Goal: Transaction & Acquisition: Purchase product/service

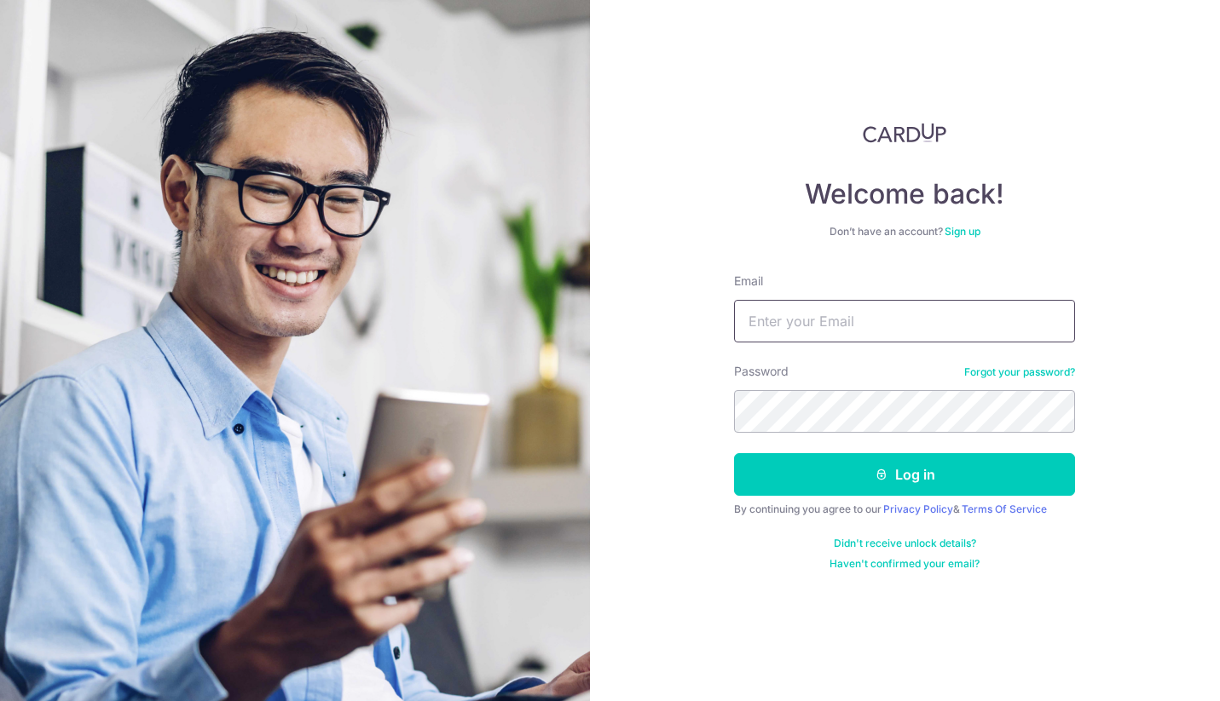
click at [892, 317] on input "Email" at bounding box center [904, 321] width 341 height 43
type input "dragnoth46@gmail.com"
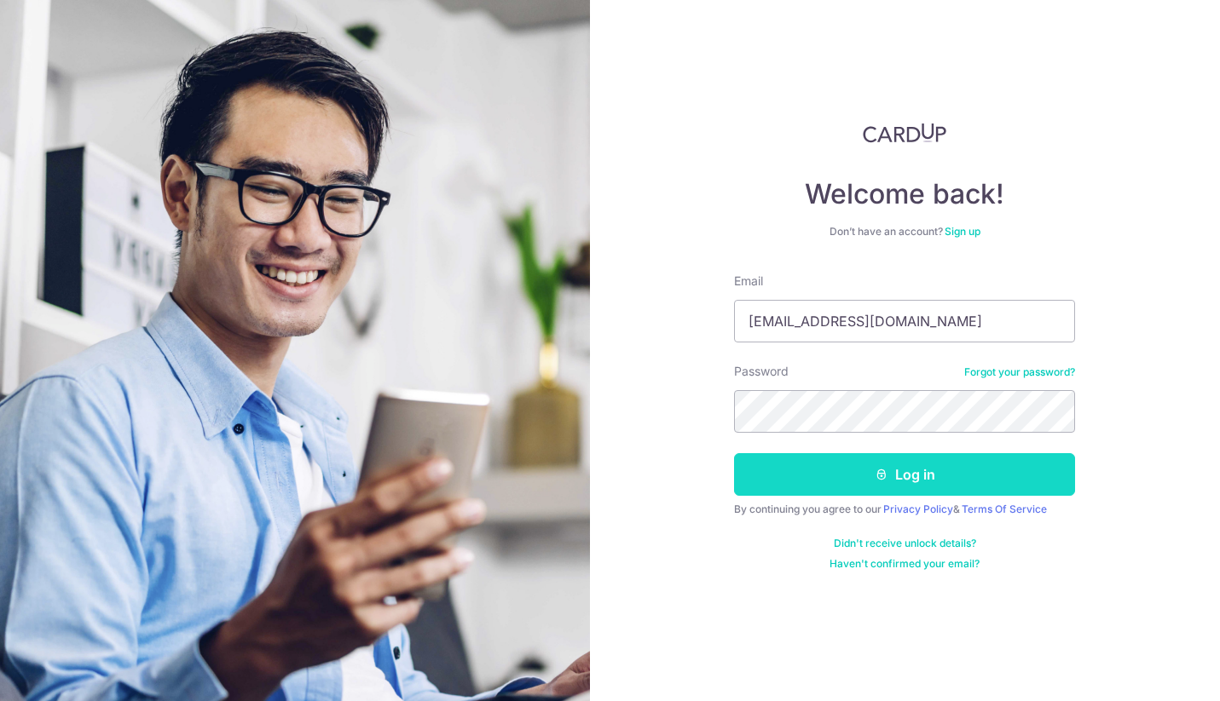
click at [860, 478] on button "Log in" at bounding box center [904, 474] width 341 height 43
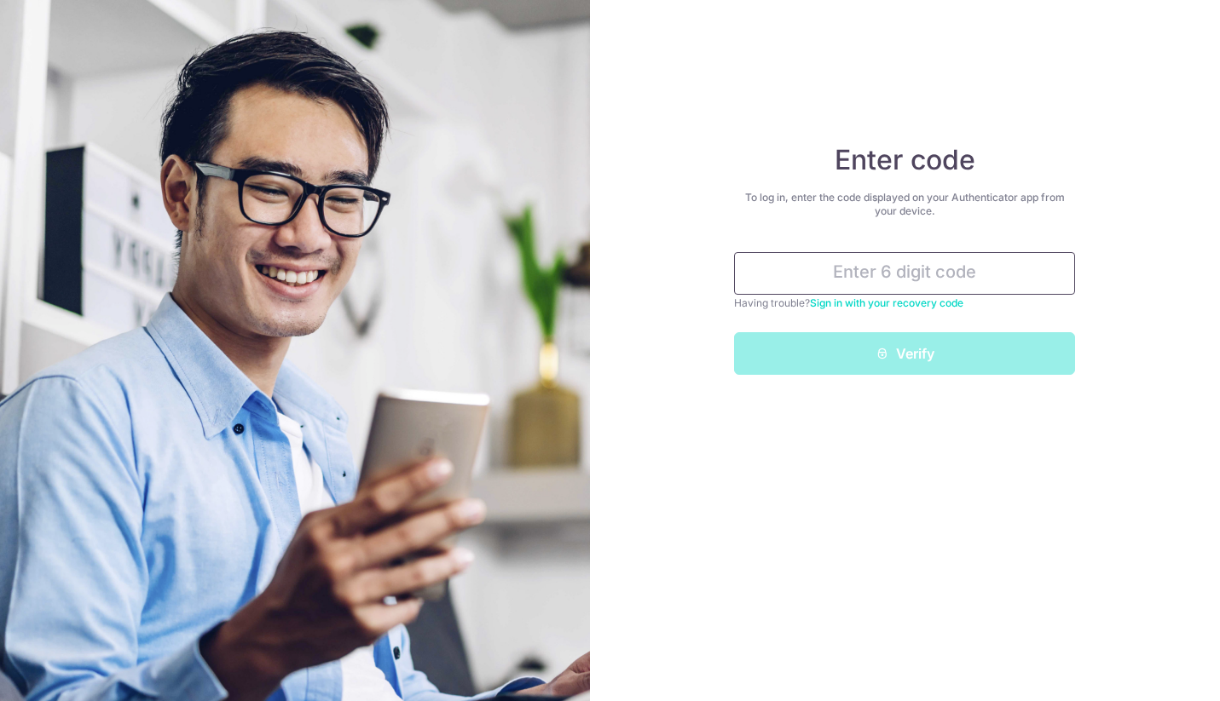
click at [833, 274] on input "text" at bounding box center [904, 273] width 341 height 43
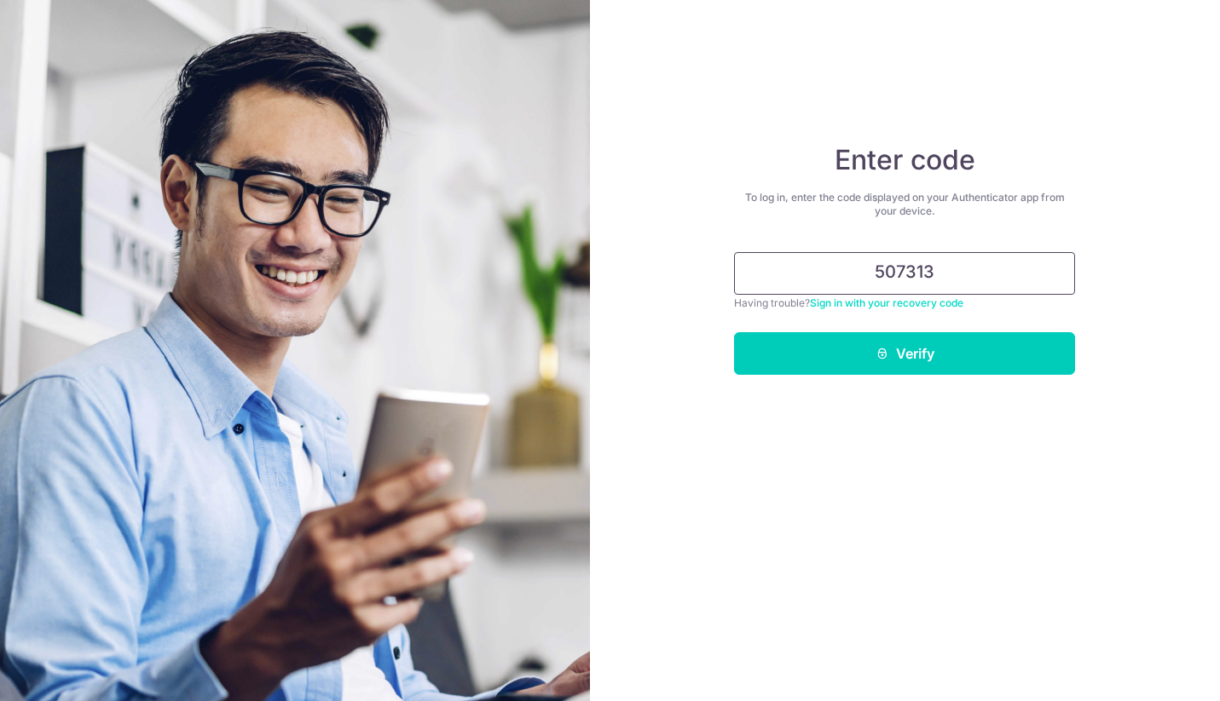
type input "507313"
click at [734, 332] on button "Verify" at bounding box center [904, 353] width 341 height 43
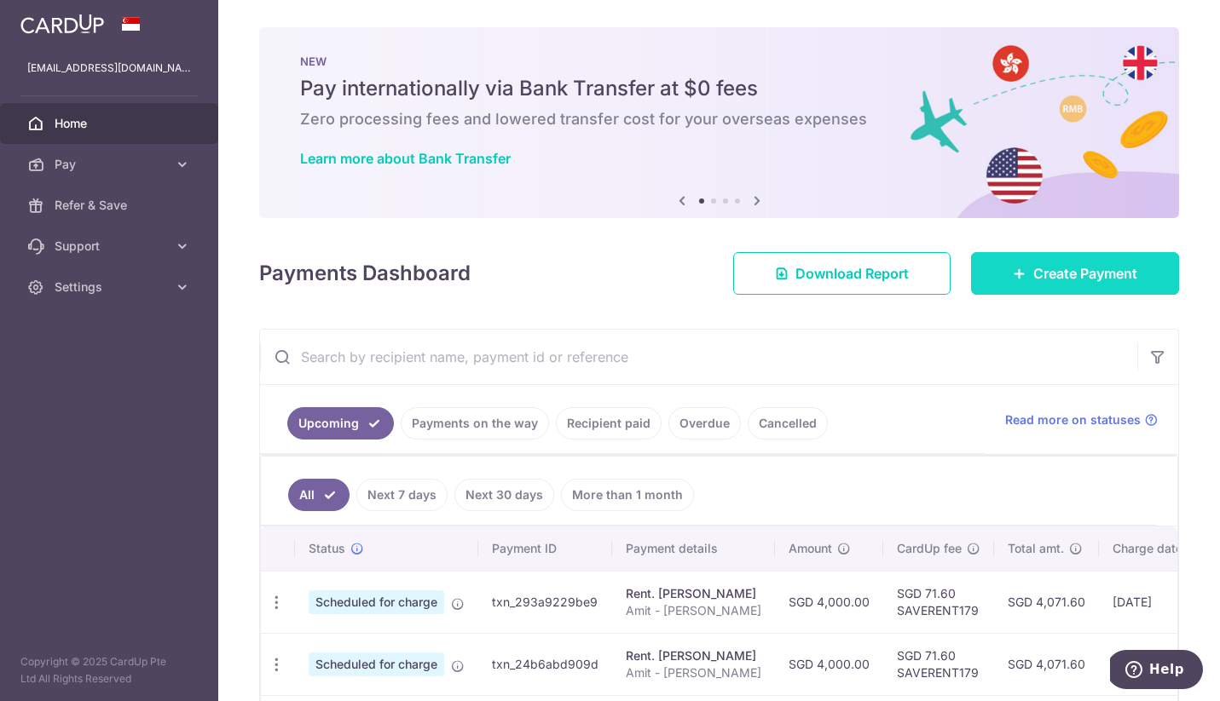
click at [1017, 270] on icon at bounding box center [1020, 274] width 14 height 14
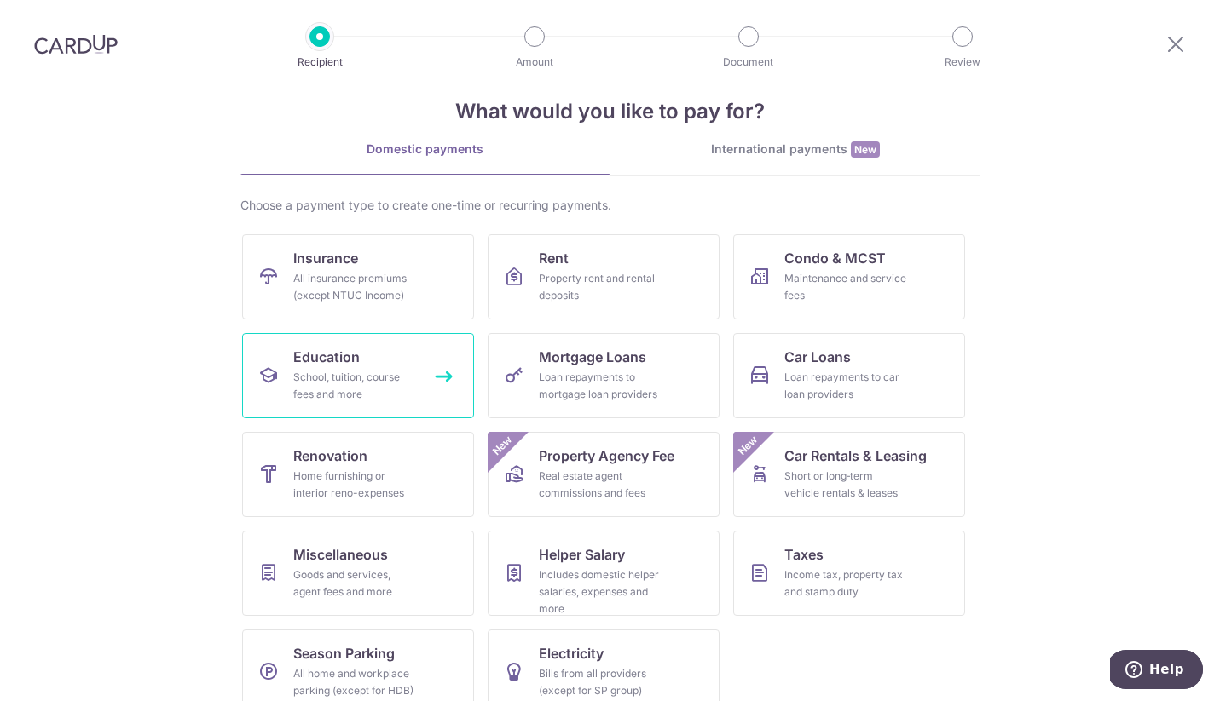
scroll to position [35, 0]
click at [353, 358] on span "Education" at bounding box center [326, 356] width 66 height 20
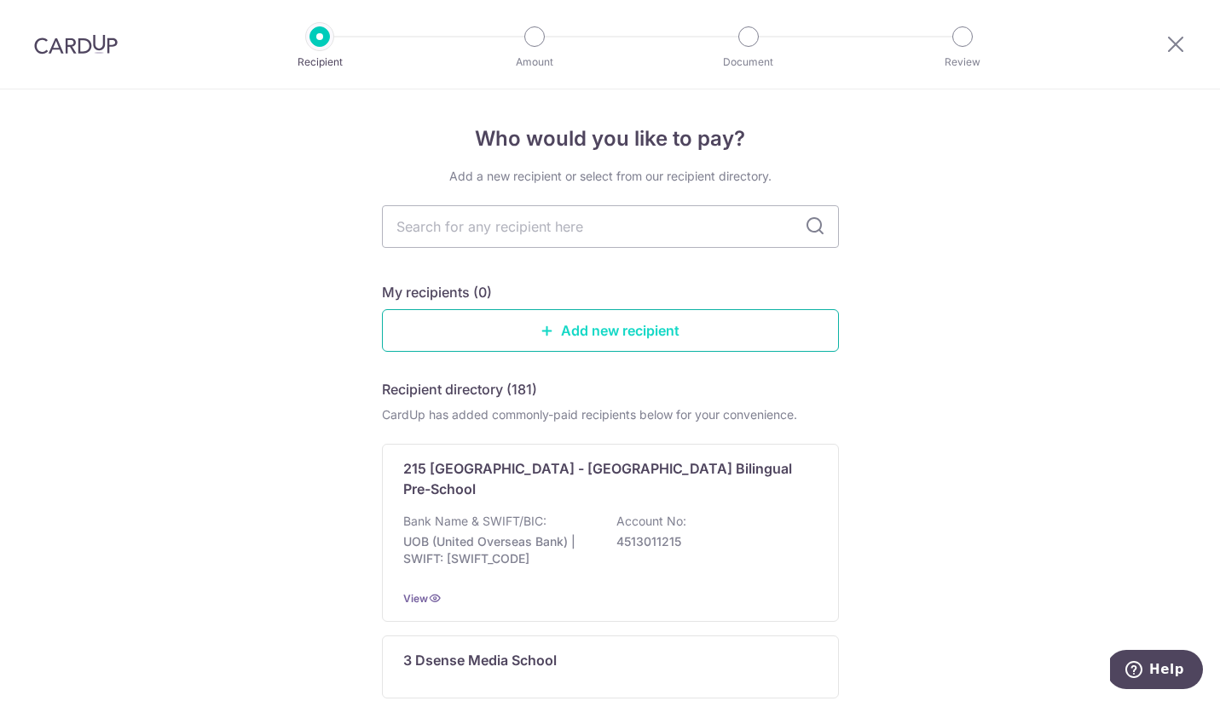
click at [471, 333] on link "Add new recipient" at bounding box center [610, 330] width 457 height 43
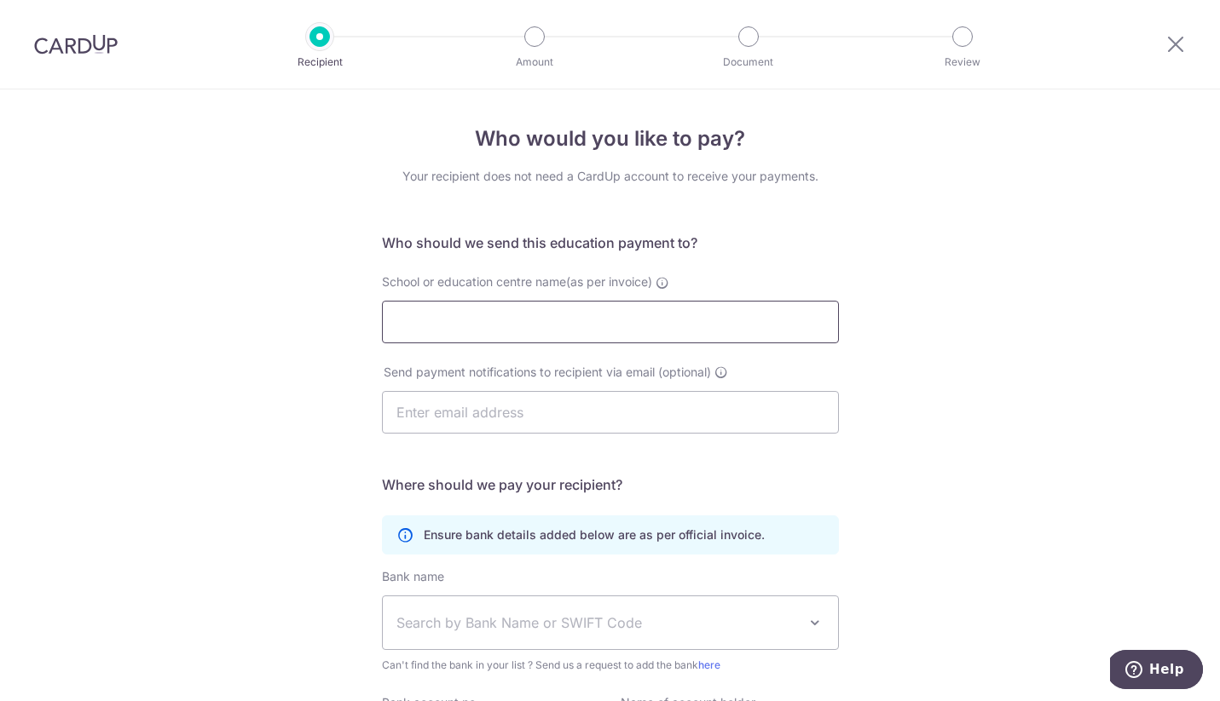
click at [661, 321] on input "School or education centre name(as per invoice)" at bounding box center [610, 322] width 457 height 43
click at [998, 404] on div "Who would you like to pay? Your recipient does not need a CardUp account to rec…" at bounding box center [610, 494] width 1220 height 811
click at [436, 326] on input "School or education centre name(as per invoice)" at bounding box center [610, 322] width 457 height 43
type input "Marc Chow"
click at [453, 412] on input "text" at bounding box center [610, 412] width 457 height 43
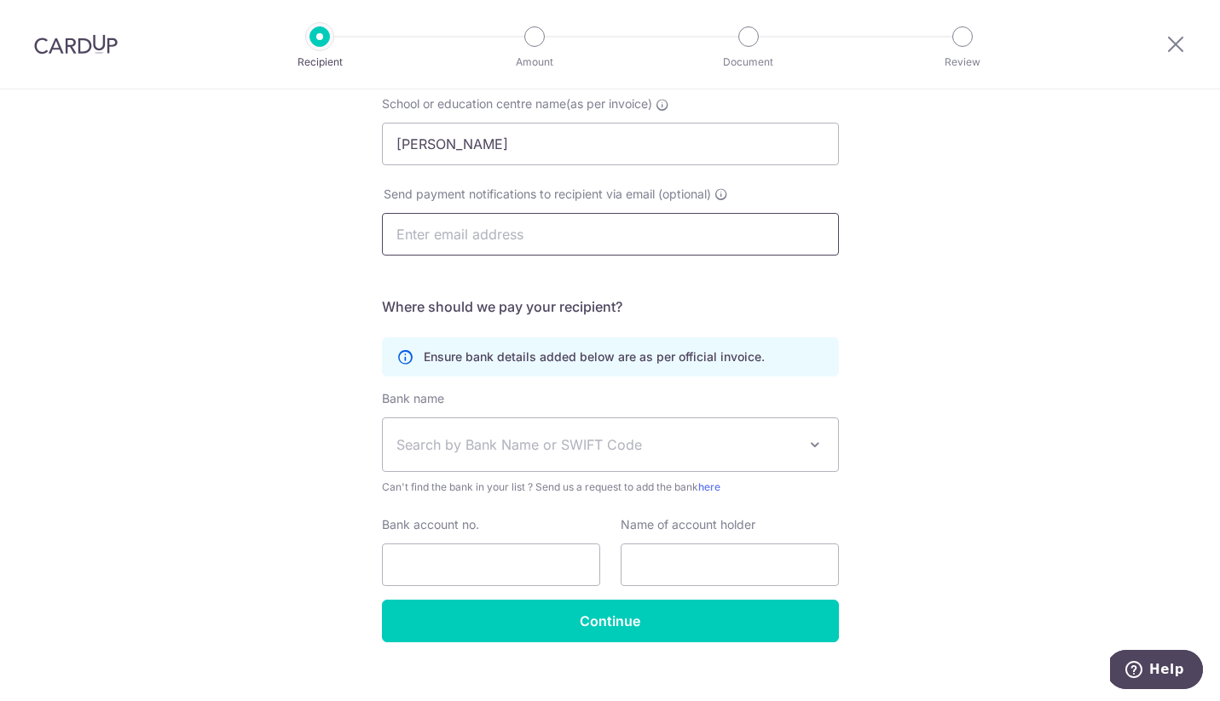
scroll to position [187, 0]
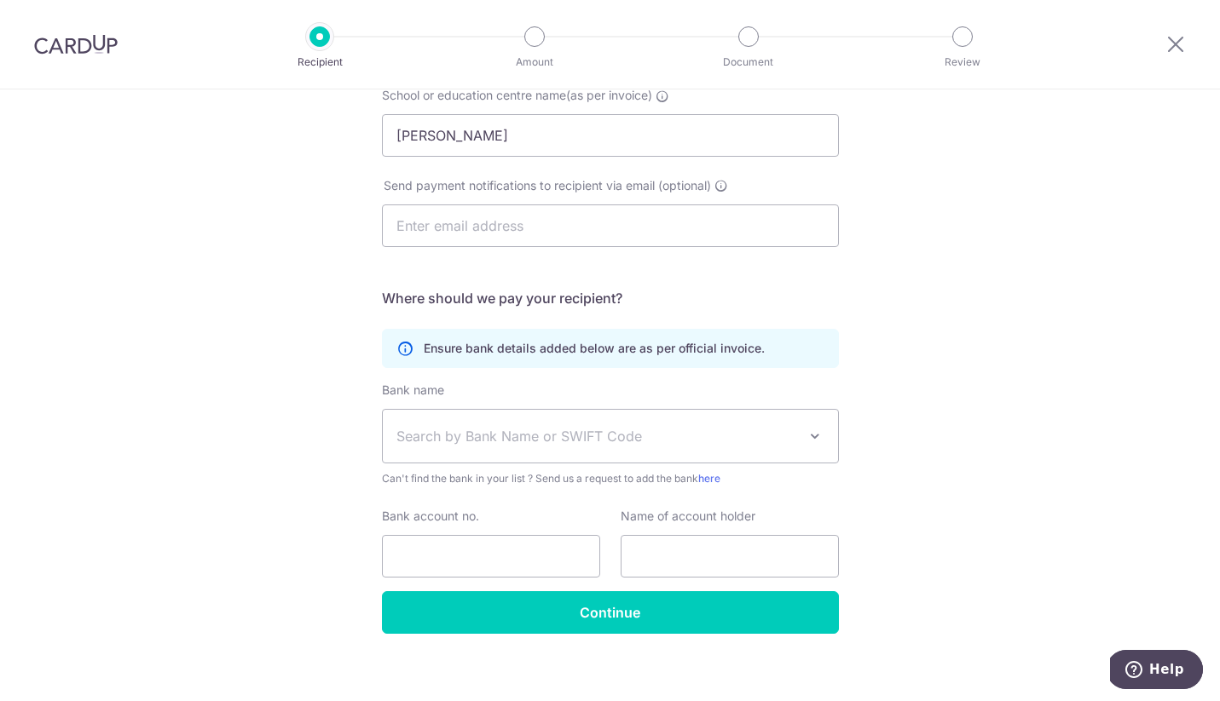
click at [456, 422] on span "Search by Bank Name or SWIFT Code" at bounding box center [610, 436] width 455 height 53
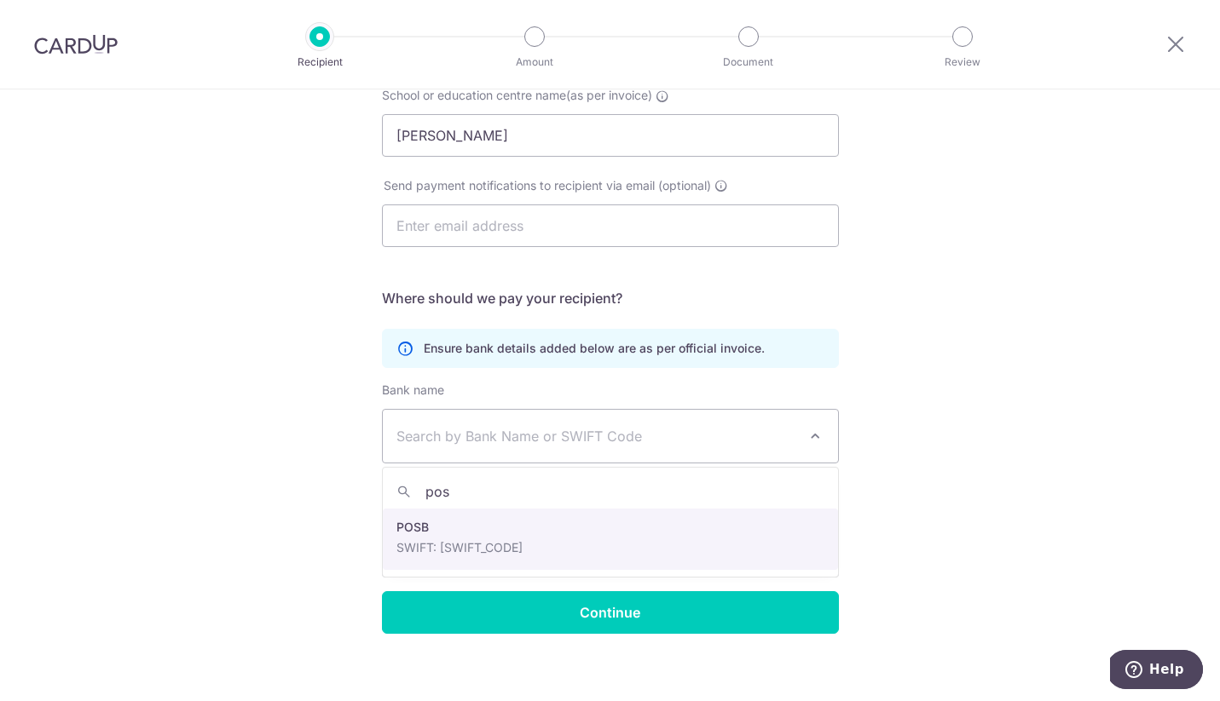
type input "pos"
select select "19"
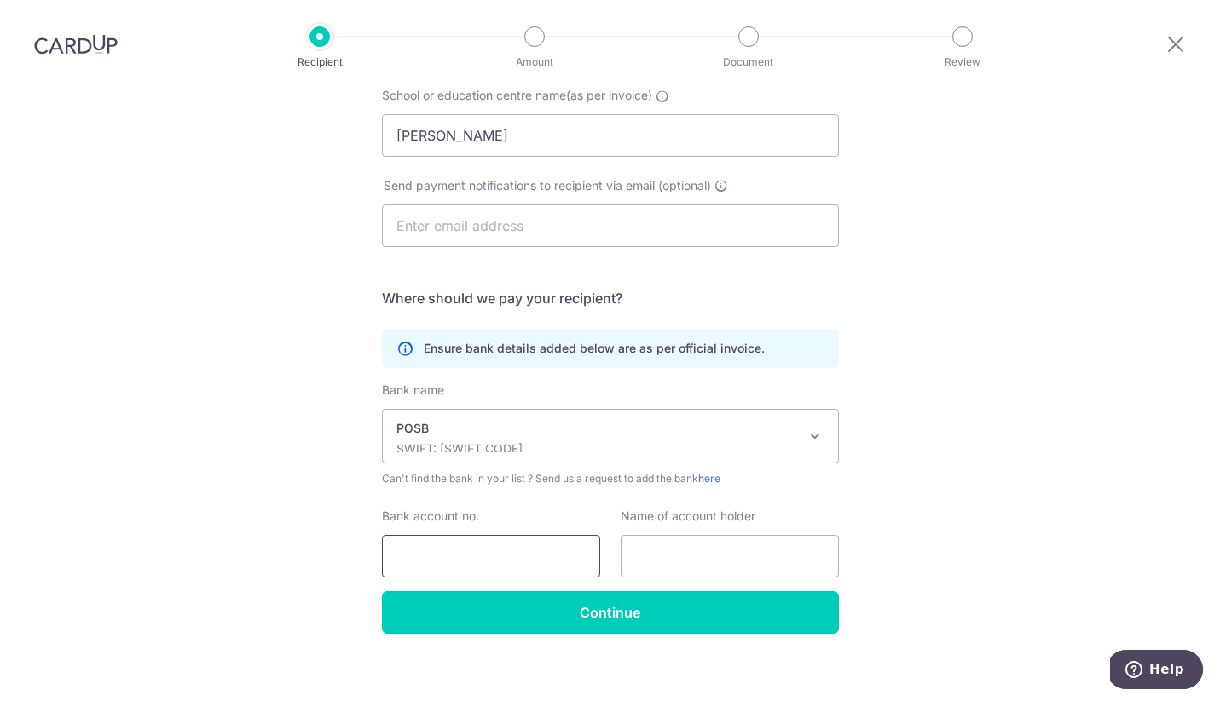
click at [444, 548] on input "Bank account no." at bounding box center [491, 556] width 218 height 43
paste input "Sure no problem. Posb savings"
drag, startPoint x: 503, startPoint y: 559, endPoint x: 113, endPoint y: 559, distance: 390.4
click at [113, 559] on div "Who would you like to pay? Your recipient does not need a CardUp account to rec…" at bounding box center [610, 308] width 1220 height 811
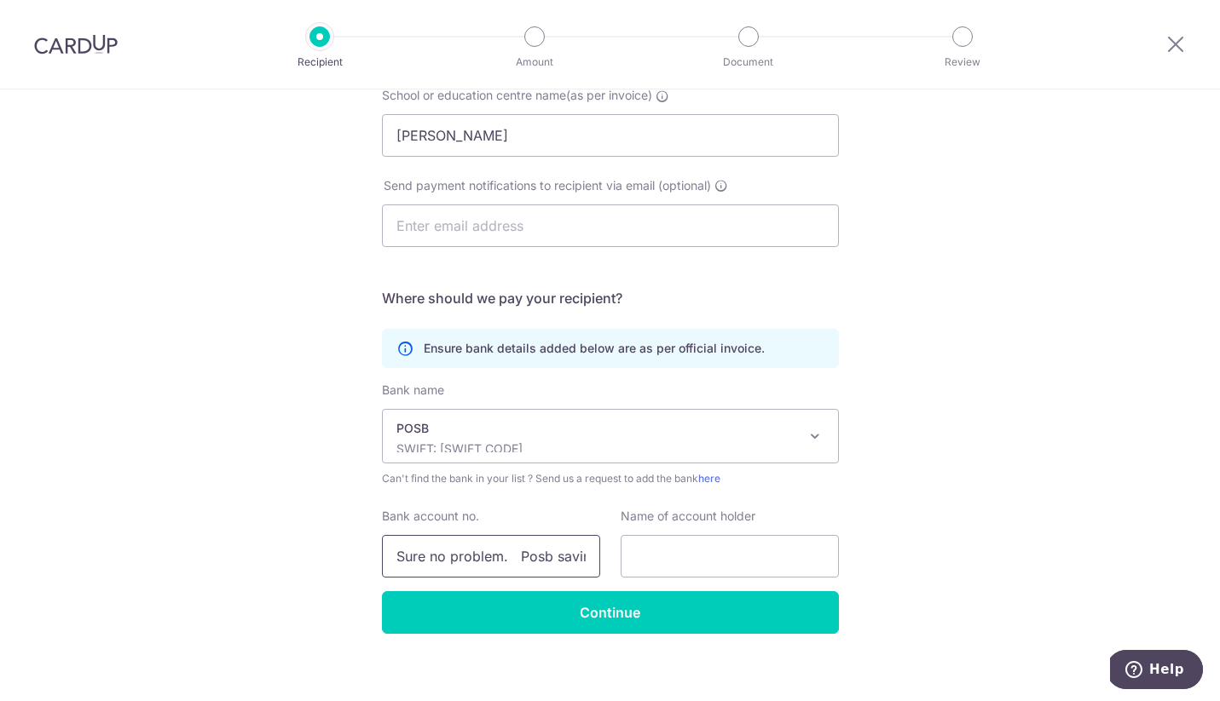
type input "209-57417-9"
click at [201, 528] on div "Who would you like to pay? Your recipient does not need a CardUp account to rec…" at bounding box center [610, 308] width 1220 height 811
click at [712, 549] on input "text" at bounding box center [729, 556] width 218 height 43
type input "Marc Chow"
click at [303, 516] on div "Who would you like to pay? Your recipient does not need a CardUp account to rec…" at bounding box center [610, 308] width 1220 height 811
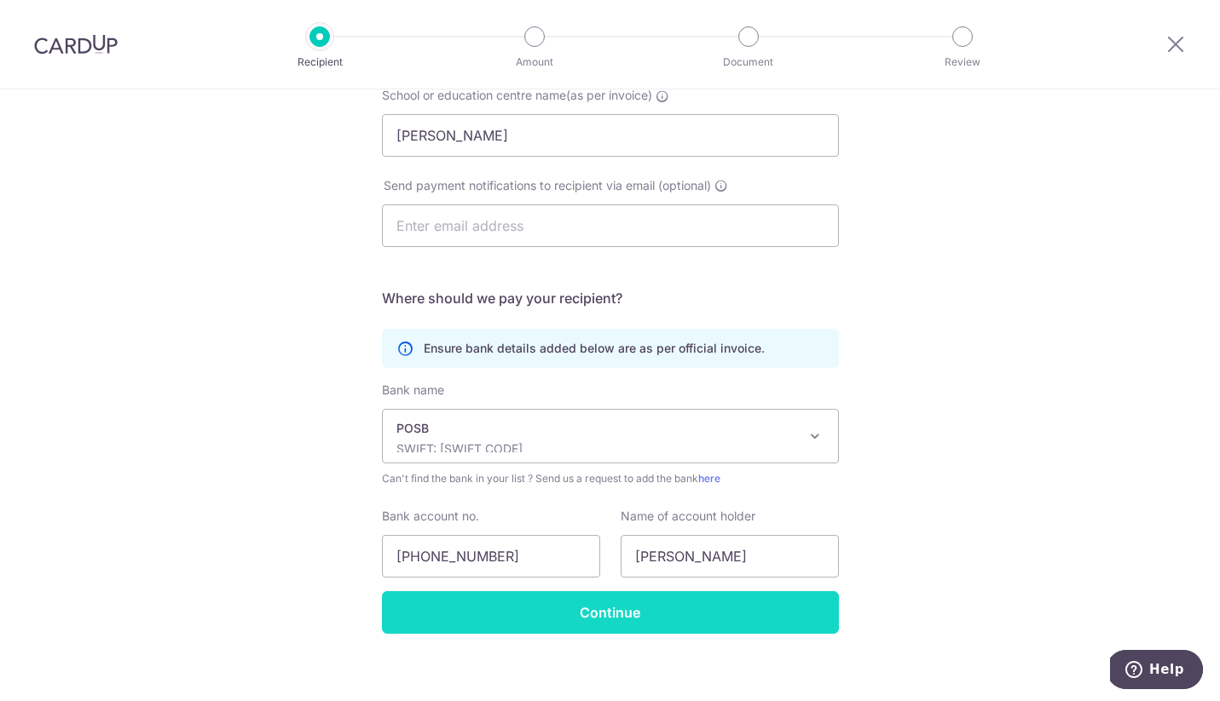
click at [418, 609] on input "Continue" at bounding box center [610, 612] width 457 height 43
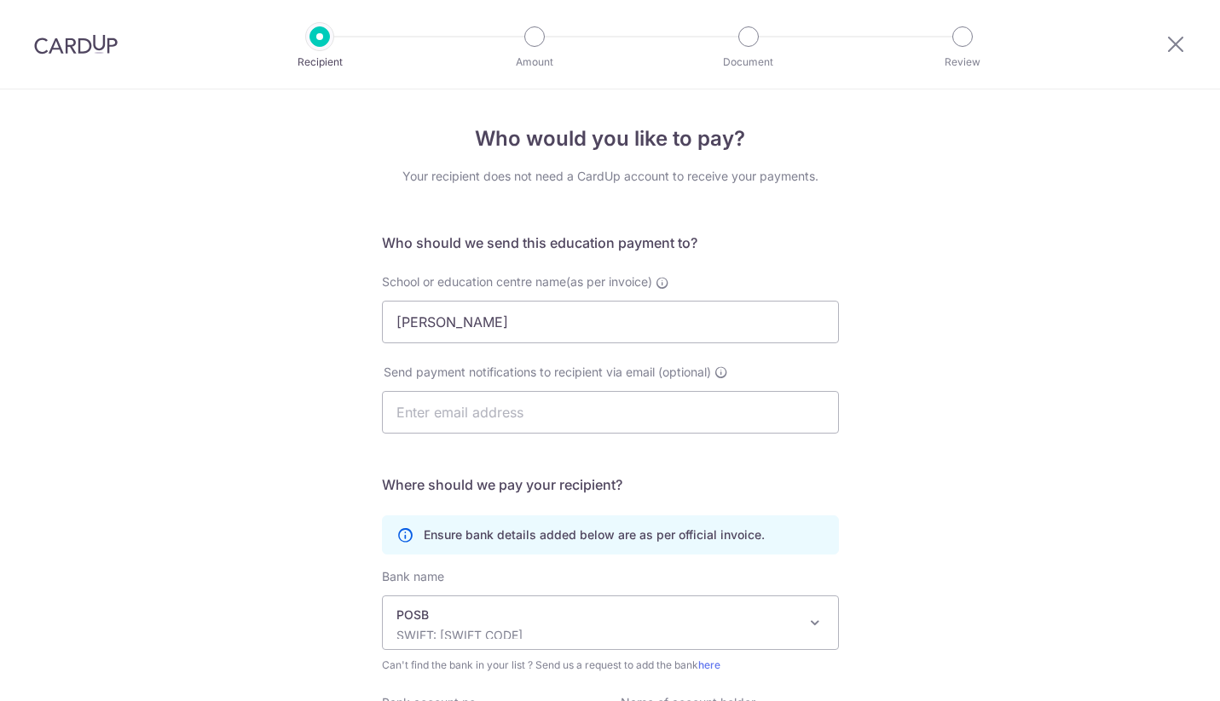
scroll to position [240, 0]
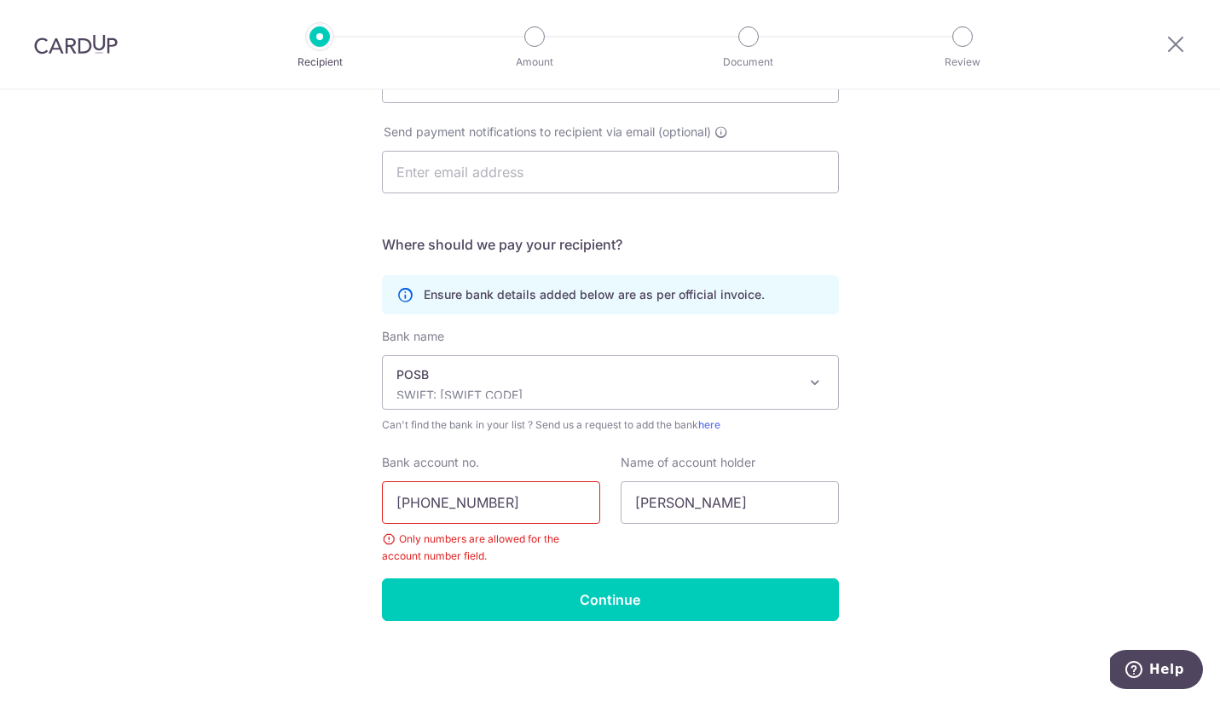
click at [430, 503] on input "209-57417-9" at bounding box center [491, 503] width 218 height 43
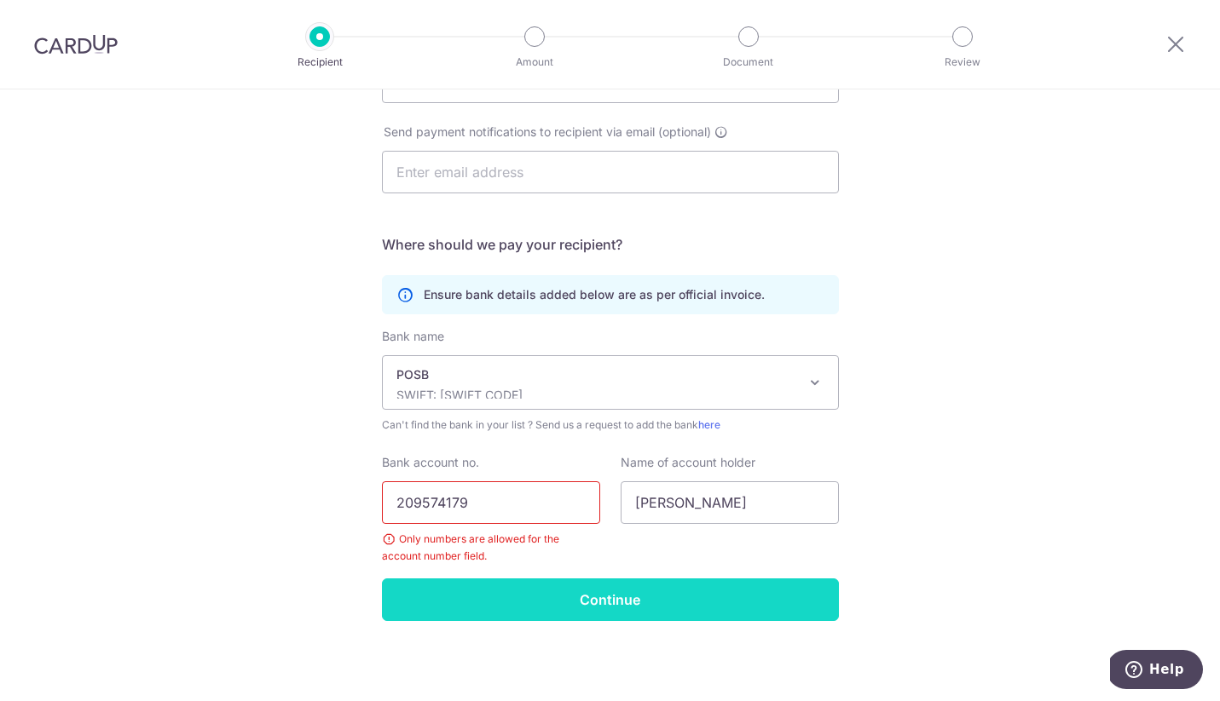
type input "209574179"
click at [467, 603] on input "Continue" at bounding box center [610, 600] width 457 height 43
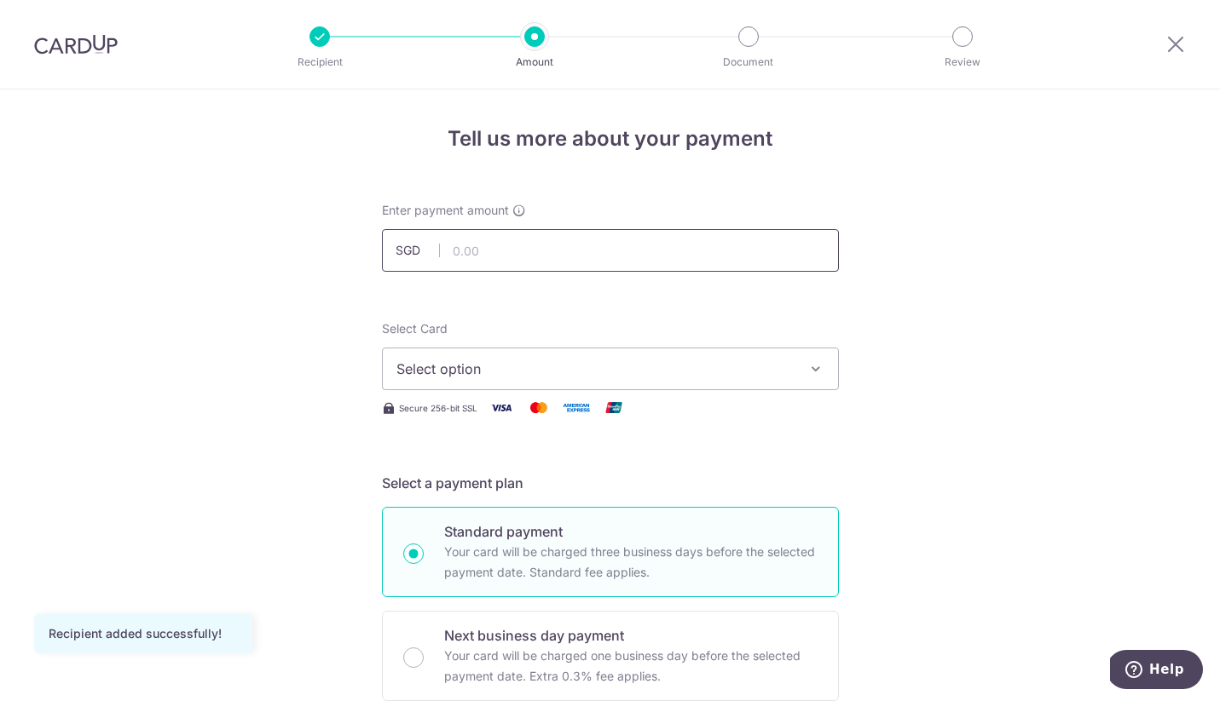
click at [465, 258] on input "text" at bounding box center [610, 250] width 457 height 43
type input "90.00"
click at [410, 361] on span "Select option" at bounding box center [594, 369] width 397 height 20
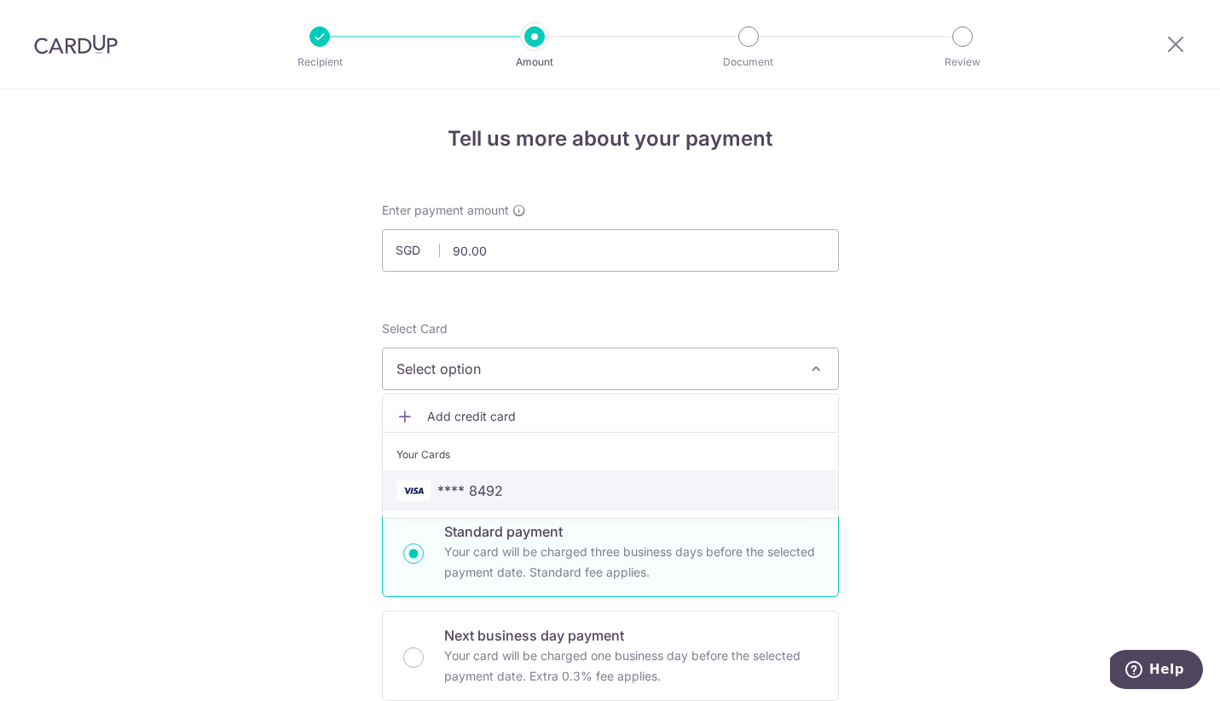
click at [477, 497] on span "**** 8492" at bounding box center [470, 491] width 66 height 20
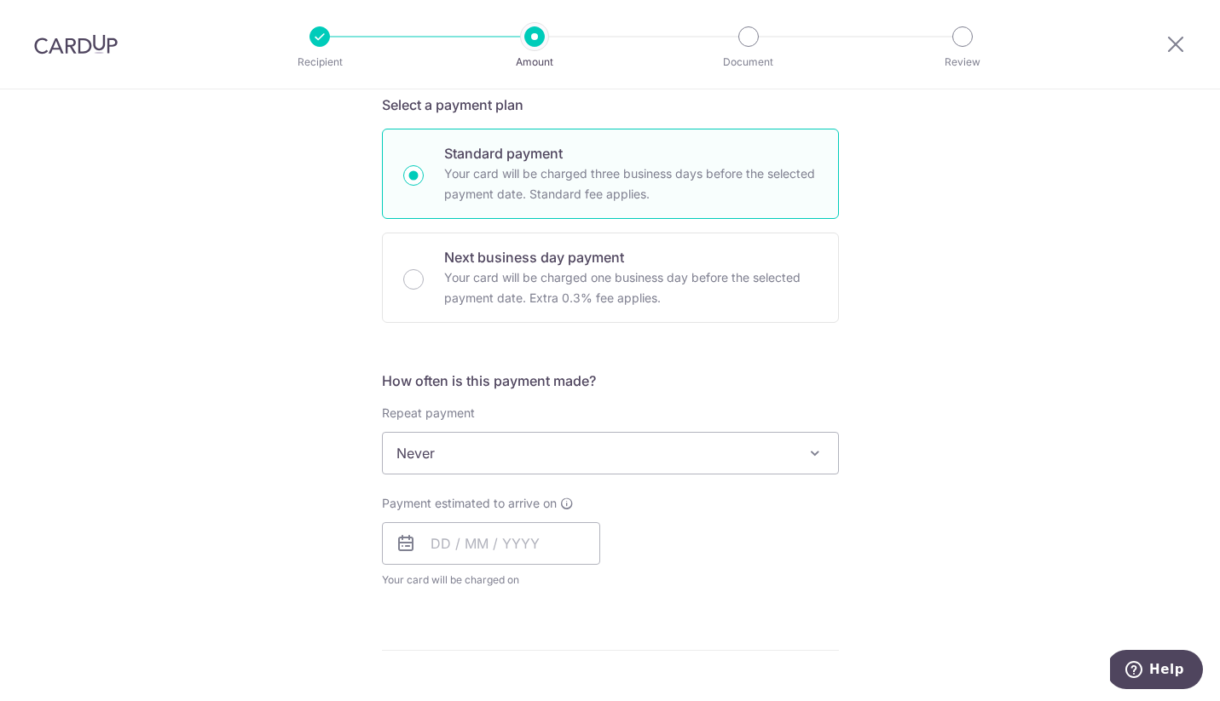
scroll to position [386, 0]
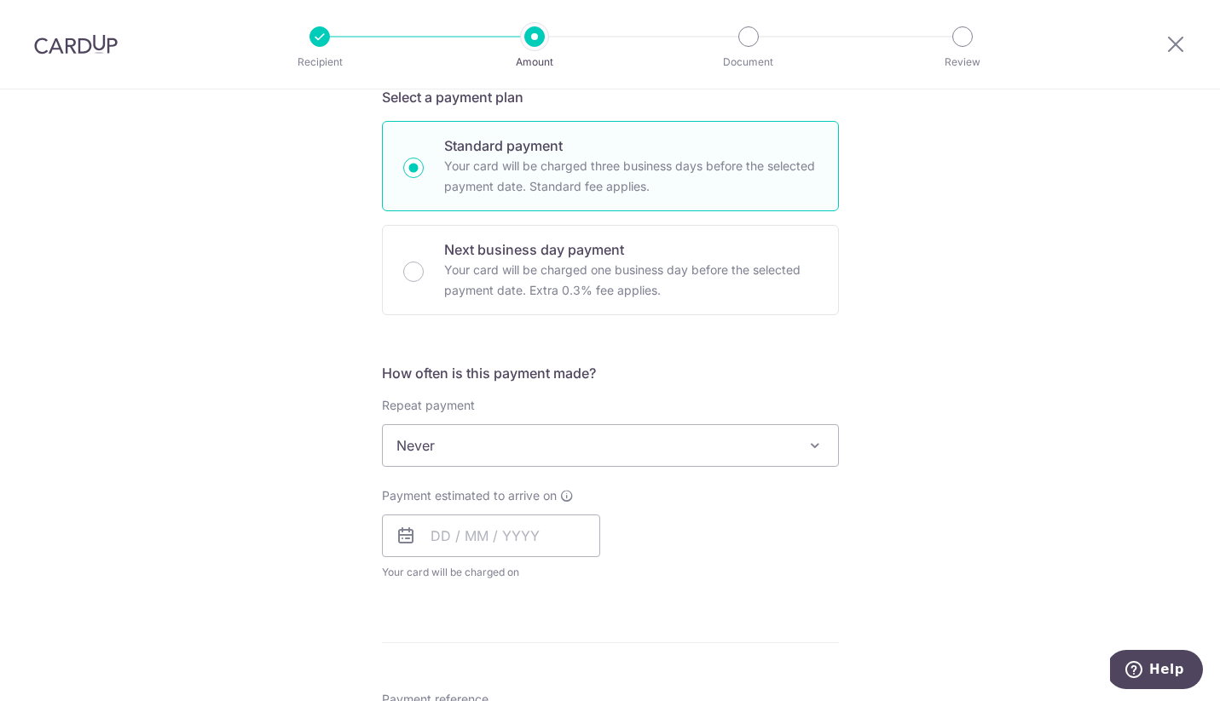
click at [442, 450] on span "Never" at bounding box center [610, 445] width 455 height 41
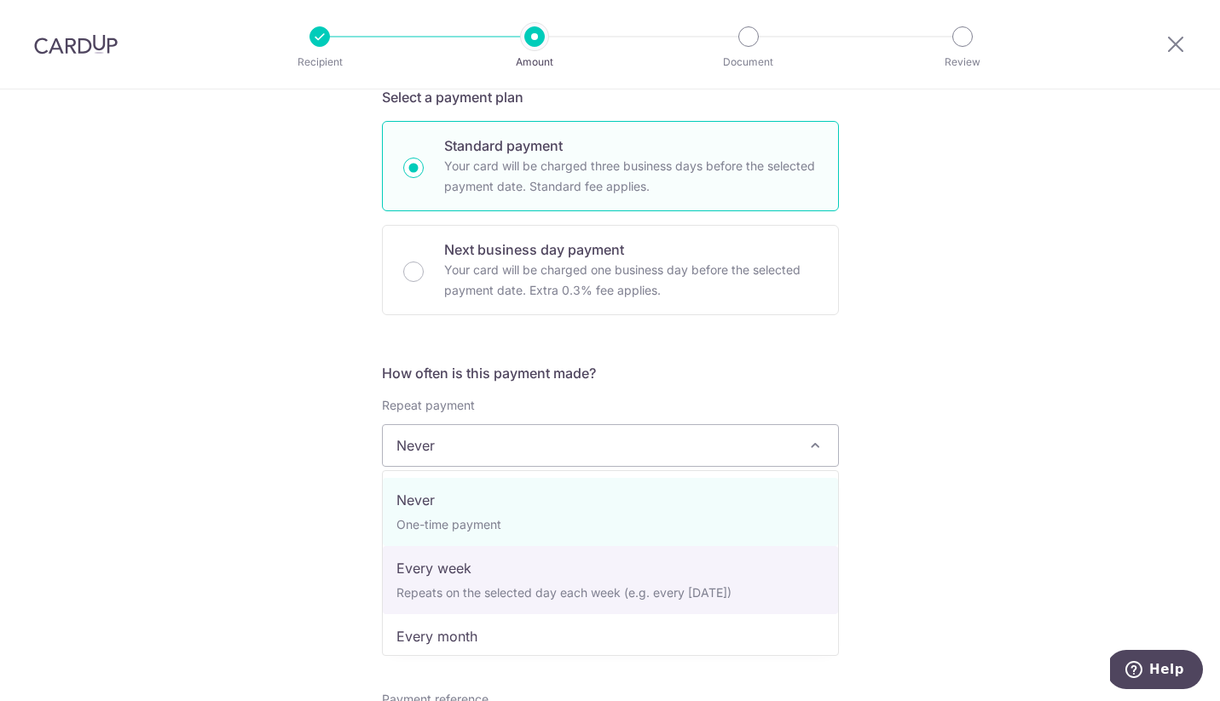
select select "2"
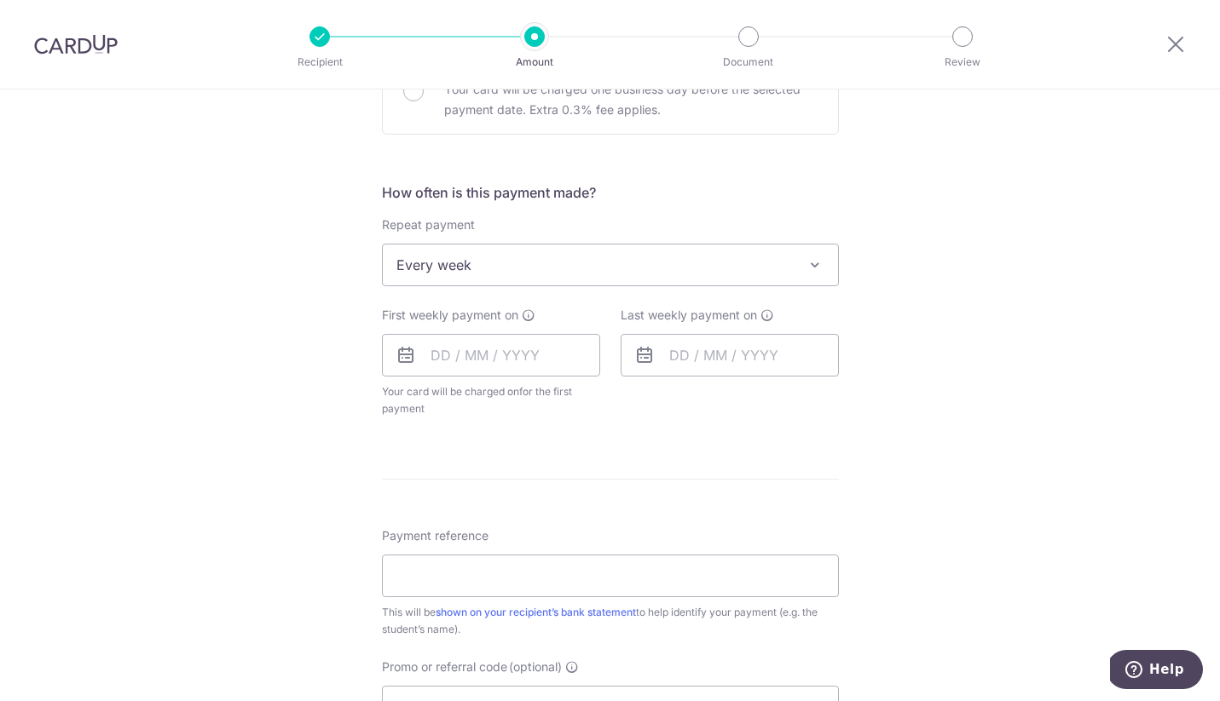
scroll to position [557, 0]
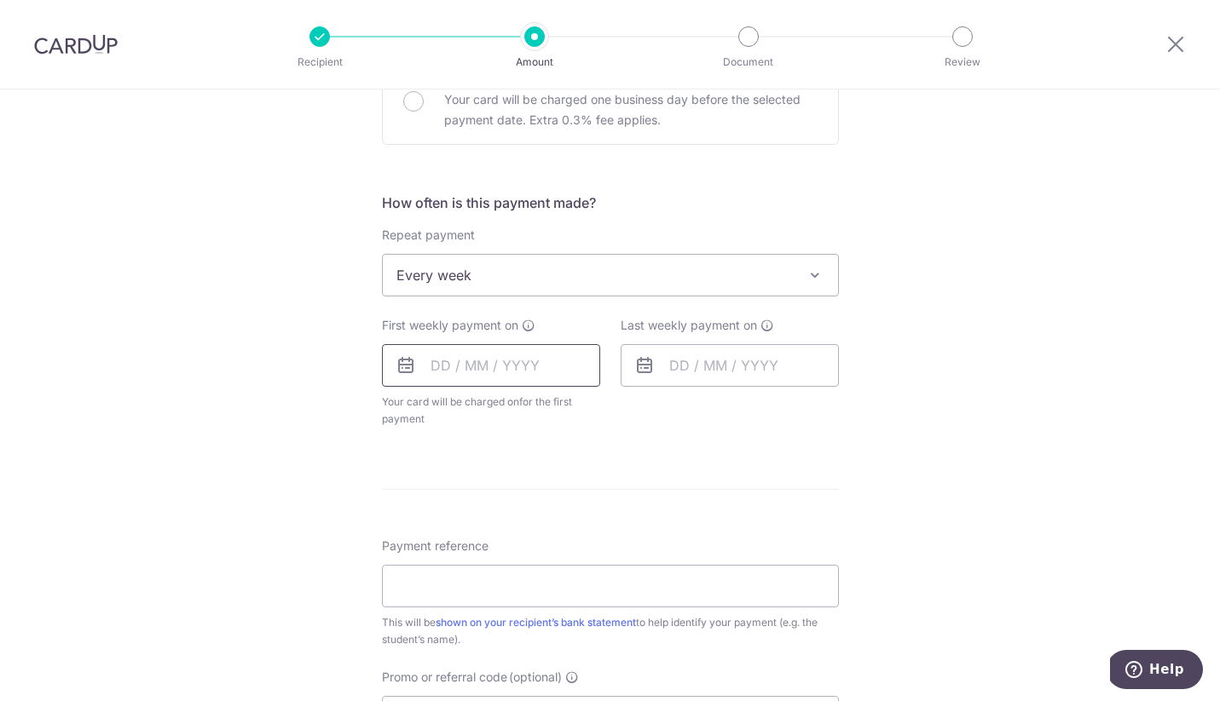
click at [495, 361] on input "text" at bounding box center [491, 365] width 218 height 43
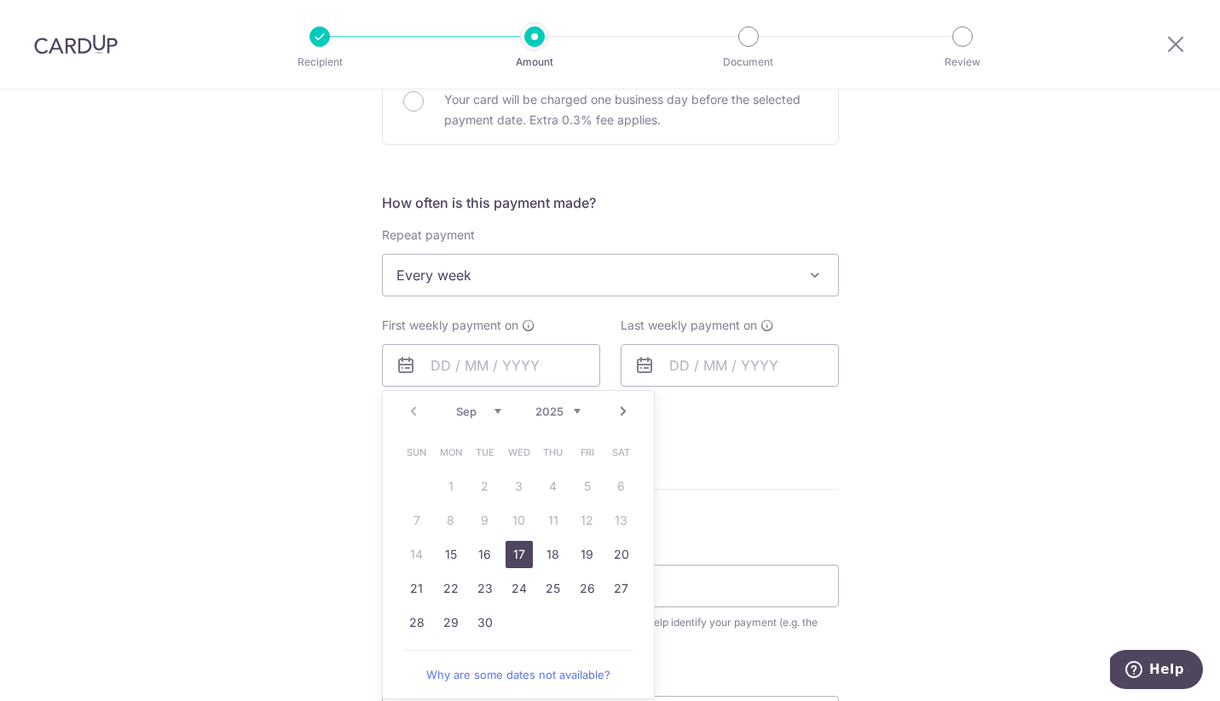
click at [517, 555] on link "17" at bounding box center [518, 554] width 27 height 27
type input "[DATE]"
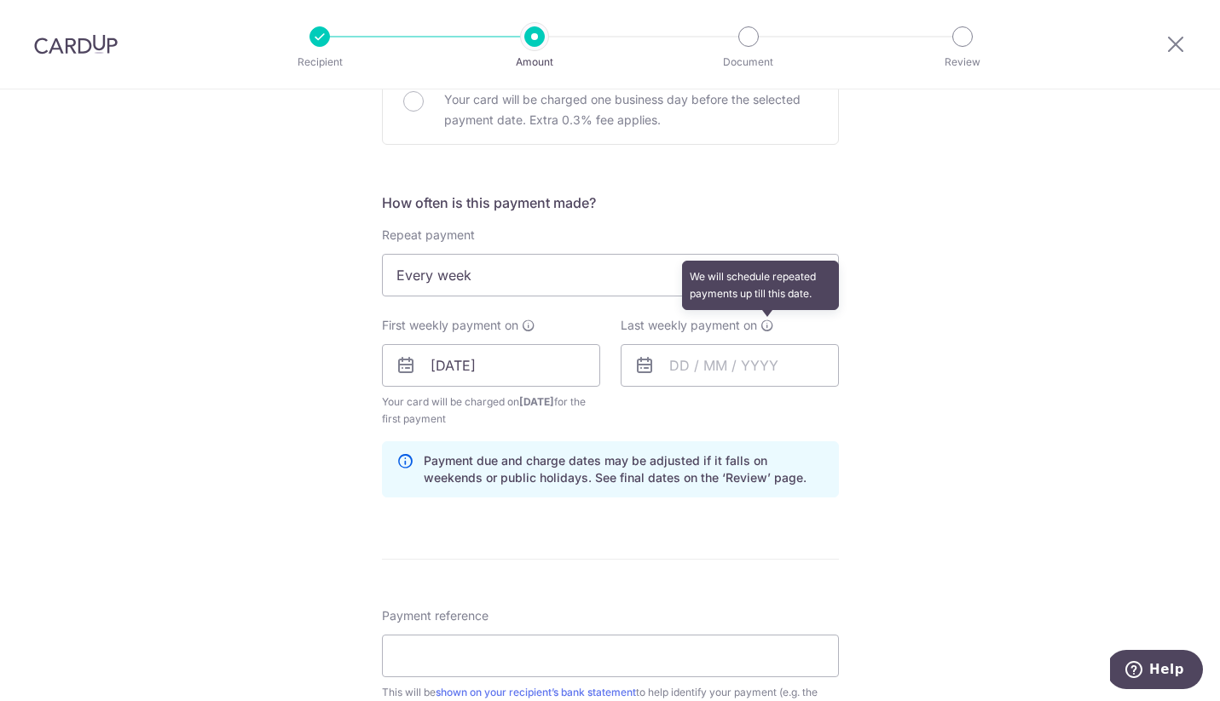
click at [766, 326] on icon at bounding box center [767, 326] width 14 height 14
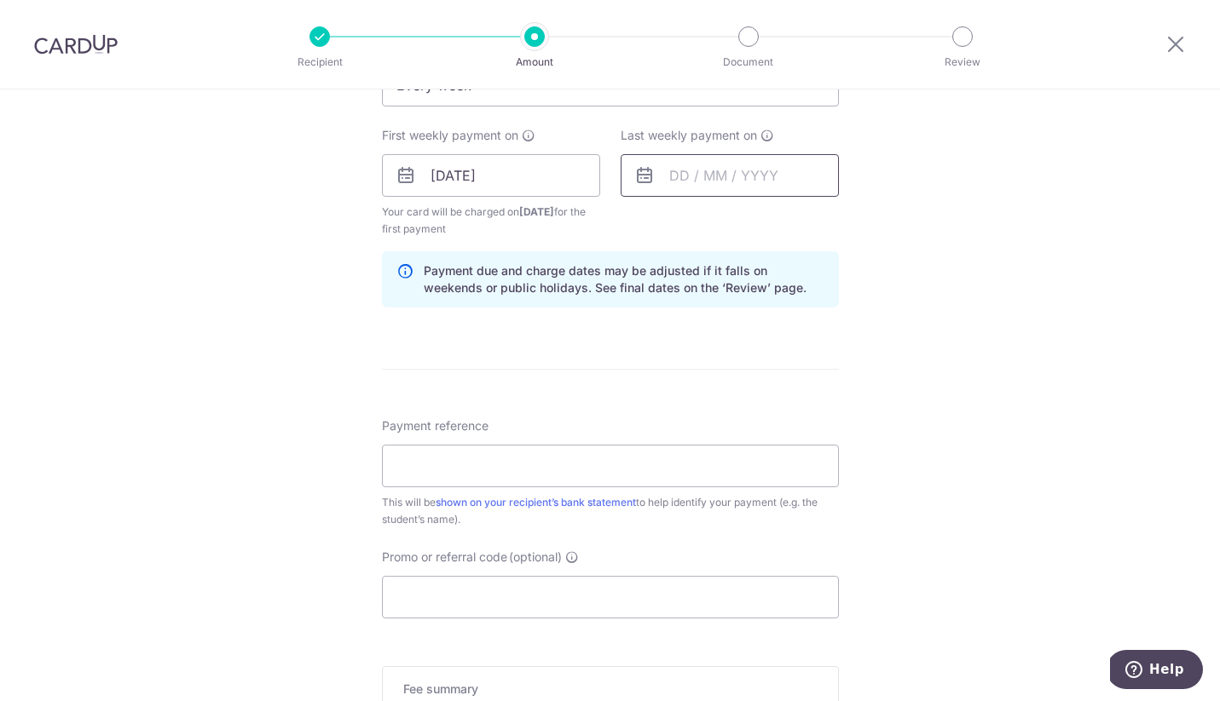
scroll to position [751, 0]
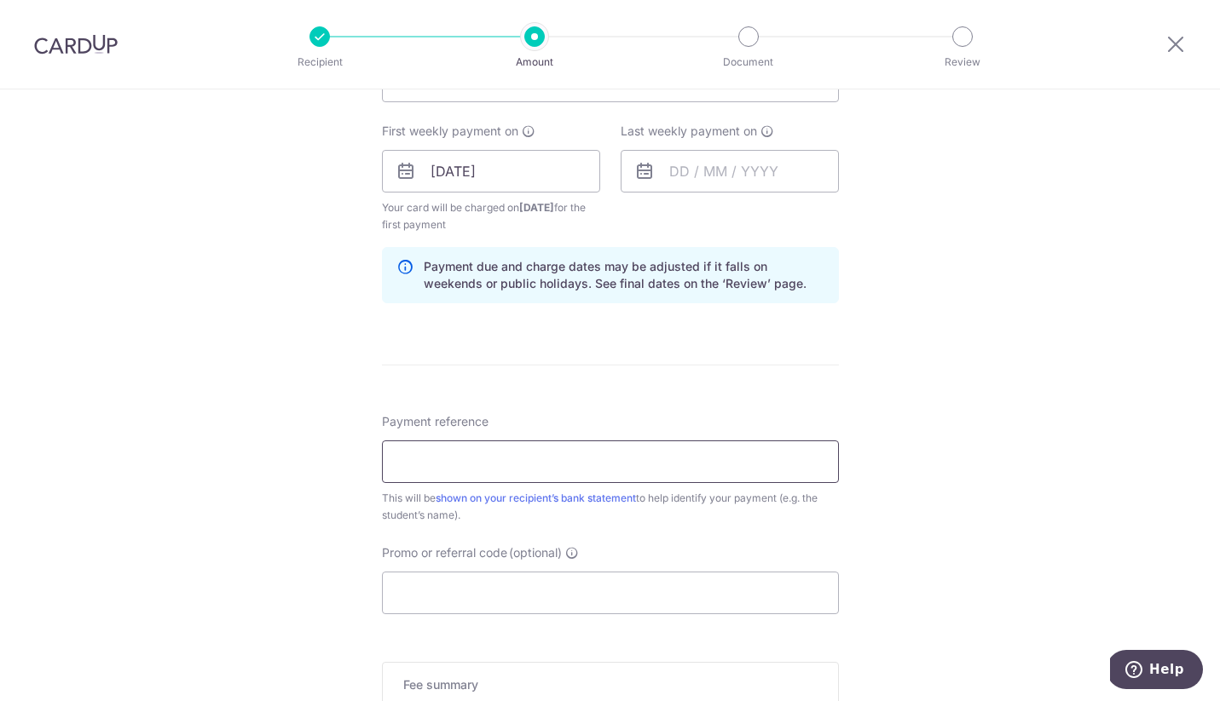
click at [730, 455] on input "Payment reference" at bounding box center [610, 462] width 457 height 43
type input "Amit - KM Tennis"
click at [226, 550] on div "Tell us more about your payment Enter payment amount SGD 90.00 90.00 Recipient …" at bounding box center [610, 188] width 1220 height 1699
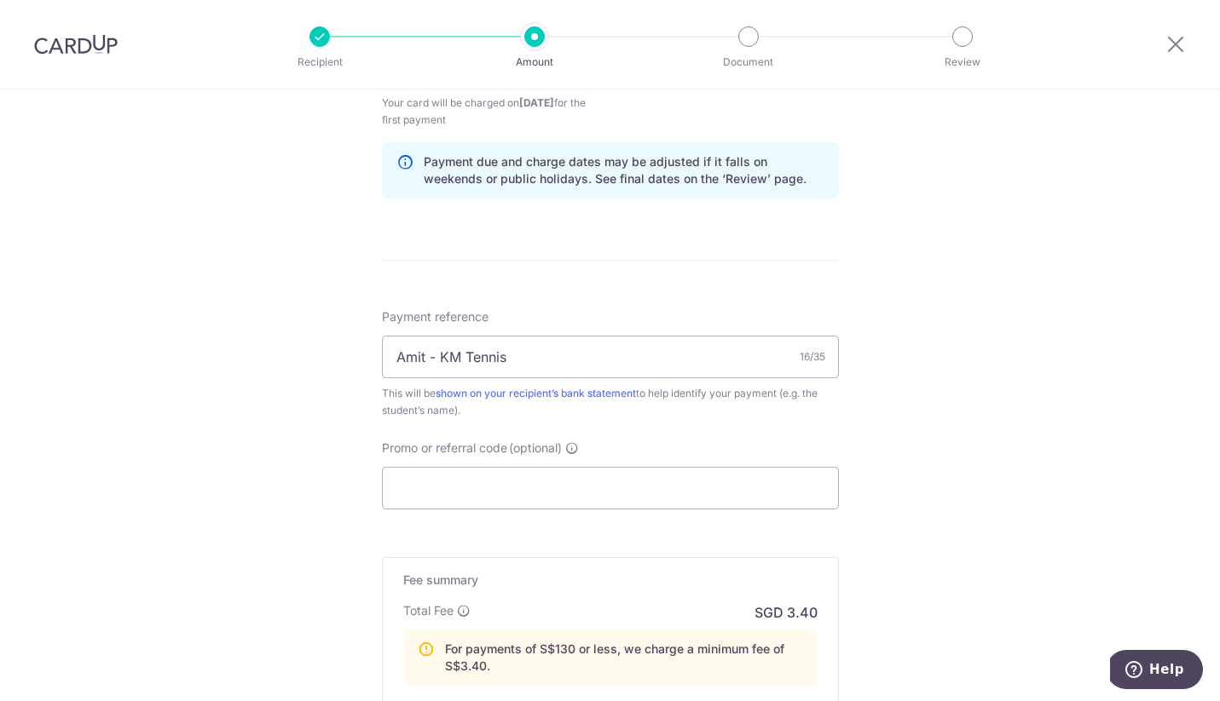
scroll to position [865, 0]
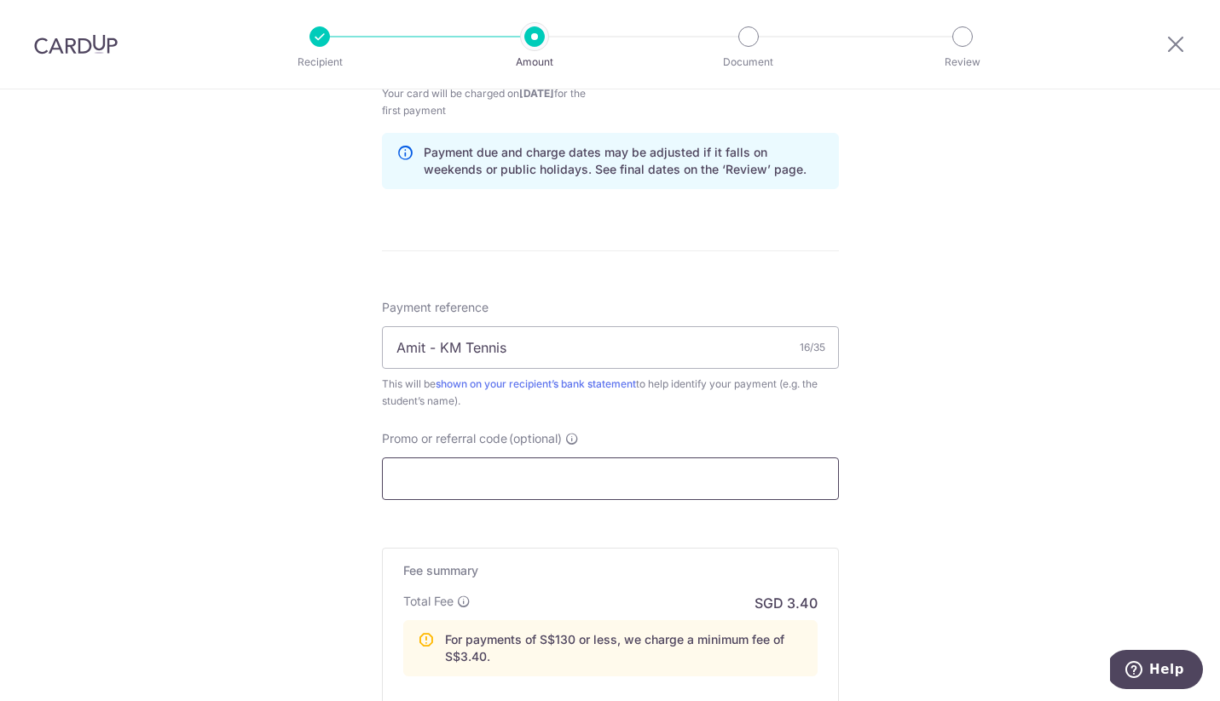
click at [461, 484] on input "Promo or referral code (optional)" at bounding box center [610, 479] width 457 height 43
paste input "3HOME25R"
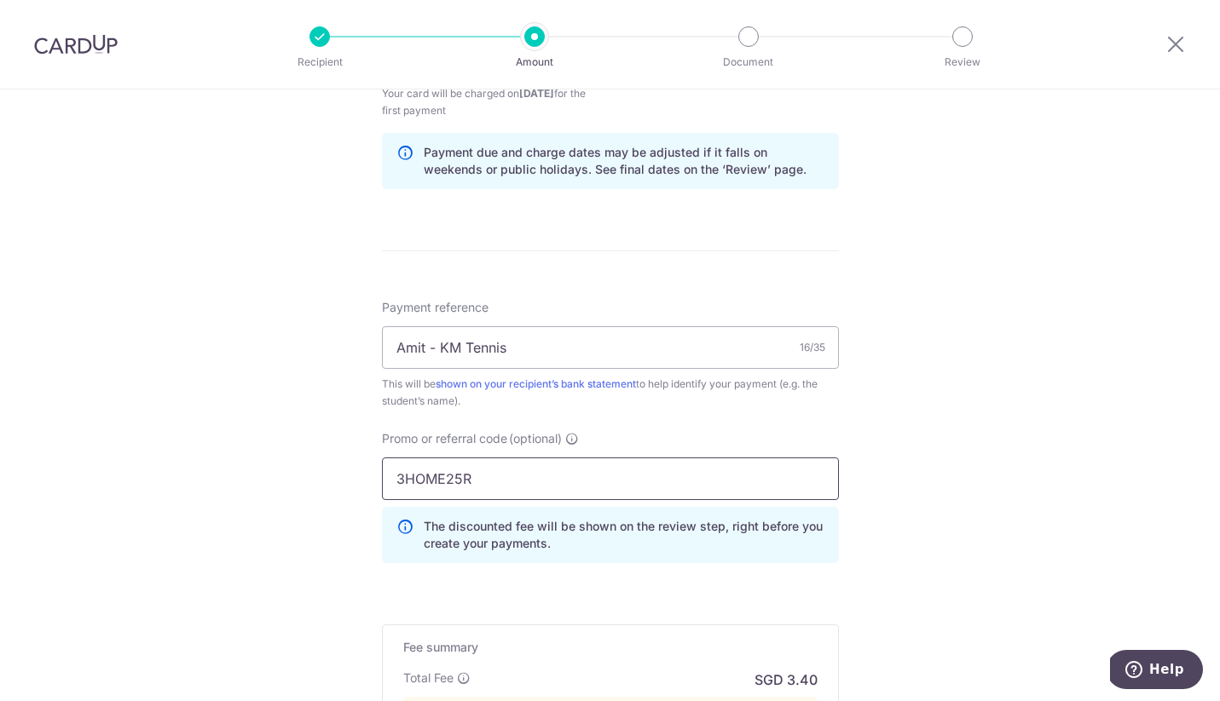
type input "3HOME25R"
click at [297, 511] on div "Tell us more about your payment Enter payment amount SGD 90.00 90.00 Recipient …" at bounding box center [610, 111] width 1220 height 1775
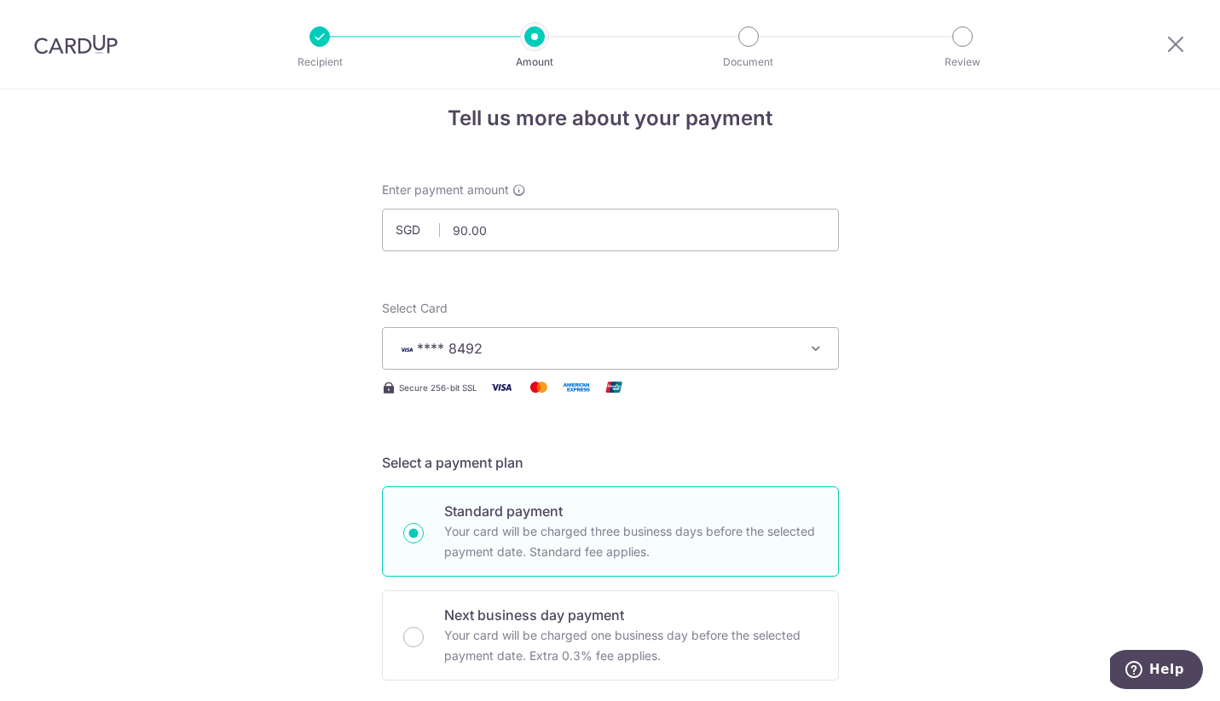
scroll to position [0, 0]
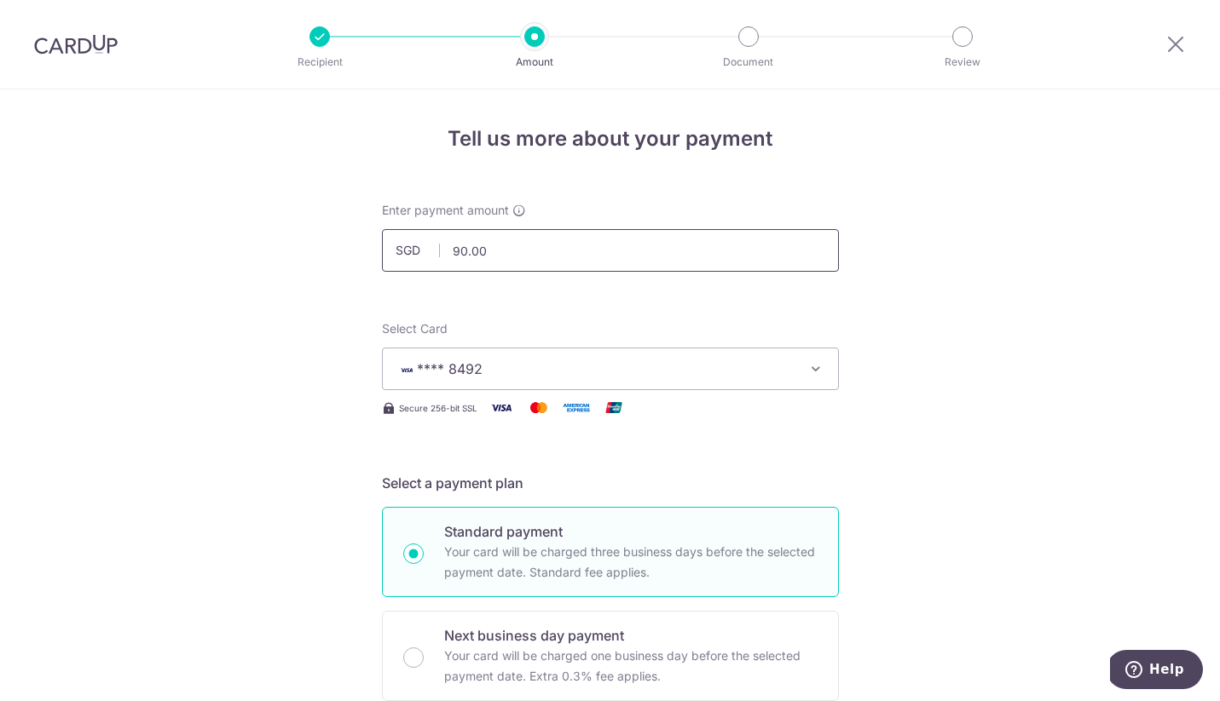
click at [507, 245] on input "90.00" at bounding box center [610, 250] width 457 height 43
type input "180.00"
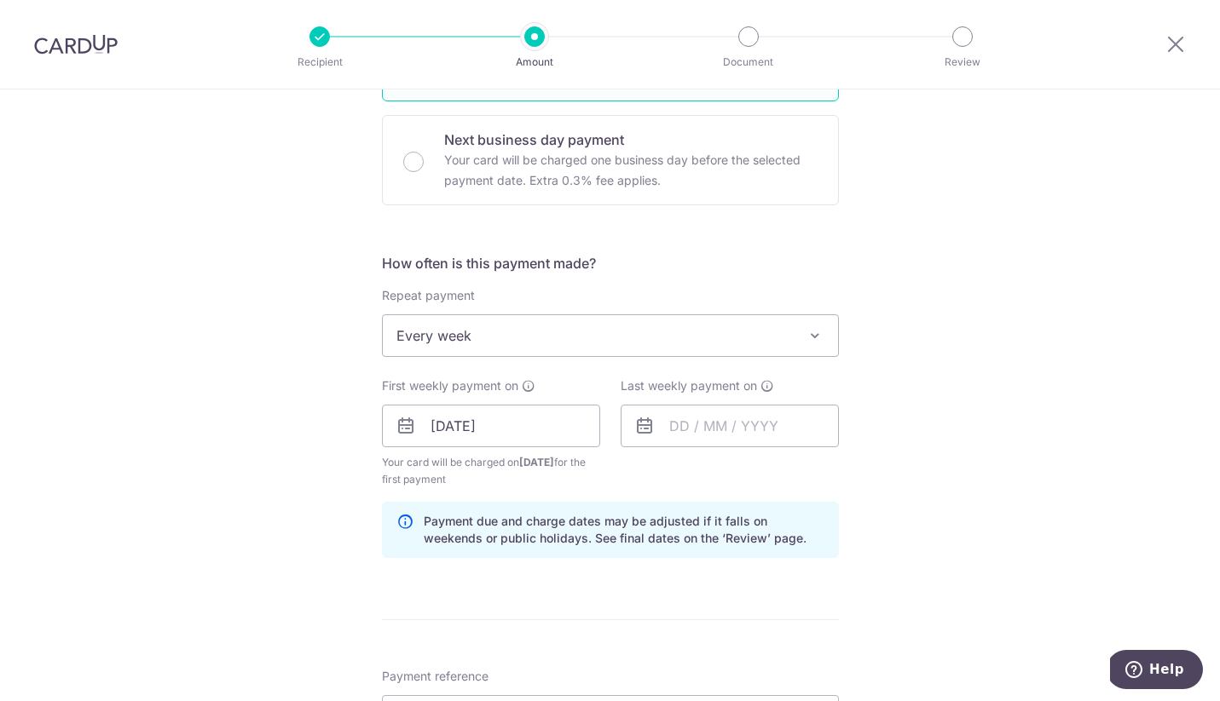
scroll to position [510, 0]
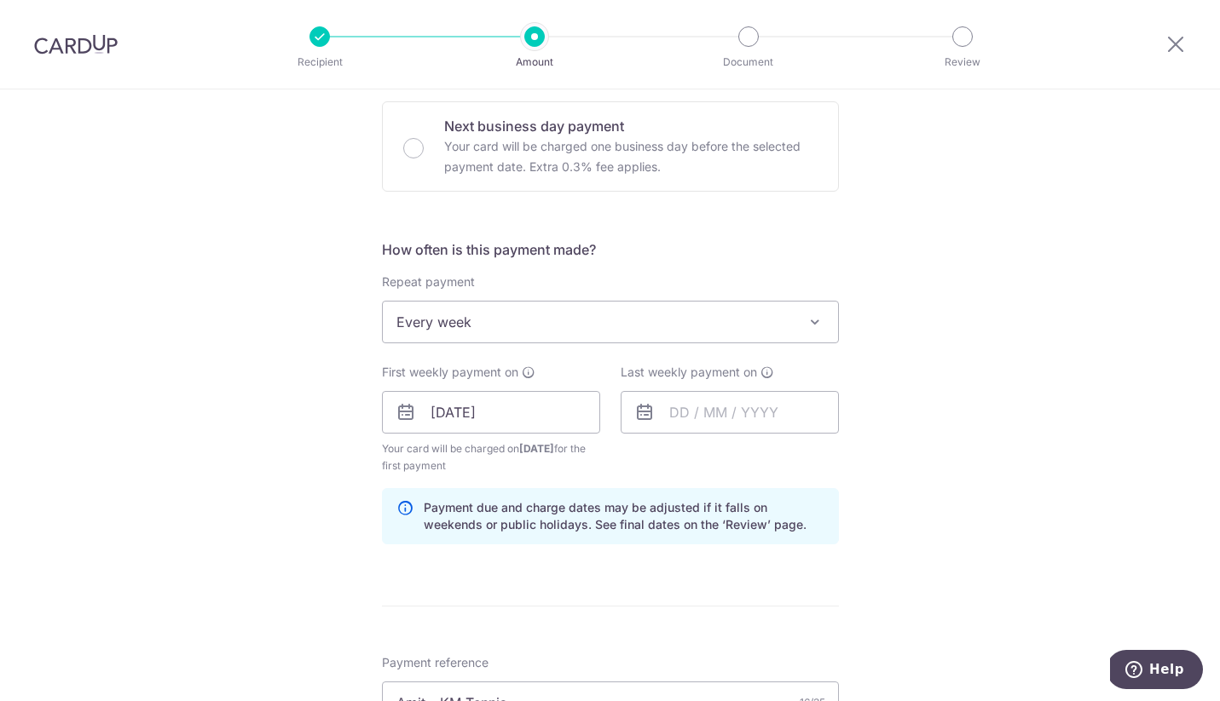
click at [506, 319] on span "Every week" at bounding box center [610, 322] width 455 height 41
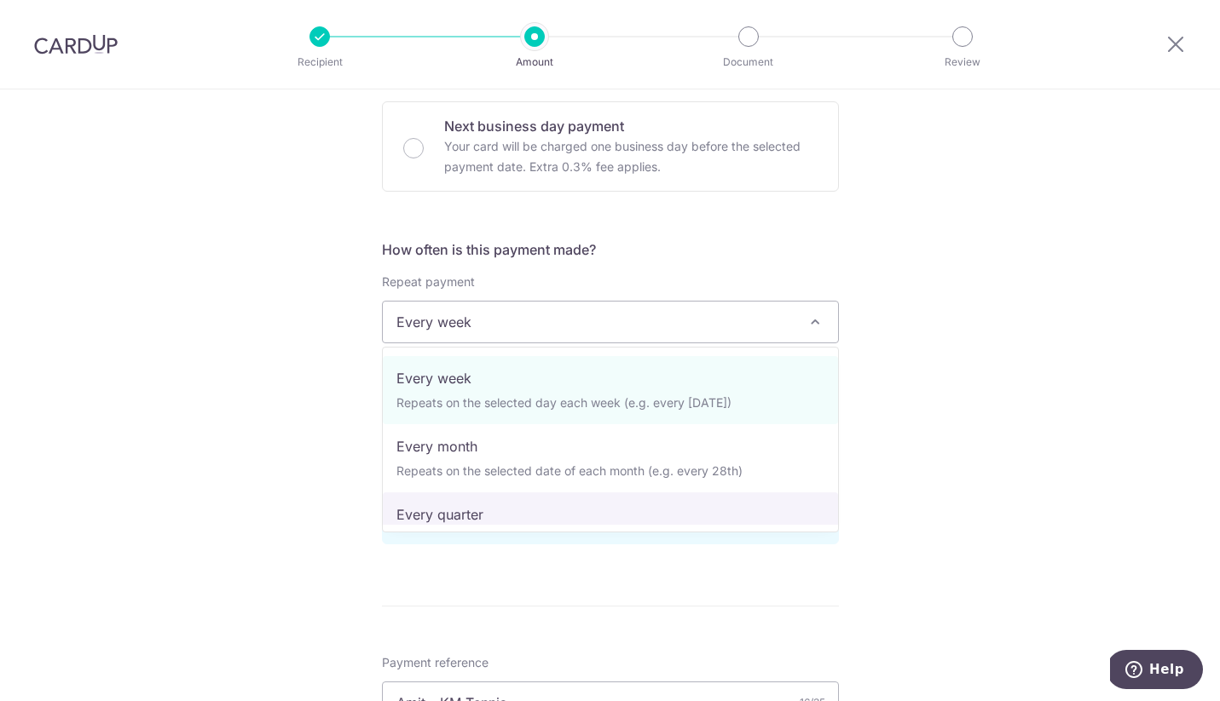
scroll to position [52, 0]
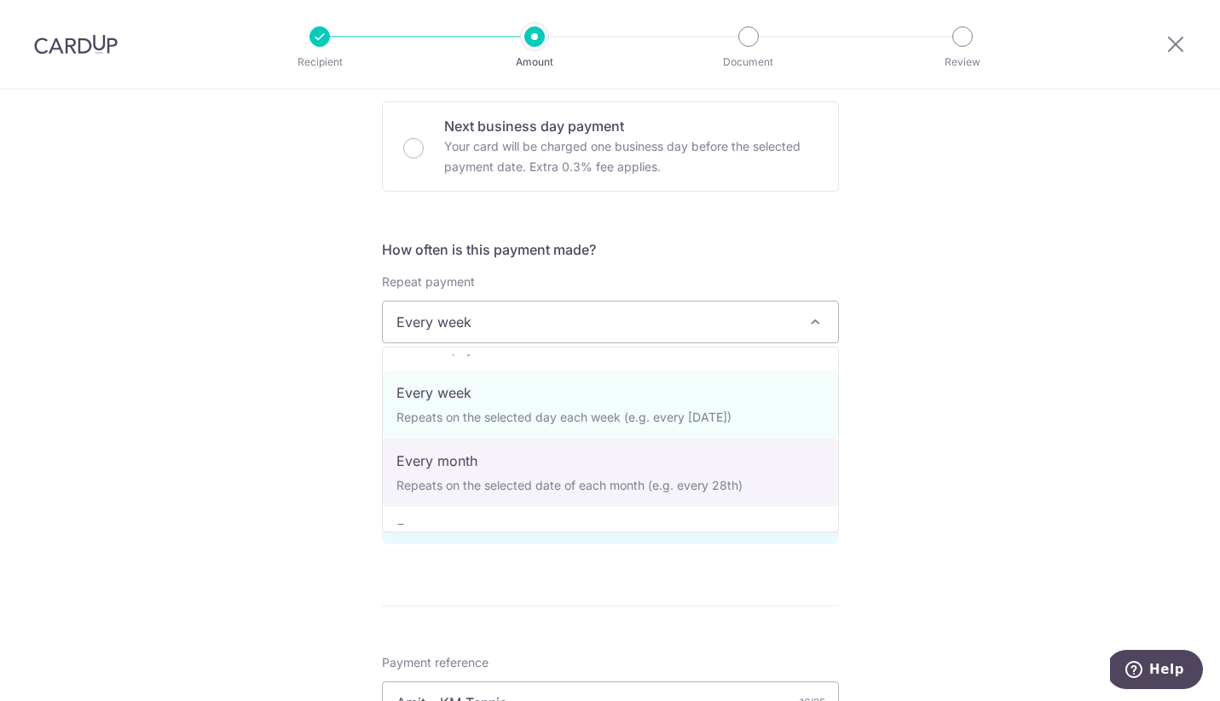
select select "3"
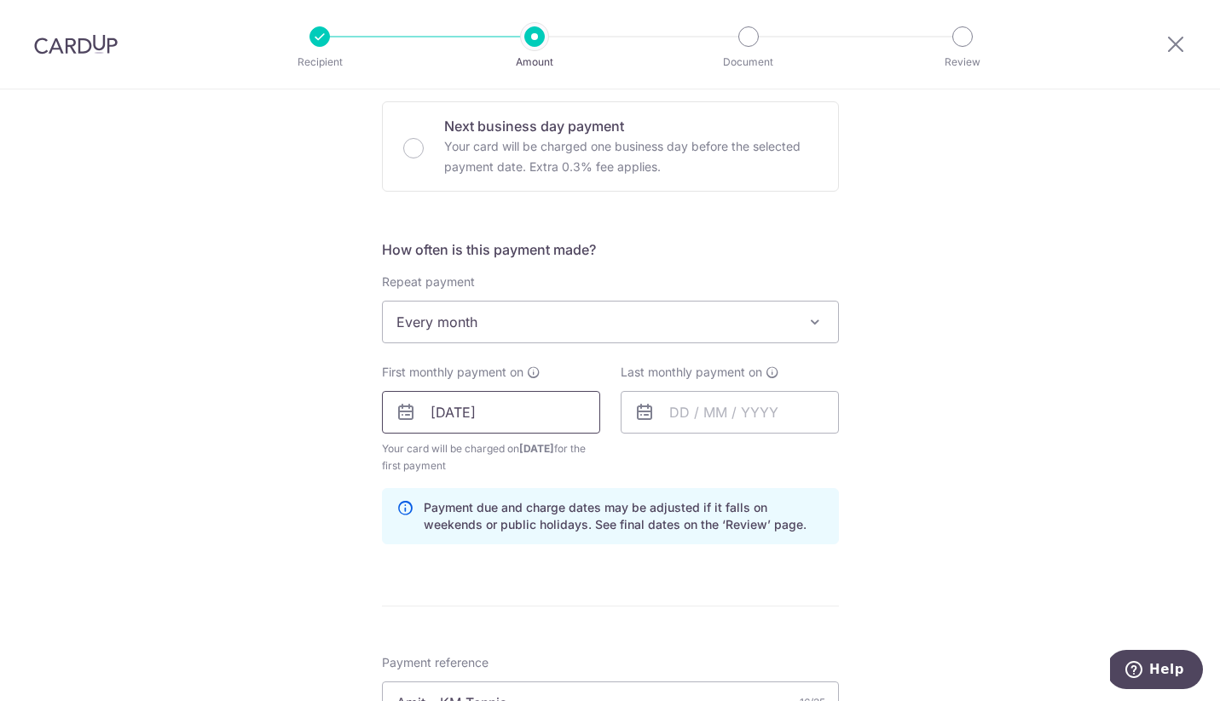
click at [463, 418] on input "[DATE]" at bounding box center [491, 412] width 218 height 43
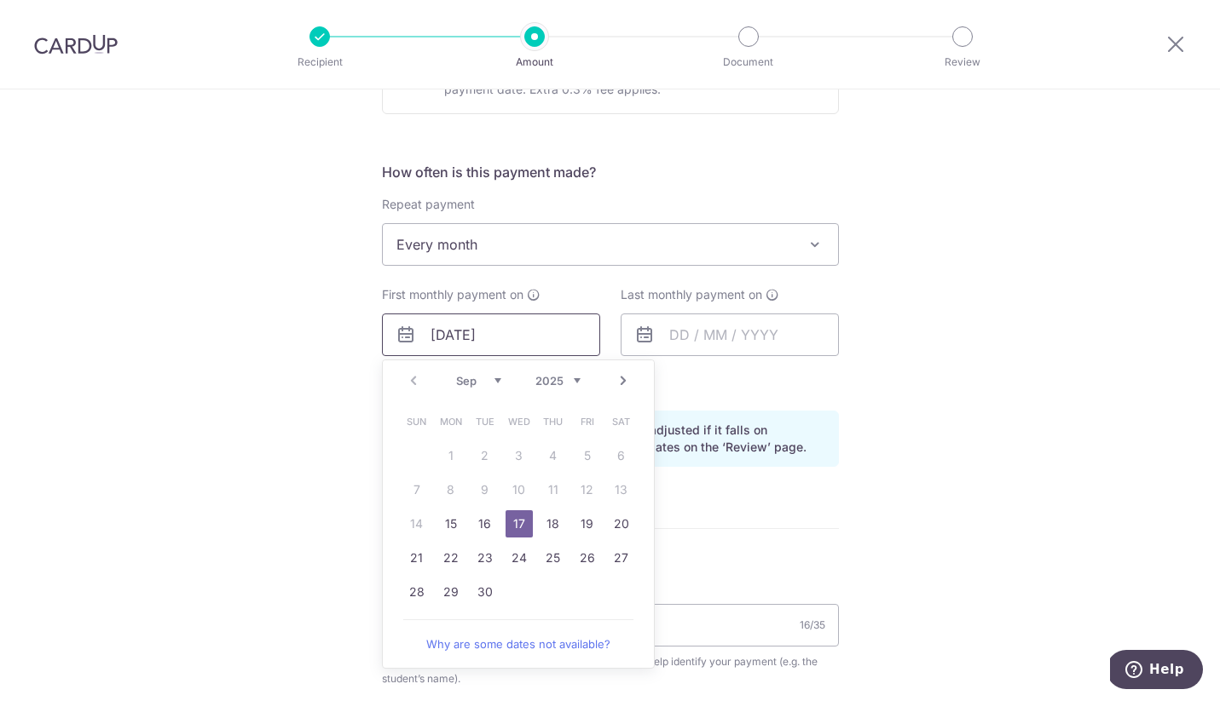
scroll to position [588, 0]
click at [619, 381] on link "Next" at bounding box center [623, 380] width 20 height 20
click at [524, 462] on link "1" at bounding box center [518, 454] width 27 height 27
type input "[DATE]"
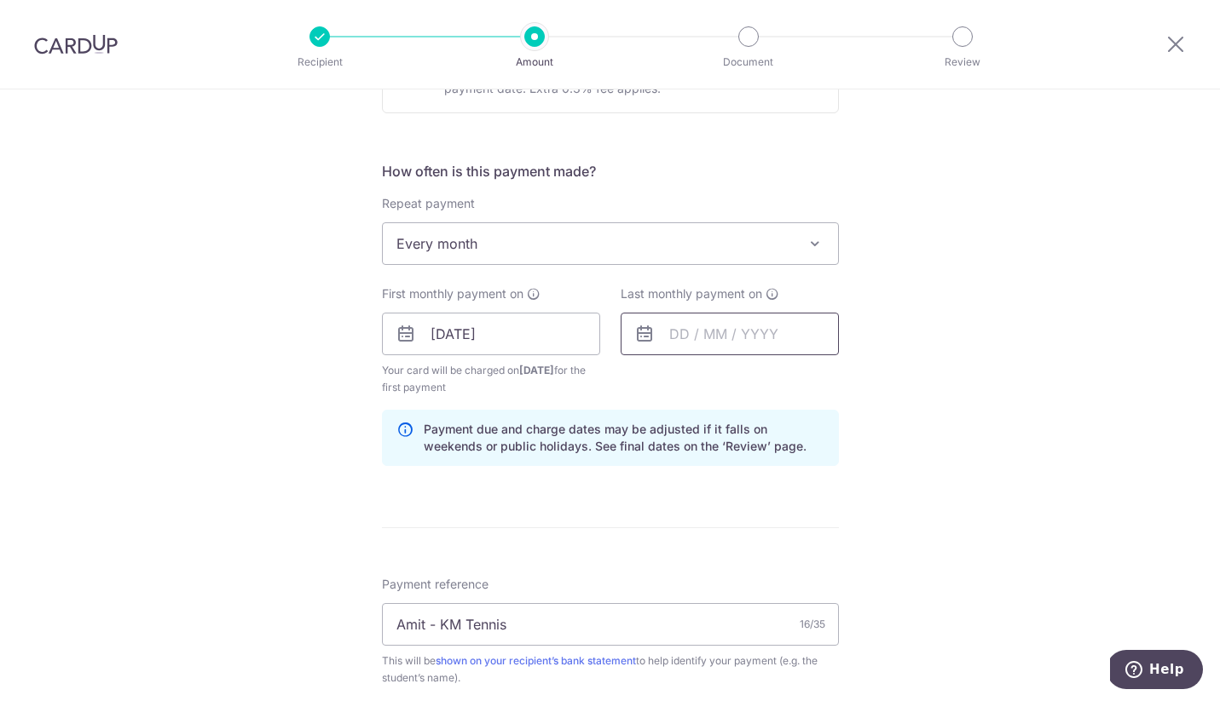
click at [701, 329] on input "text" at bounding box center [729, 334] width 218 height 43
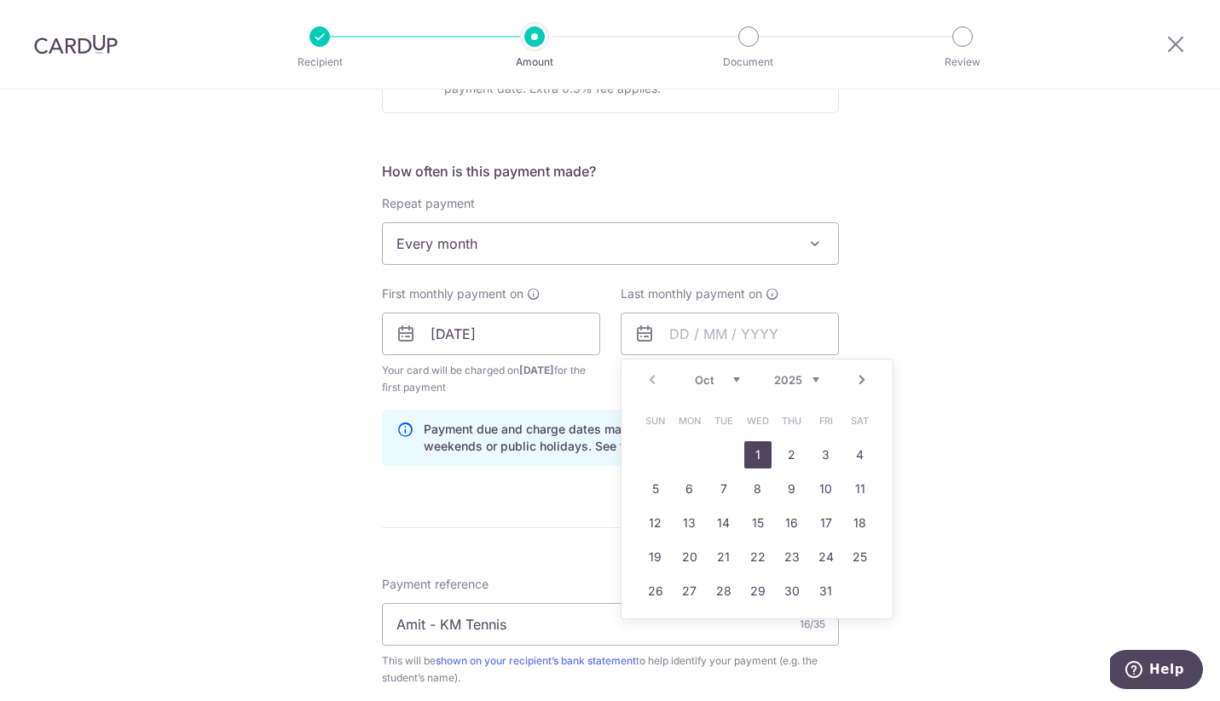
click at [860, 378] on link "Next" at bounding box center [861, 380] width 20 height 20
click at [1006, 343] on div "Tell us more about your payment Enter payment amount SGD 180.00 180.00 Recipien…" at bounding box center [610, 353] width 1220 height 1705
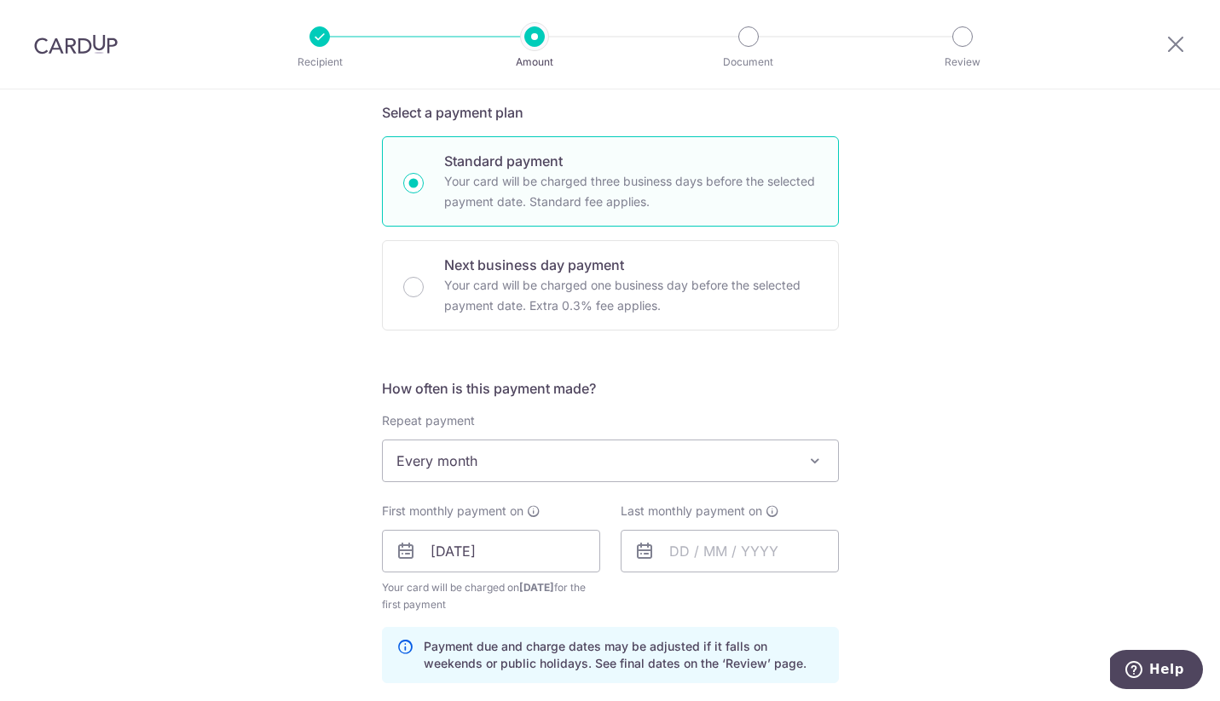
scroll to position [0, 0]
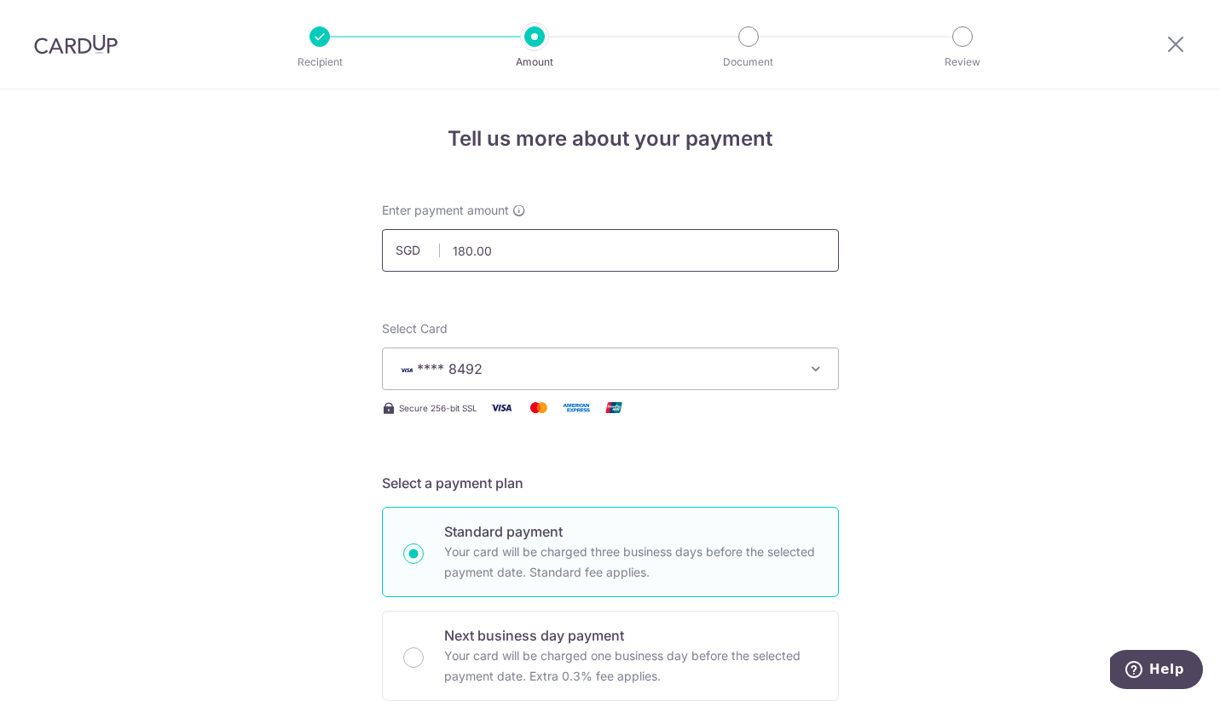
click at [559, 255] on input "180.00" at bounding box center [610, 250] width 457 height 43
click at [545, 268] on input "180.00" at bounding box center [610, 250] width 457 height 43
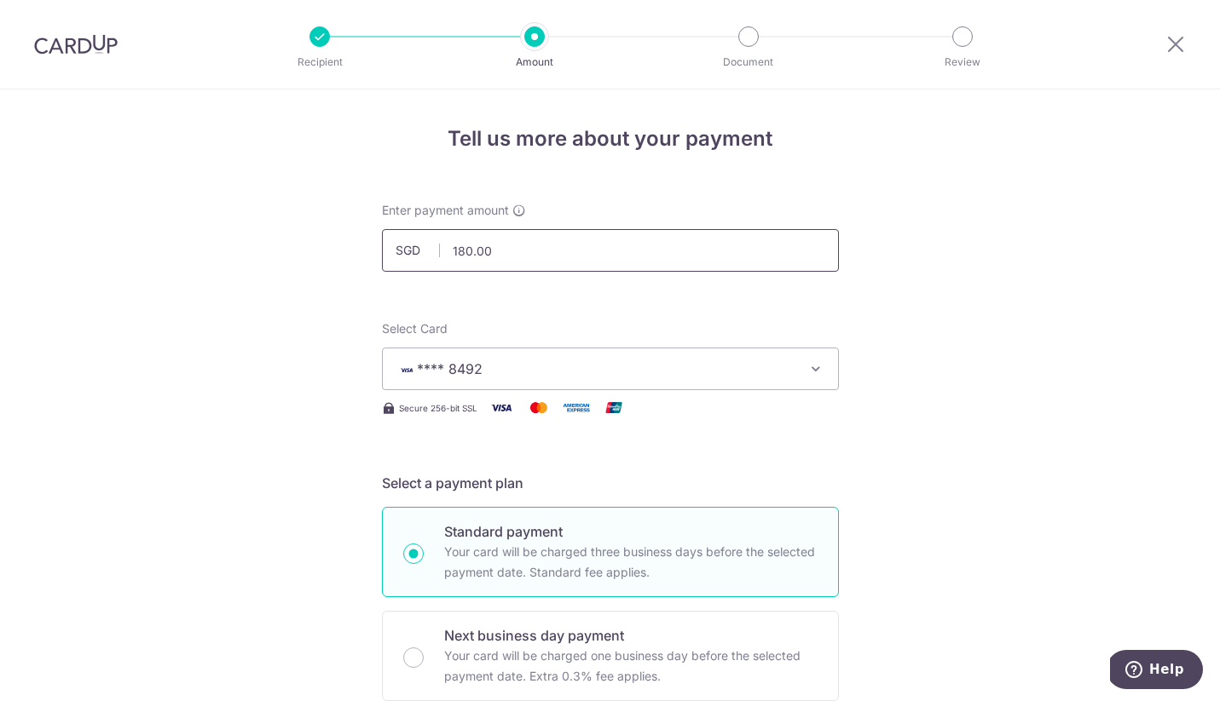
click at [545, 268] on input "180.00" at bounding box center [610, 250] width 457 height 43
type input "360.00"
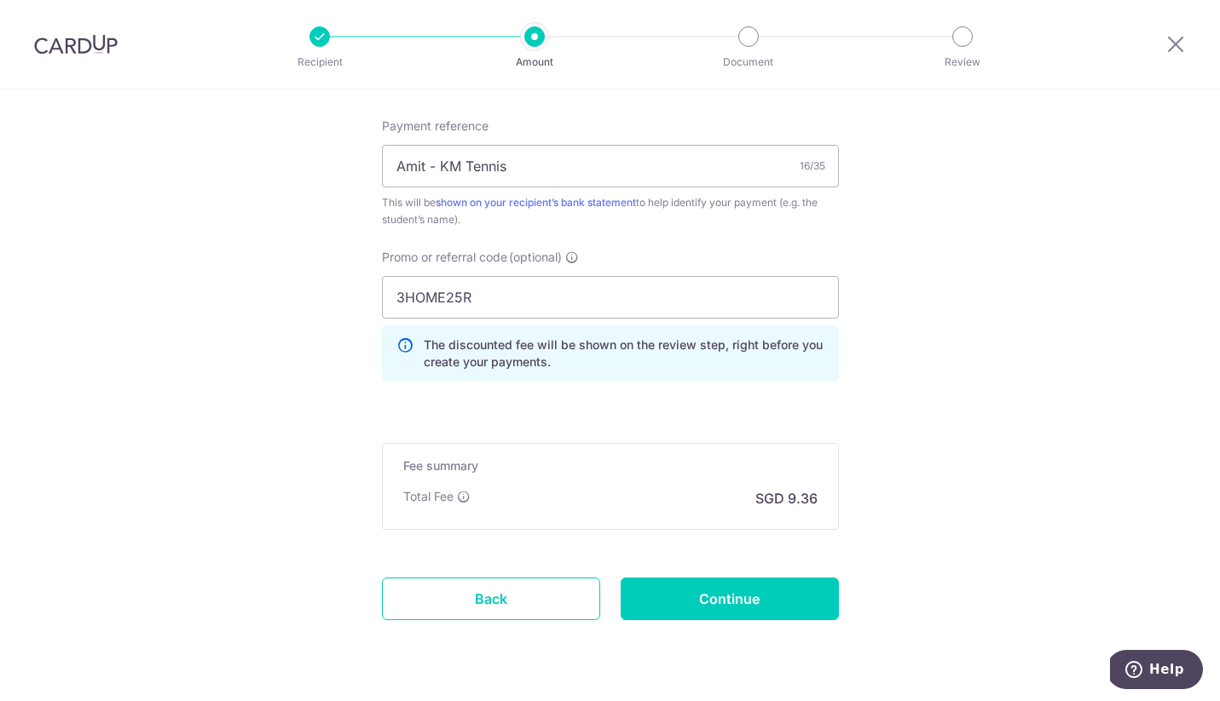
scroll to position [1094, 0]
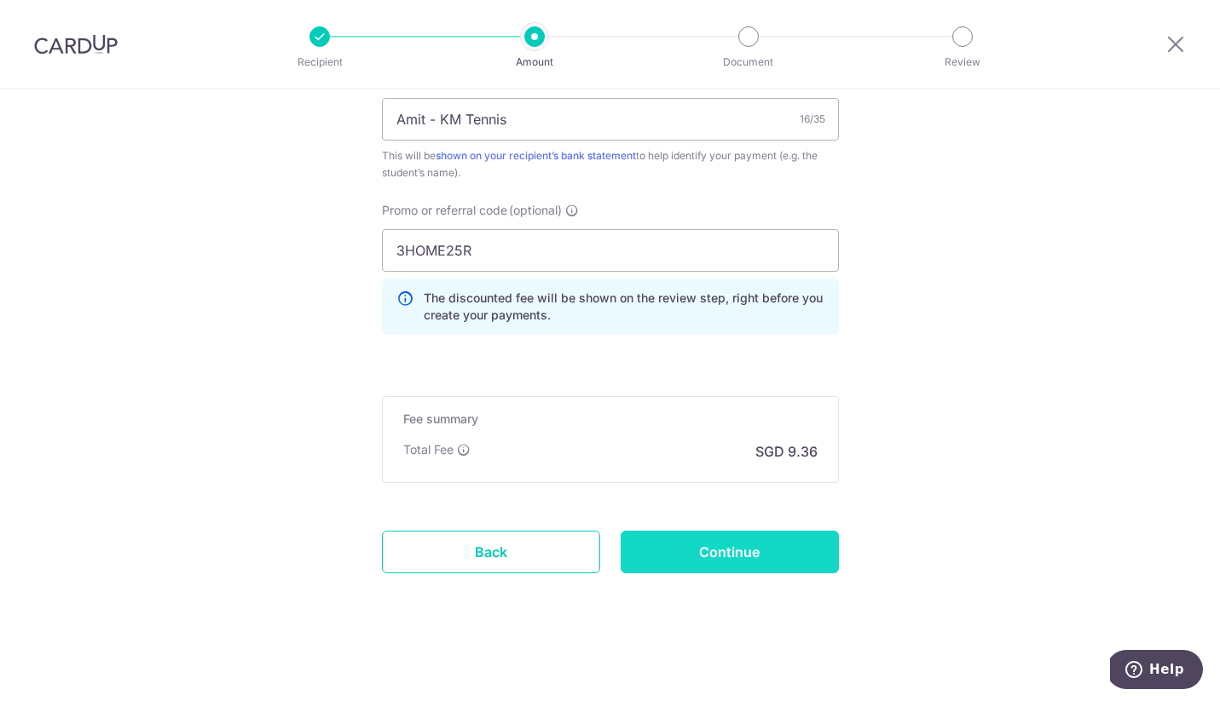
click at [713, 557] on input "Continue" at bounding box center [729, 552] width 218 height 43
type input "Create Schedule"
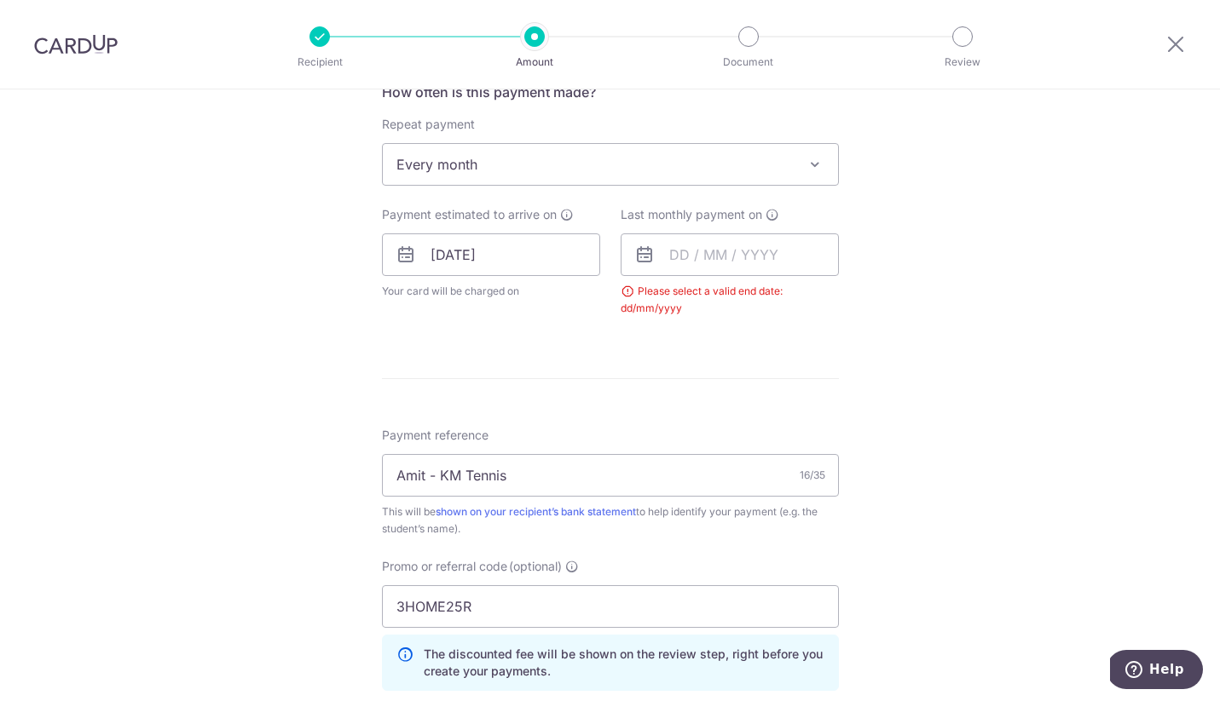
scroll to position [658, 0]
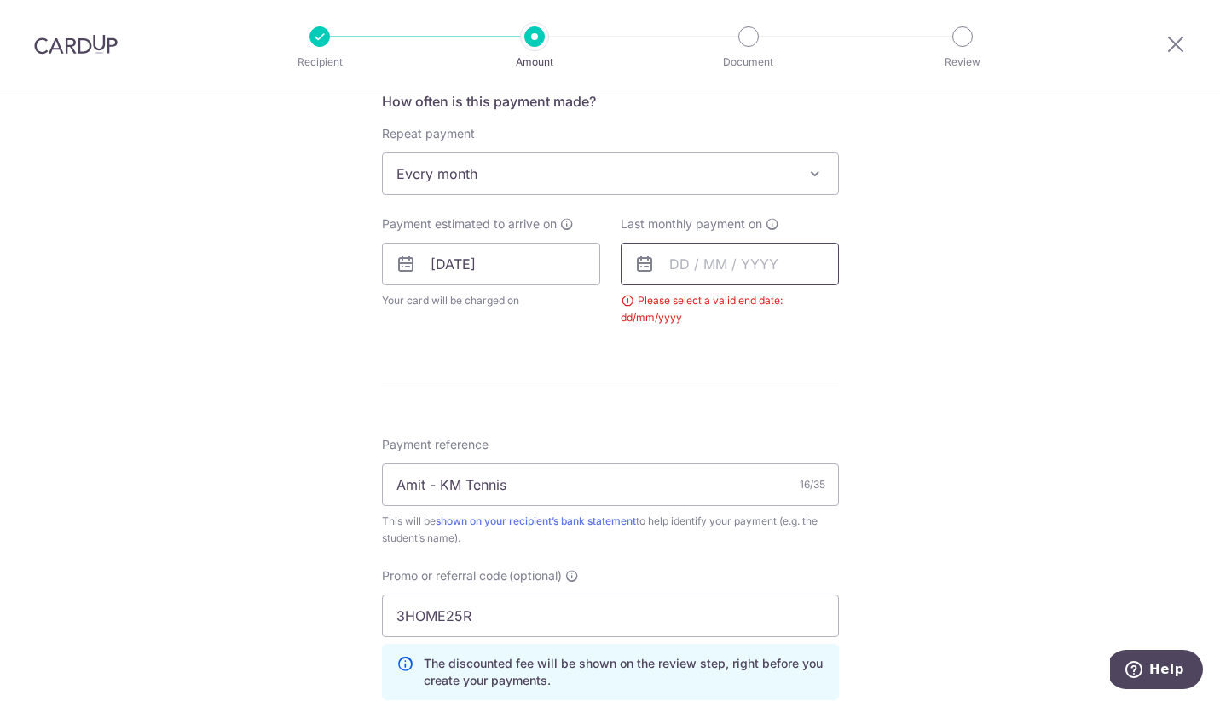
click at [747, 270] on input "text" at bounding box center [729, 264] width 218 height 43
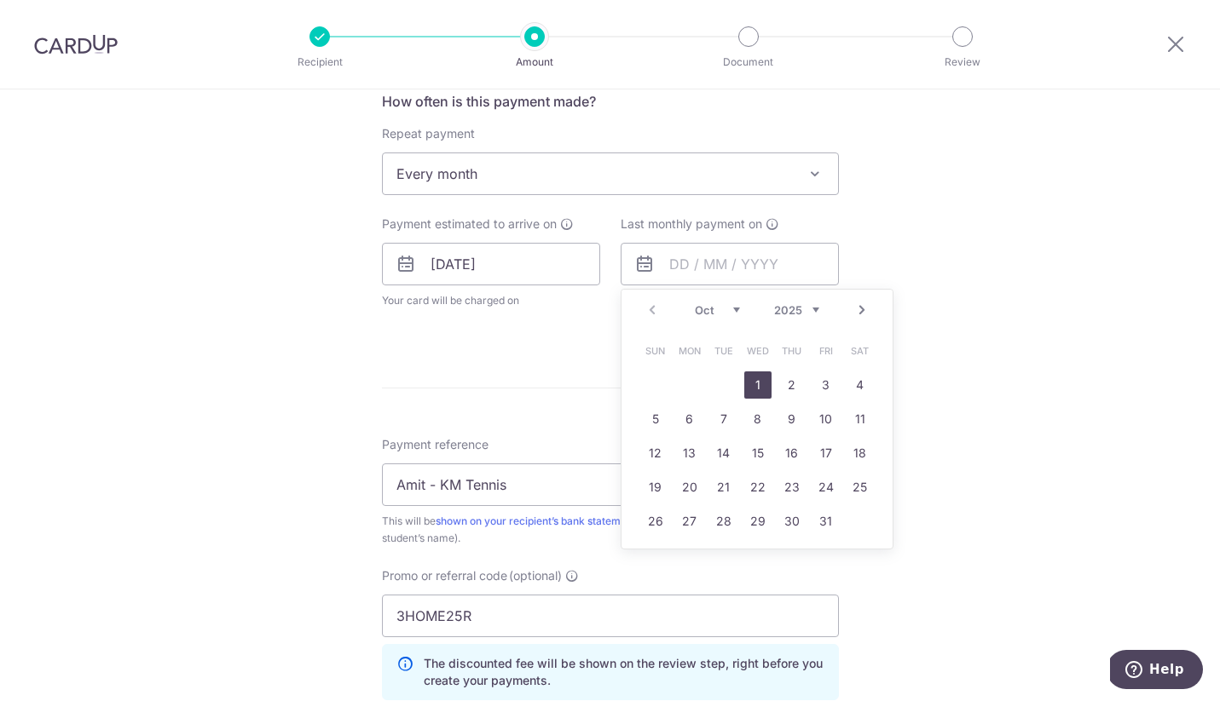
click at [860, 310] on link "Next" at bounding box center [861, 310] width 20 height 20
click at [762, 526] on link "31" at bounding box center [757, 521] width 27 height 27
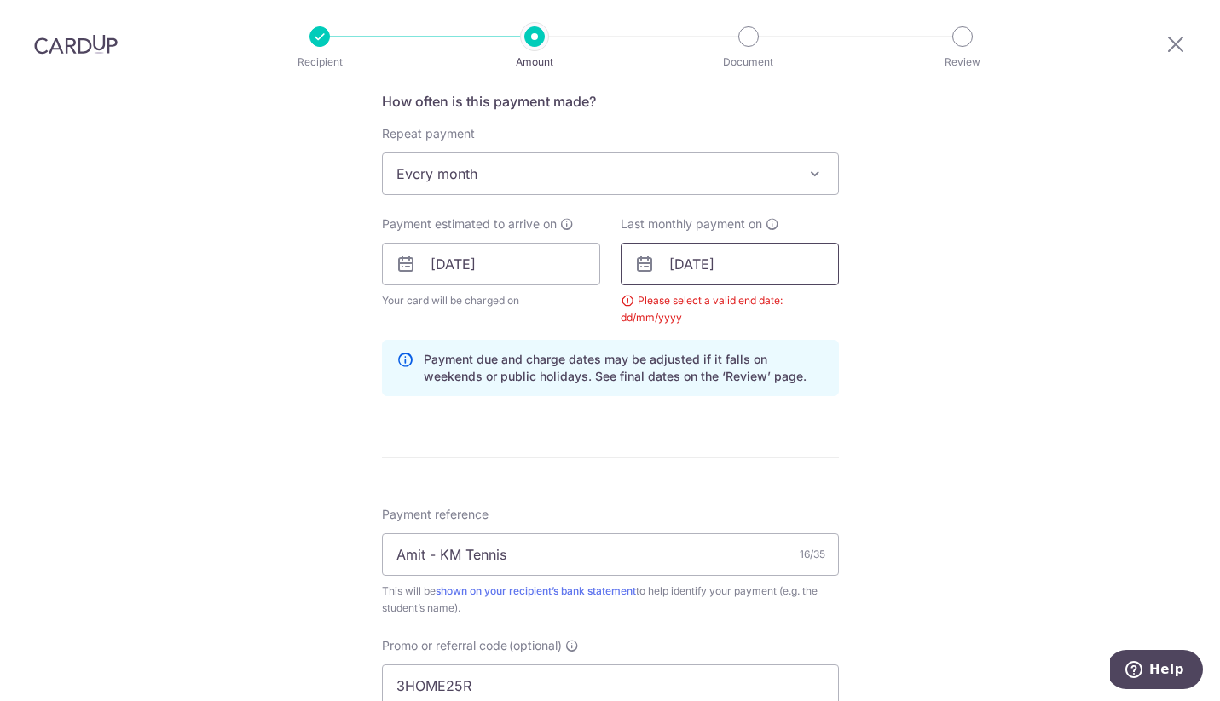
click at [773, 268] on input "31/12/2025" at bounding box center [729, 264] width 218 height 43
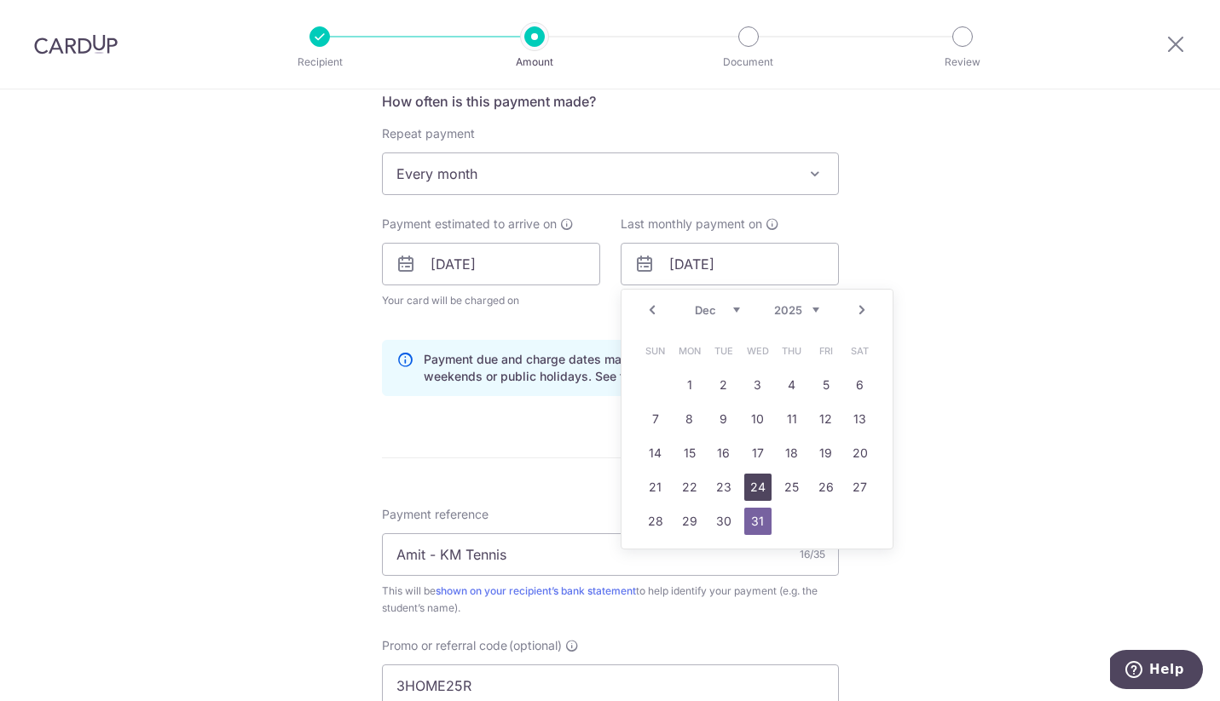
click at [763, 478] on link "24" at bounding box center [757, 487] width 27 height 27
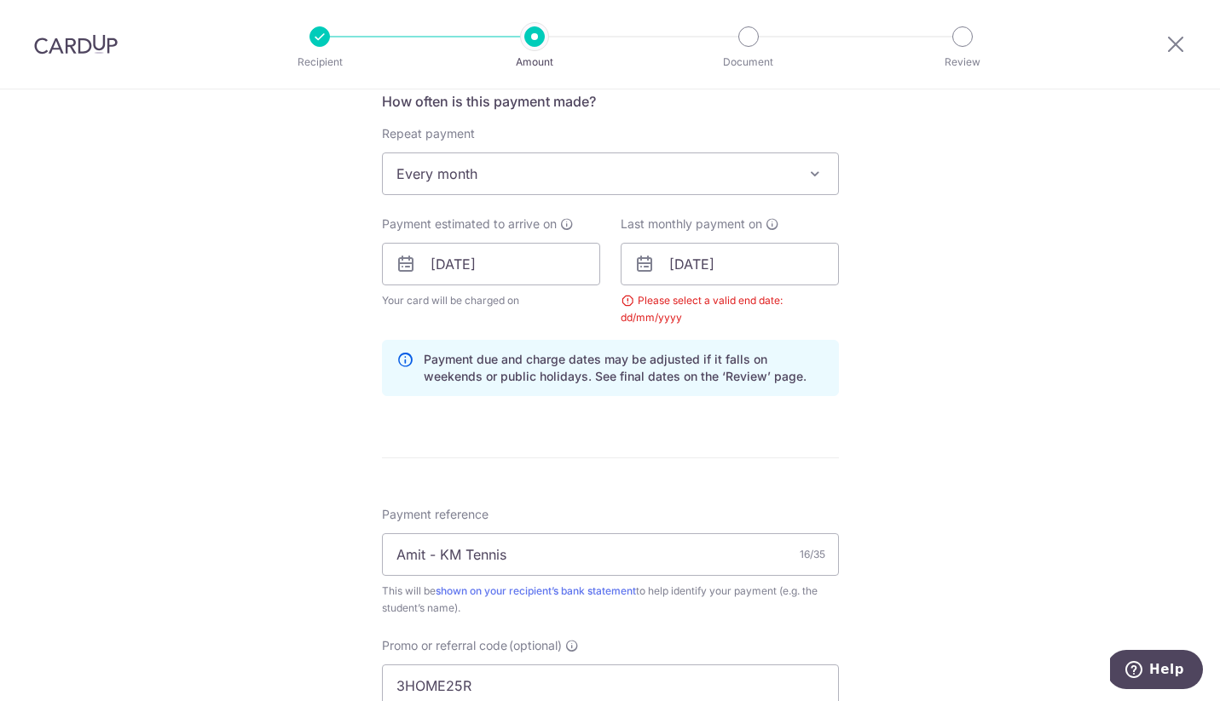
click at [948, 383] on div "Tell us more about your payment Enter payment amount SGD 360.00 360.00 Select C…" at bounding box center [610, 284] width 1220 height 1705
click at [799, 266] on input "24/12/2025" at bounding box center [729, 264] width 218 height 43
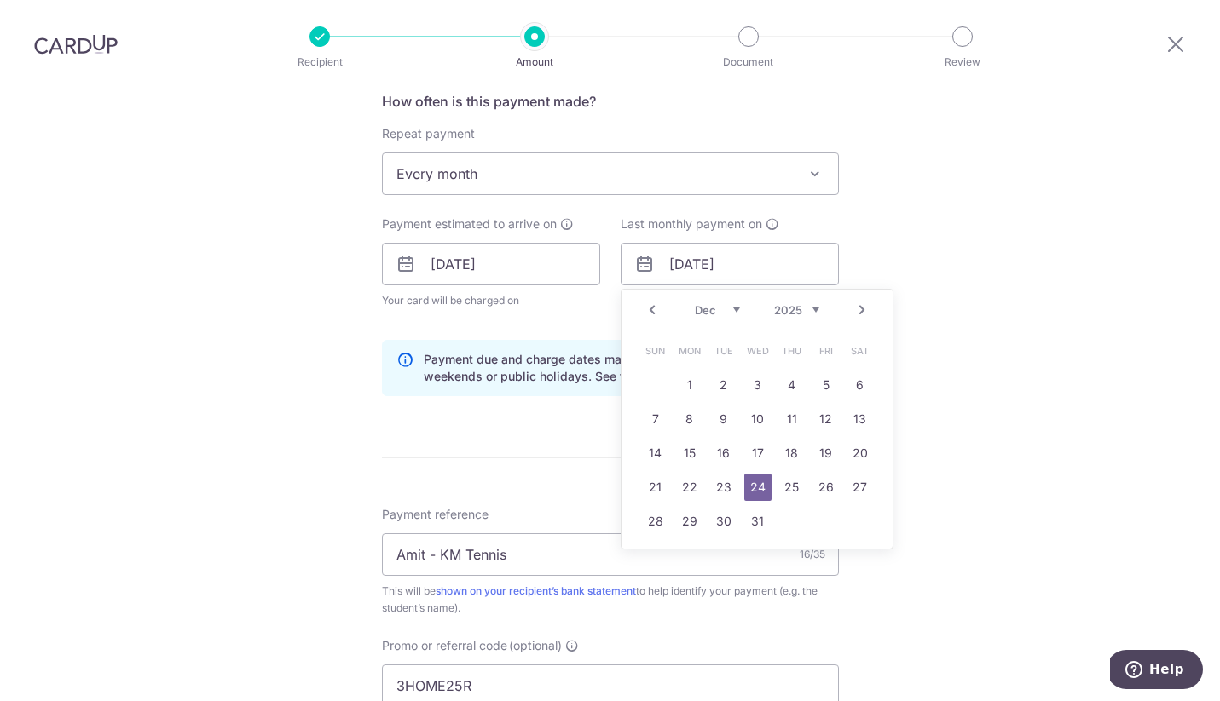
click at [758, 522] on link "31" at bounding box center [757, 521] width 27 height 27
type input "31/12/2025"
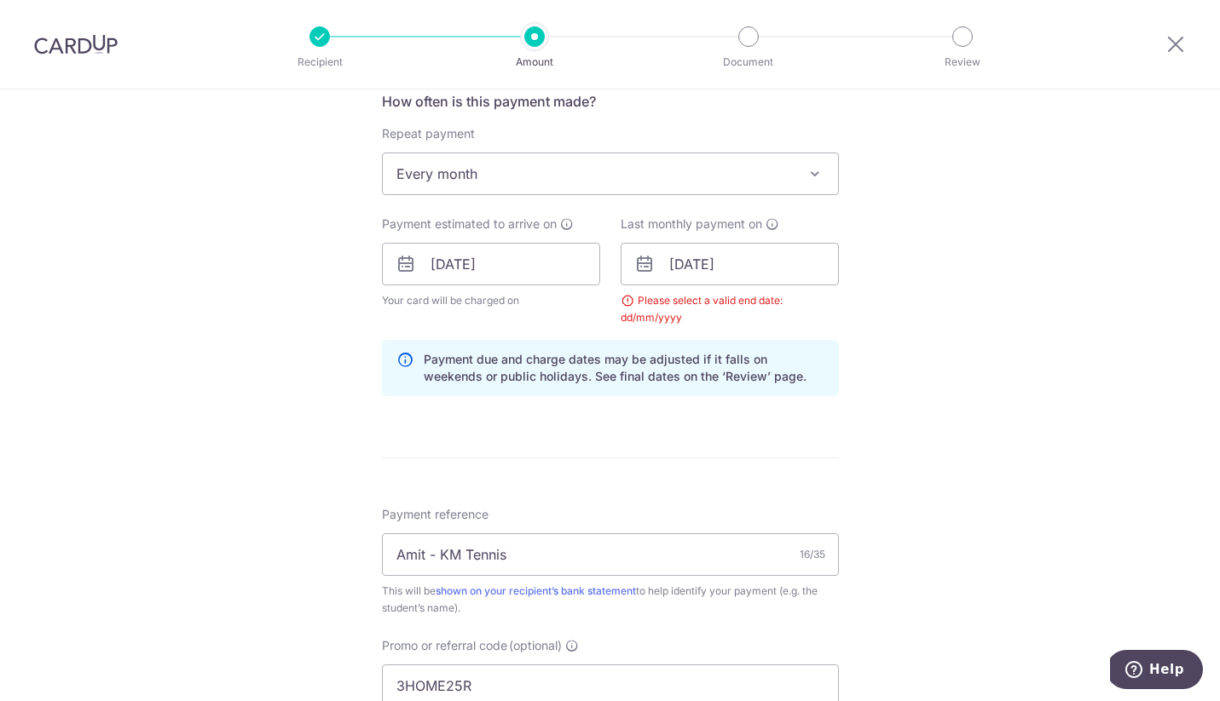
click at [943, 444] on div "Tell us more about your payment Enter payment amount SGD 360.00 360.00 Select C…" at bounding box center [610, 284] width 1220 height 1705
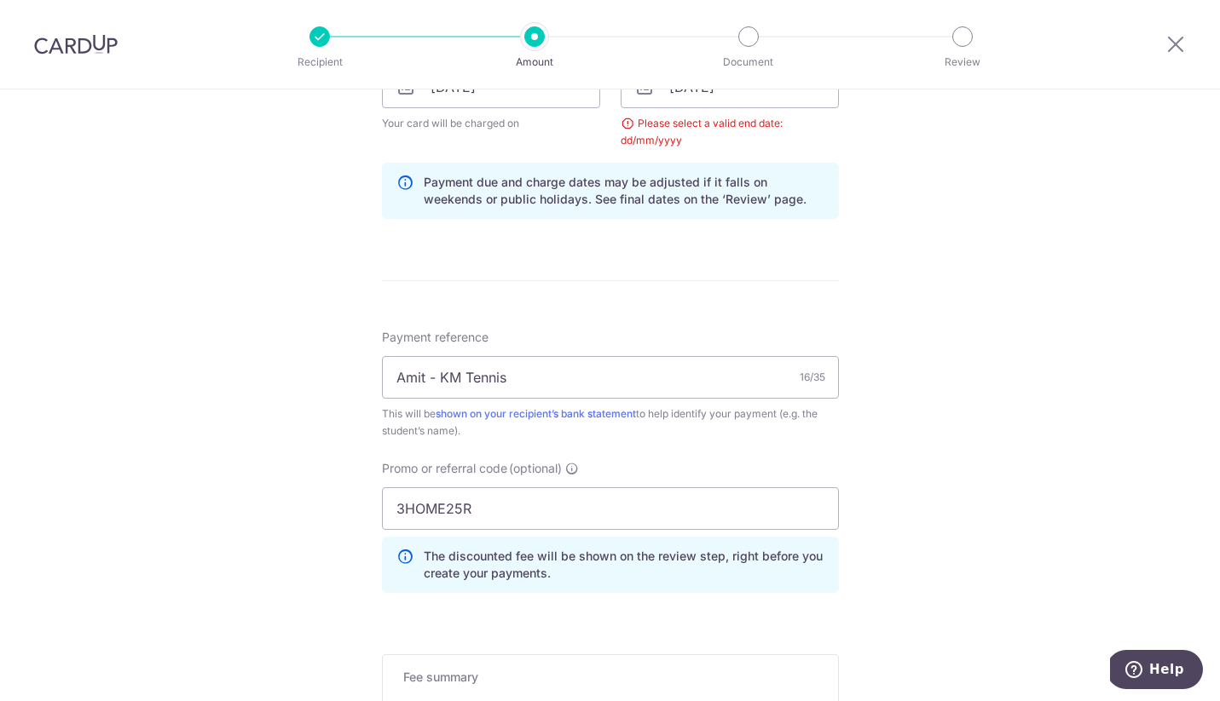
scroll to position [1094, 0]
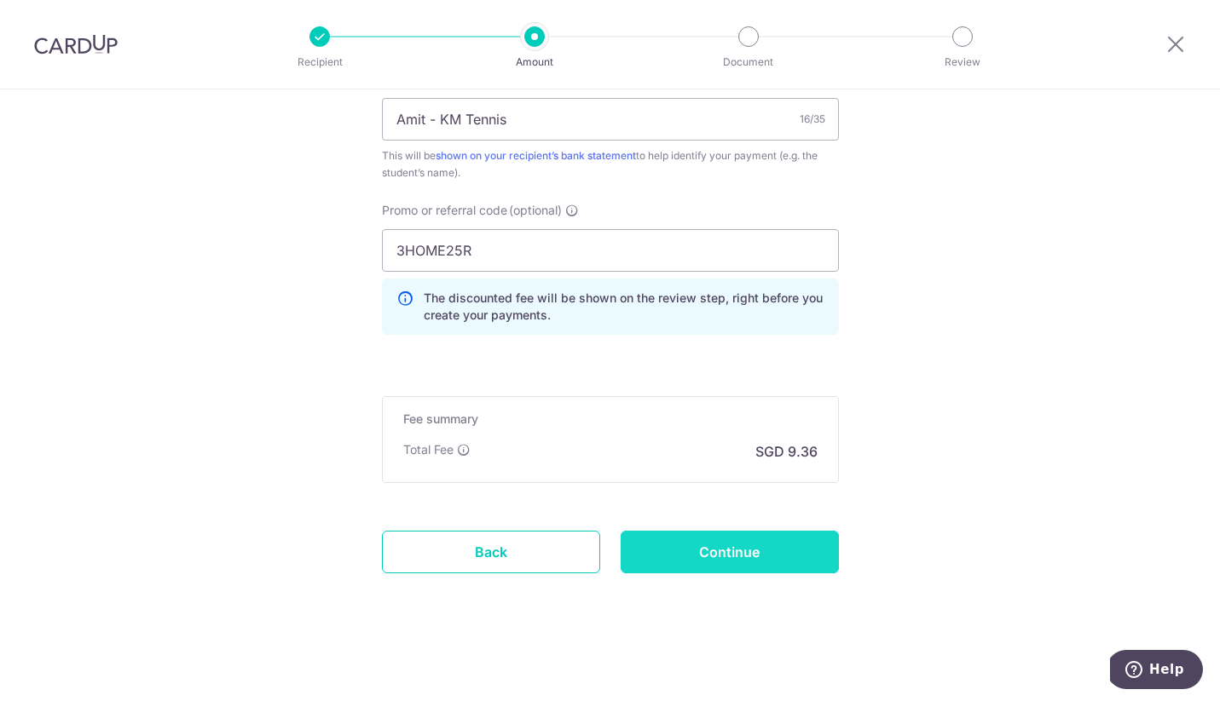
click at [755, 562] on input "Continue" at bounding box center [729, 552] width 218 height 43
type input "Create Schedule"
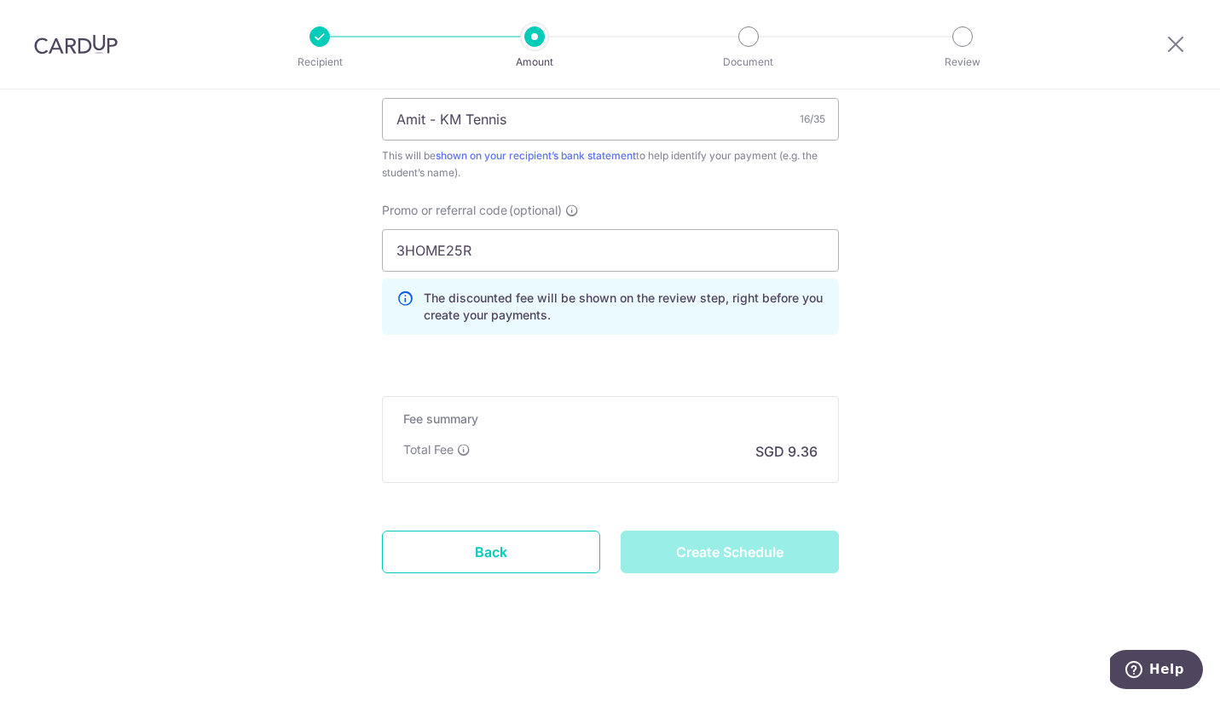
scroll to position [1085, 0]
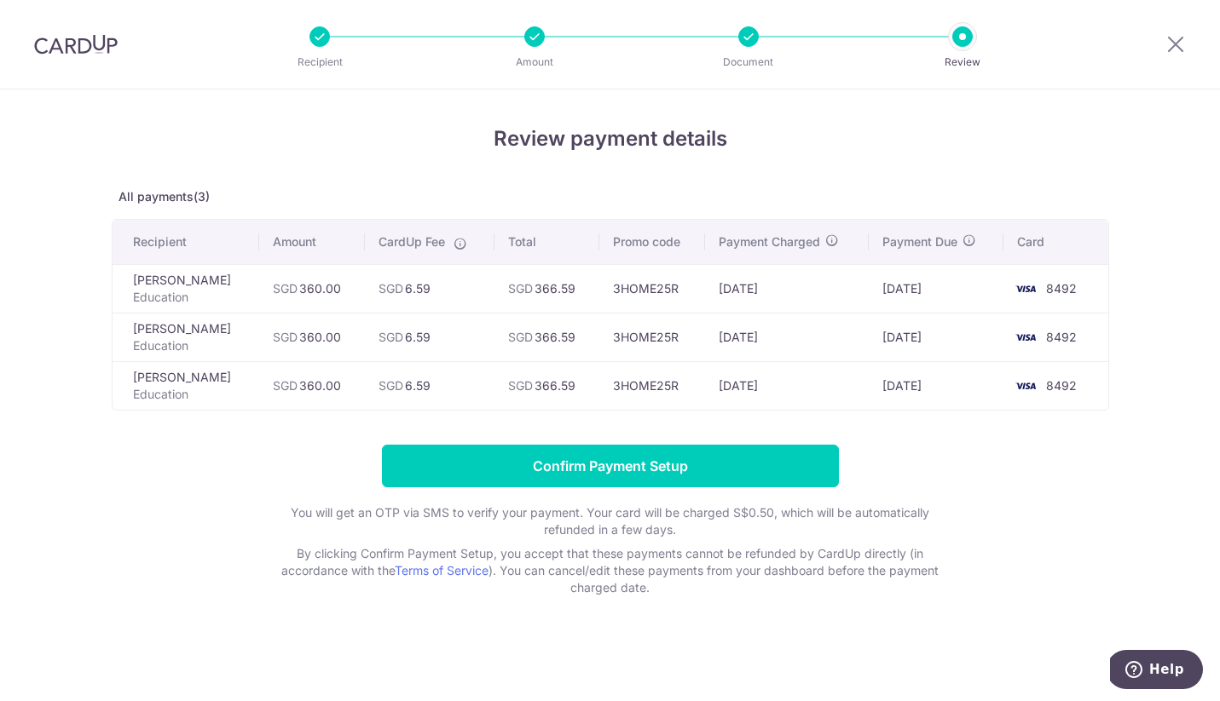
click at [749, 39] on div at bounding box center [748, 36] width 20 height 20
click at [532, 42] on div at bounding box center [534, 36] width 20 height 20
click at [1180, 44] on icon at bounding box center [1175, 43] width 20 height 21
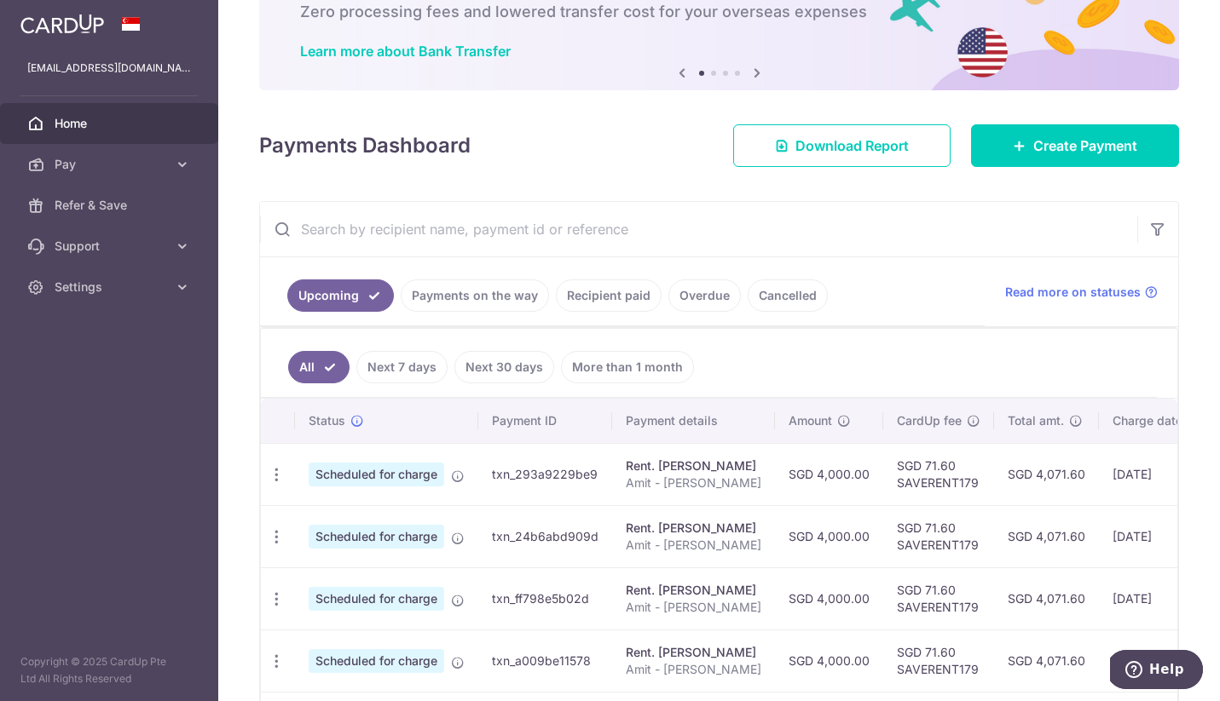
scroll to position [15, 0]
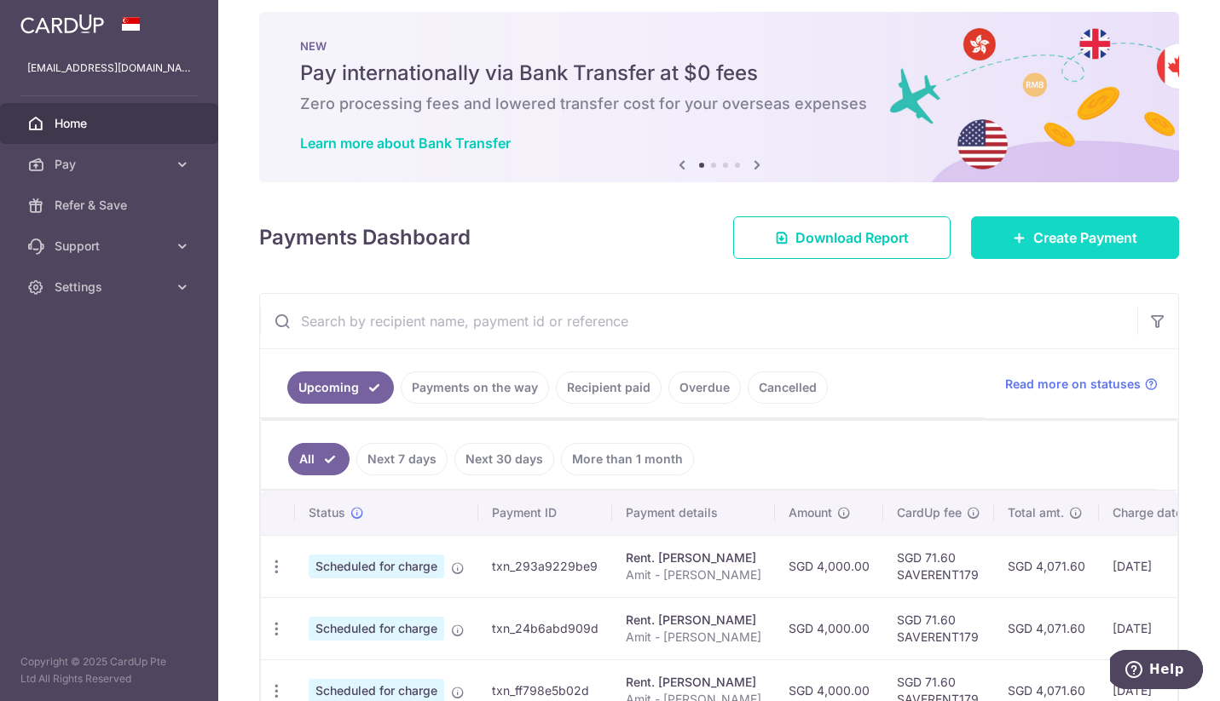
click at [1087, 239] on span "Create Payment" at bounding box center [1085, 238] width 104 height 20
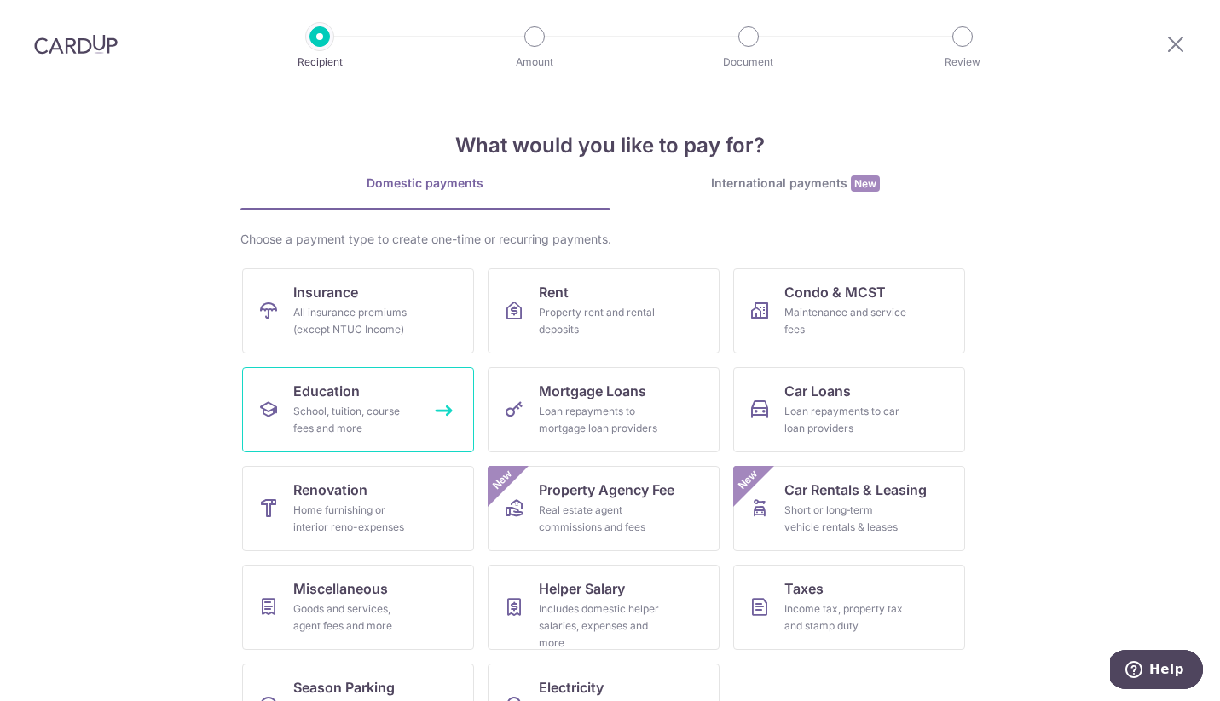
click at [295, 410] on div "School, tuition, course fees and more" at bounding box center [354, 420] width 123 height 34
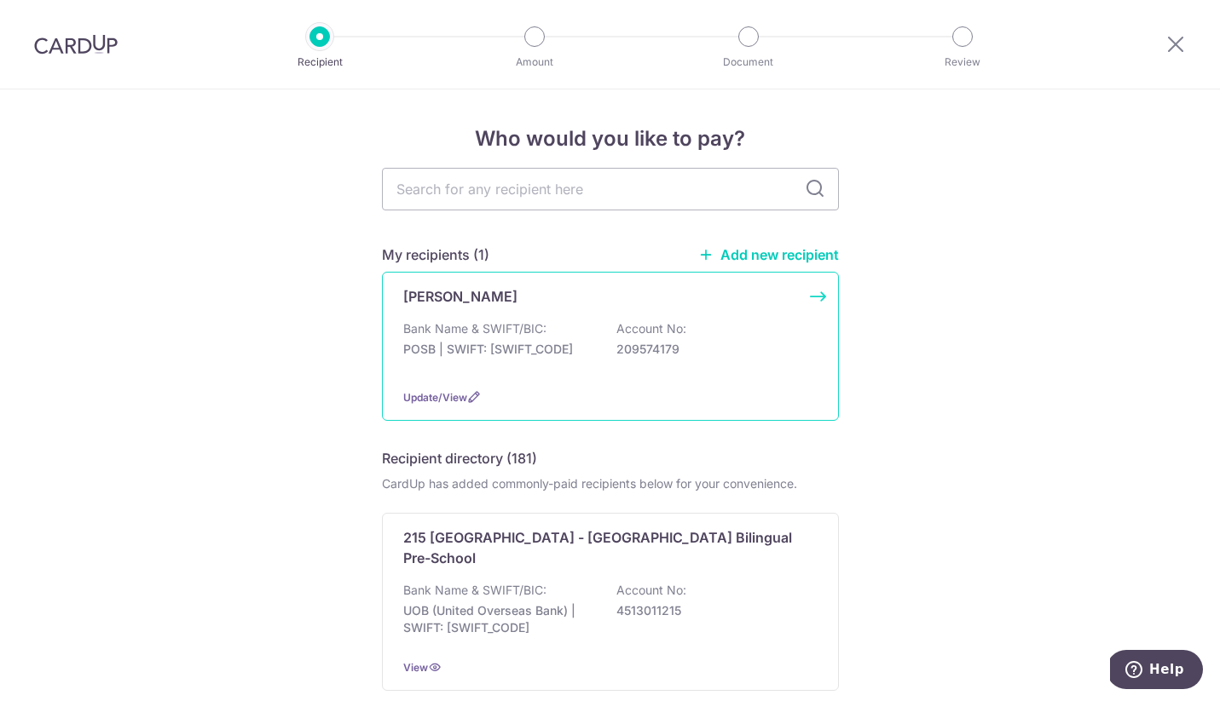
click at [469, 339] on div "Bank Name & SWIFT/BIC: POSB | SWIFT: DBSSSGSGXXX Account No: 209574179" at bounding box center [610, 347] width 414 height 55
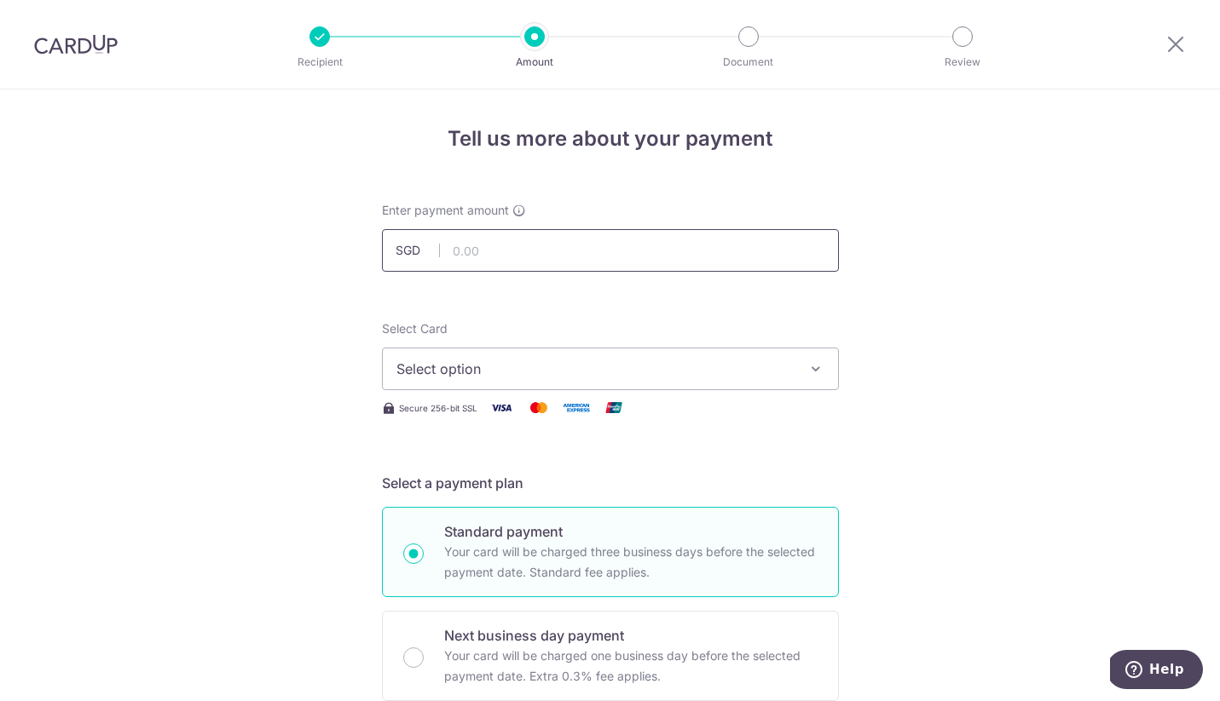
click at [482, 270] on input "text" at bounding box center [610, 250] width 457 height 43
type input "180.00"
click at [409, 369] on span "Select option" at bounding box center [594, 369] width 397 height 20
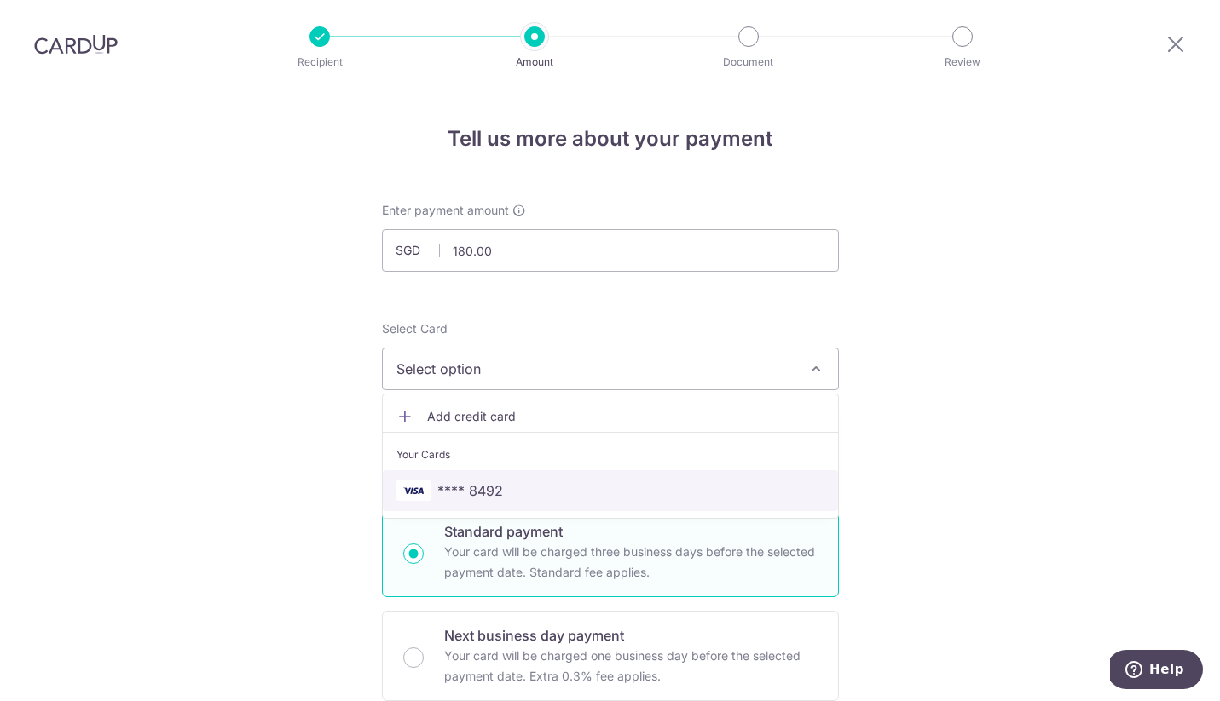
click at [455, 488] on span "**** 8492" at bounding box center [470, 491] width 66 height 20
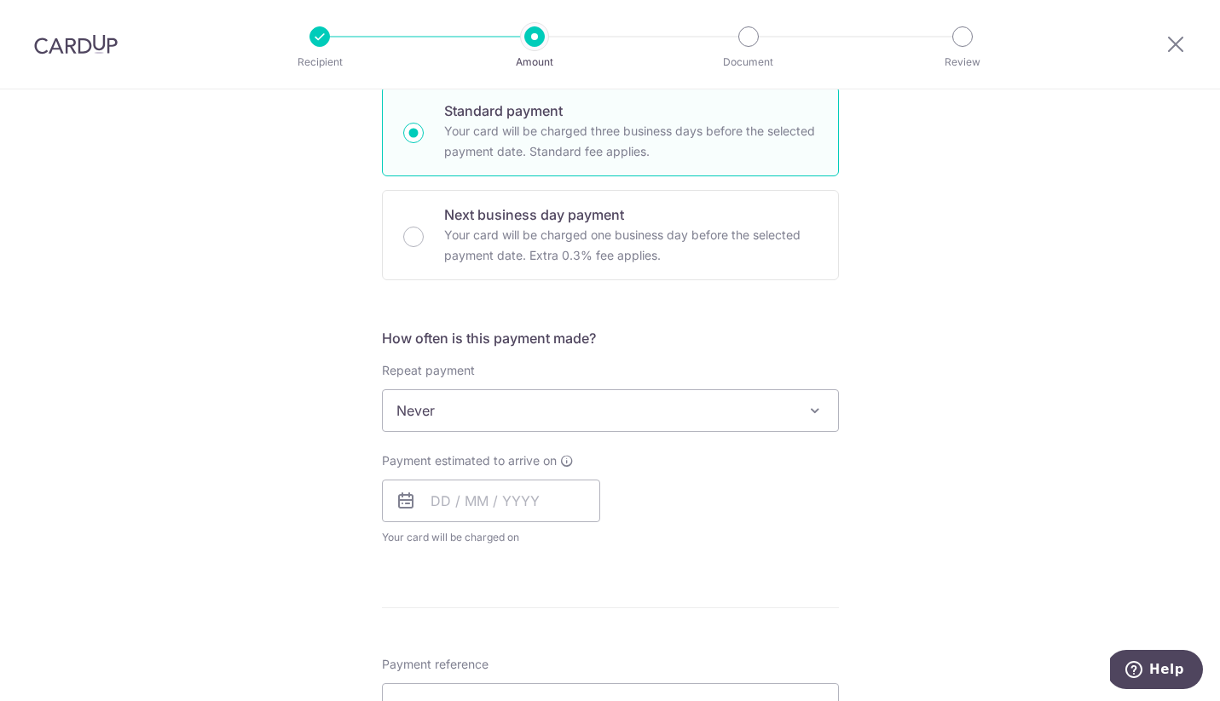
scroll to position [439, 0]
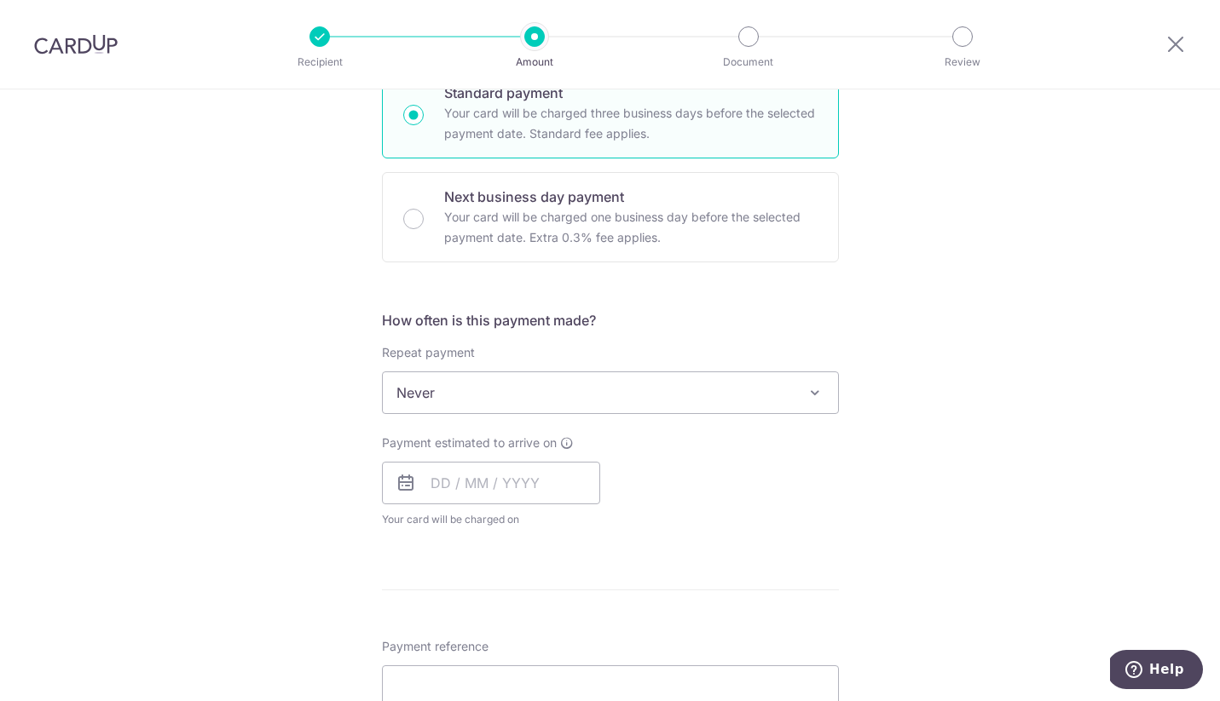
click at [481, 392] on span "Never" at bounding box center [610, 392] width 455 height 41
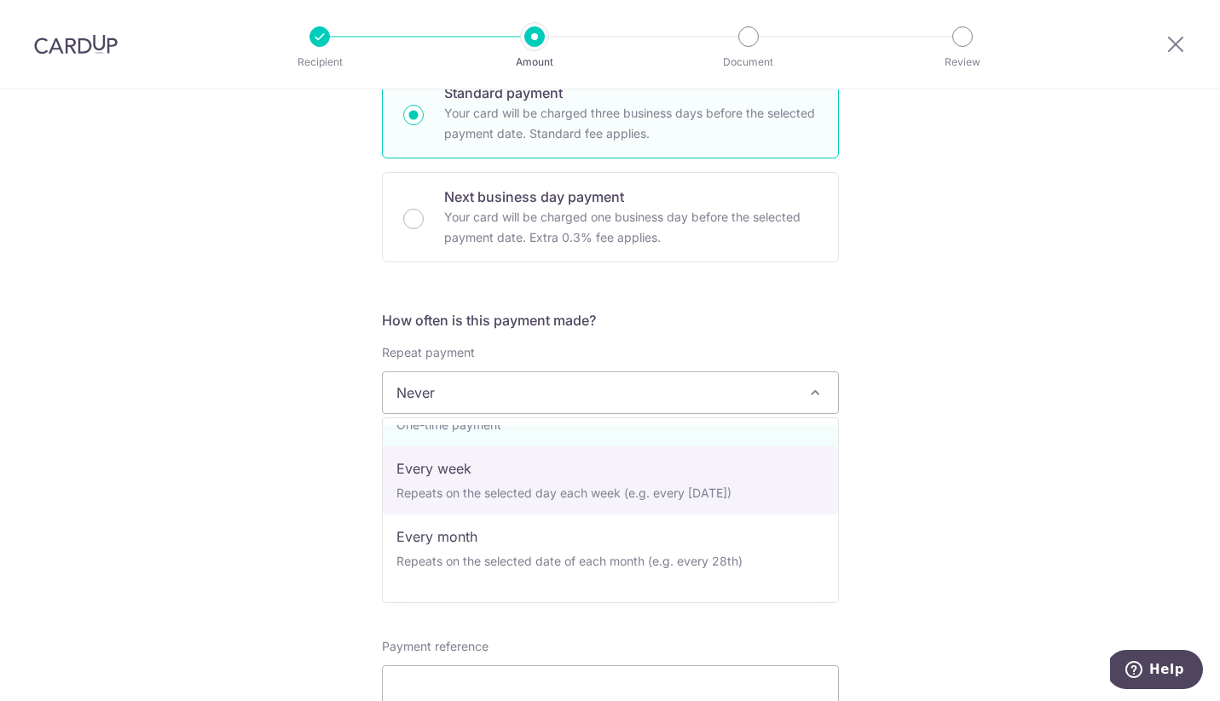
scroll to position [49, 0]
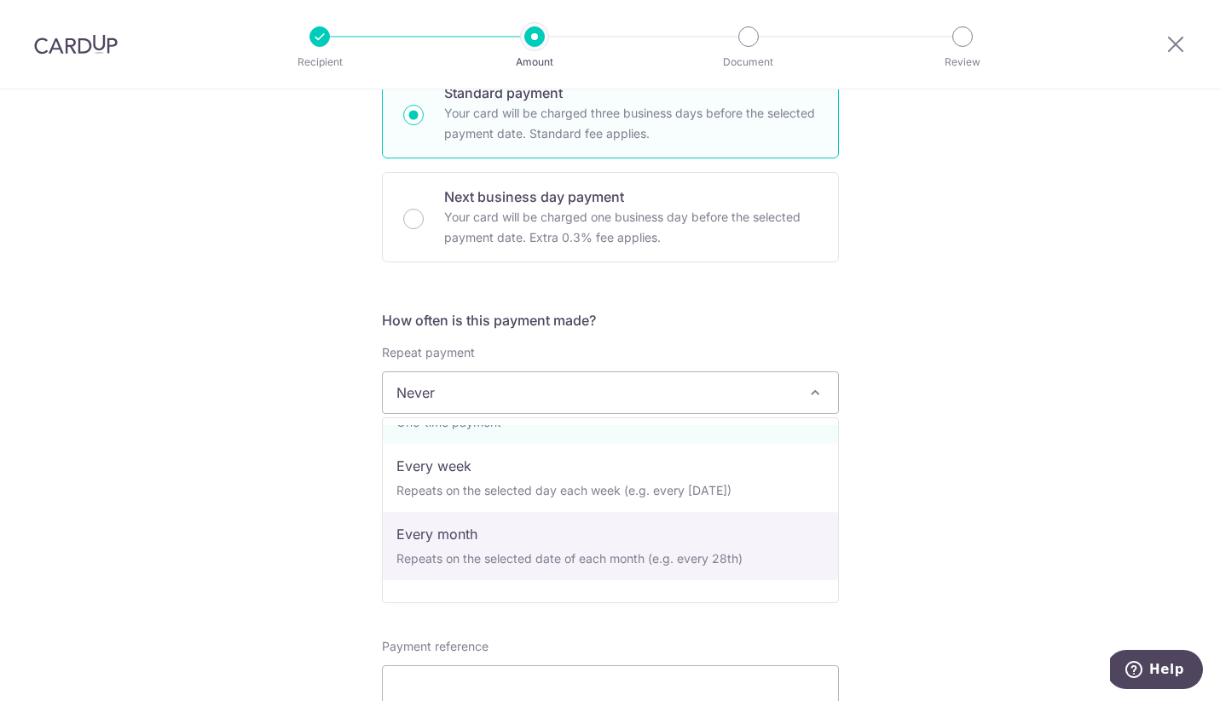
click at [330, 522] on div "Tell us more about your payment Enter payment amount SGD 180.00 180.00 Select C…" at bounding box center [610, 422] width 1220 height 1542
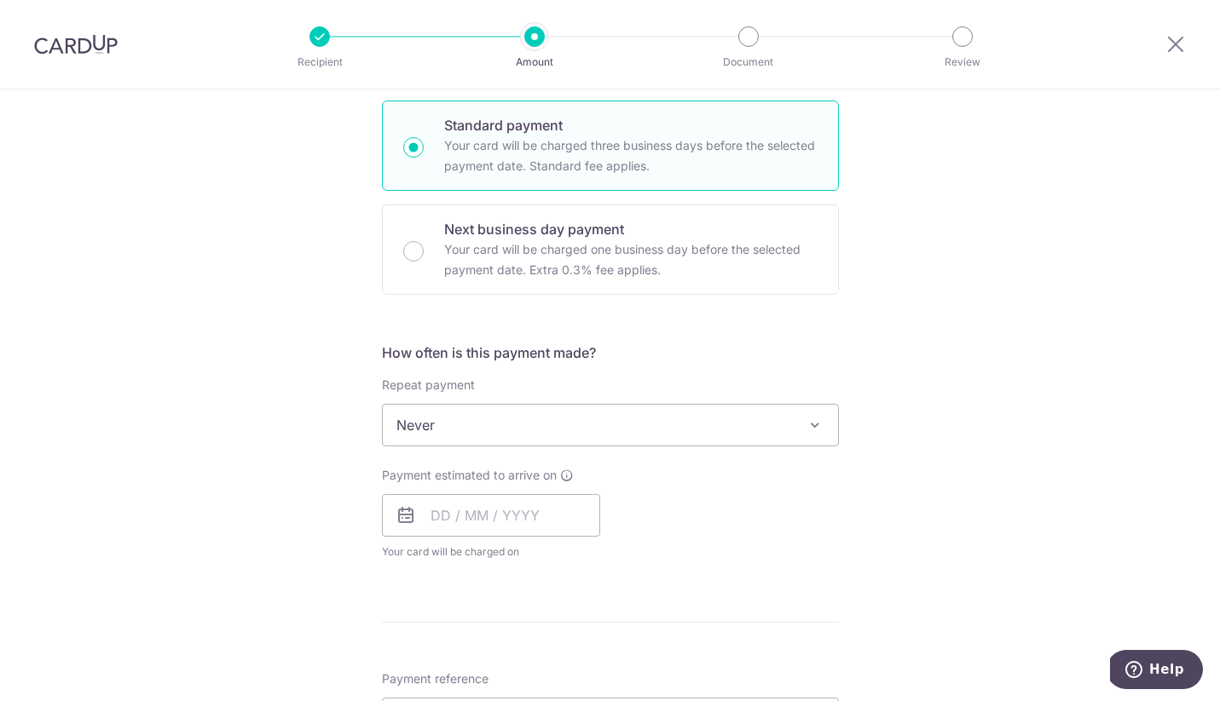
scroll to position [411, 0]
click at [414, 405] on span "Never" at bounding box center [610, 421] width 455 height 41
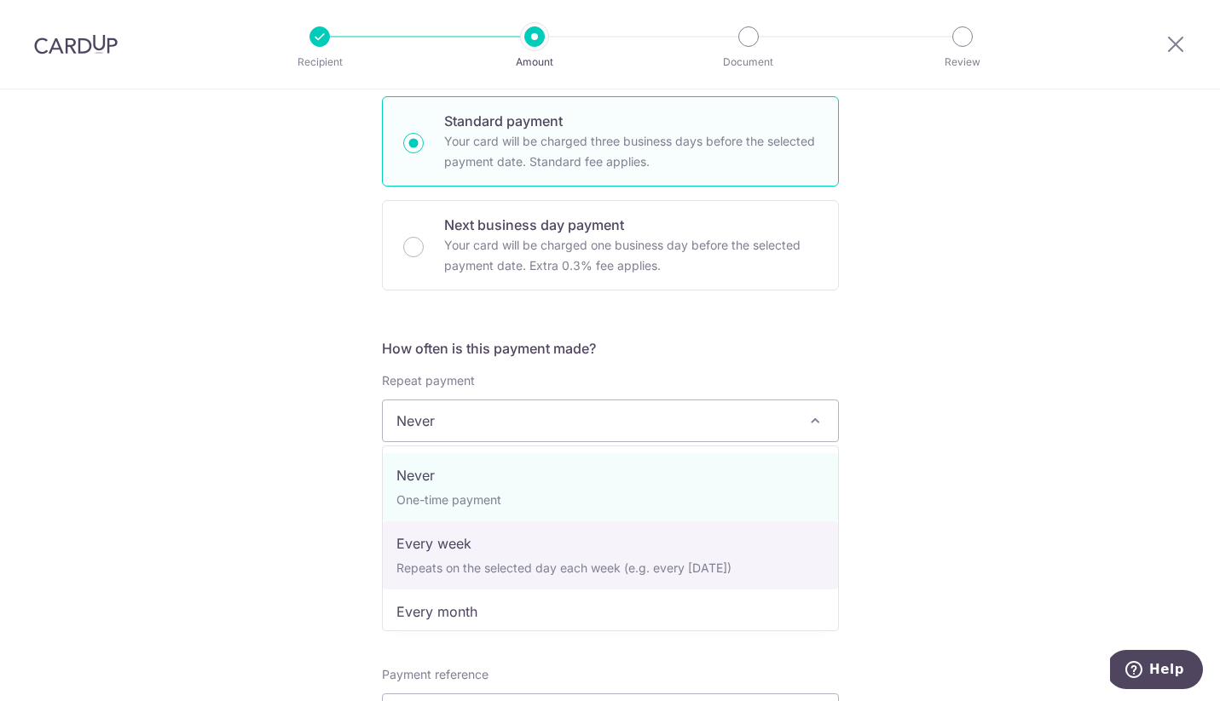
select select "2"
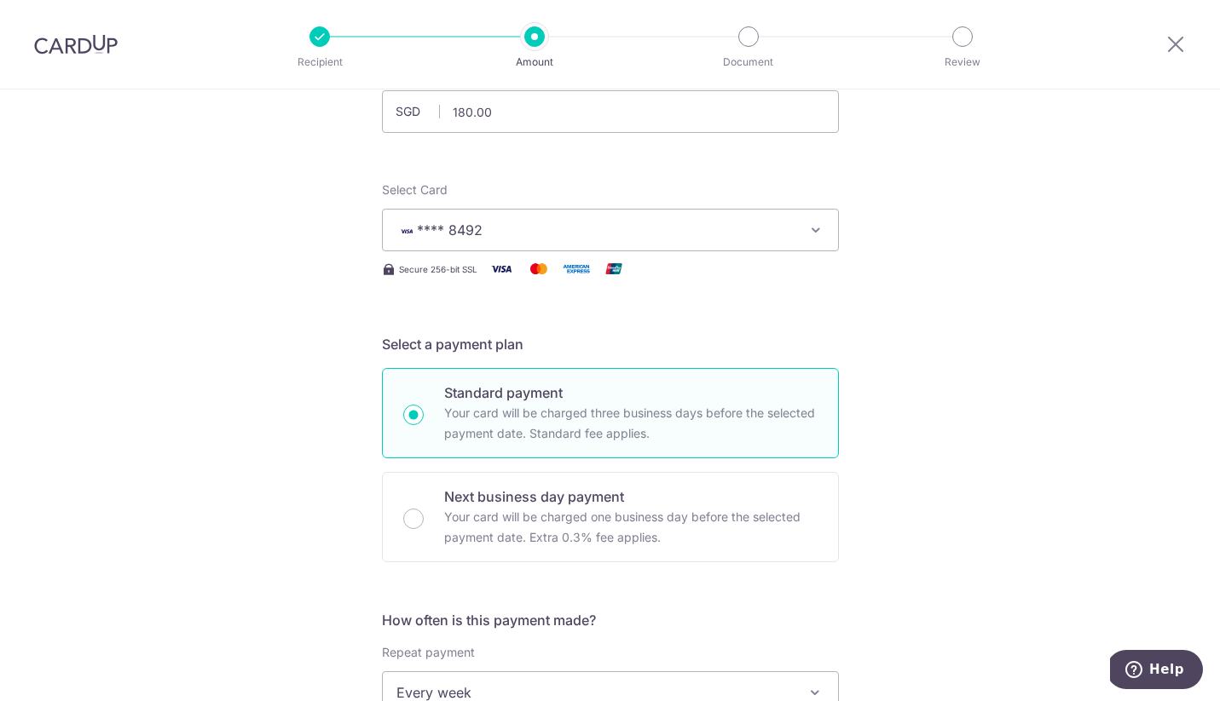
scroll to position [0, 0]
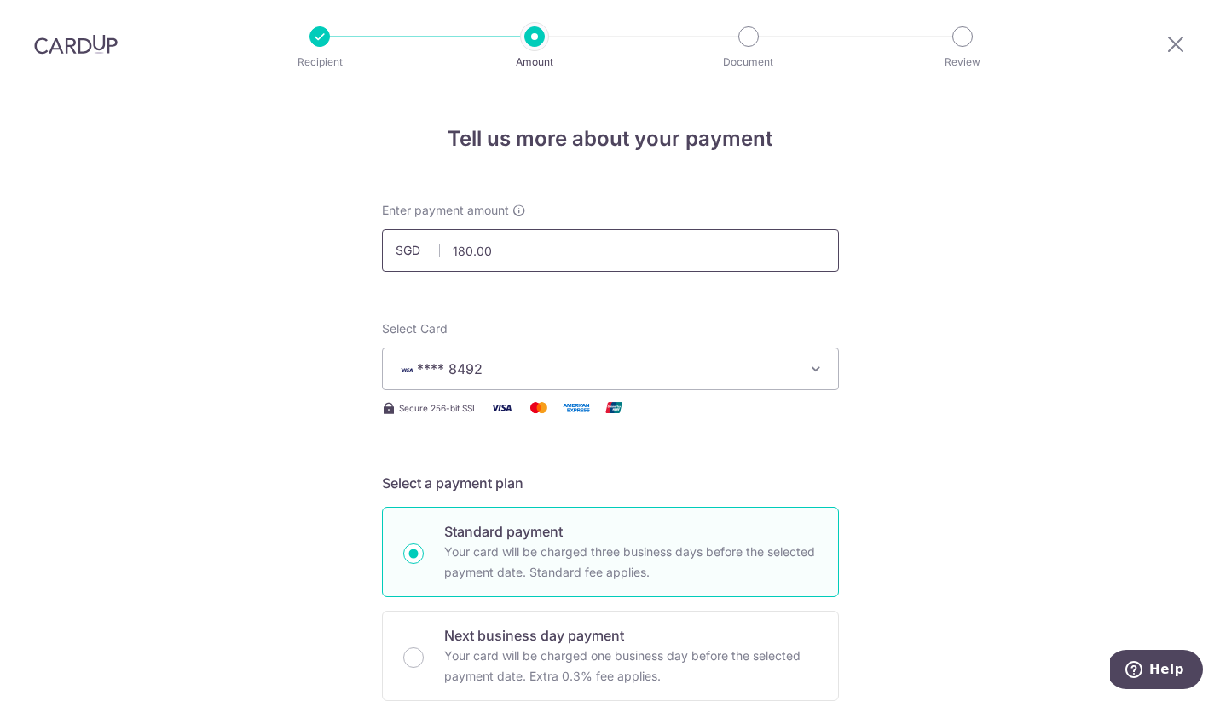
click at [488, 254] on input "180.00" at bounding box center [610, 250] width 457 height 43
type input "90.00"
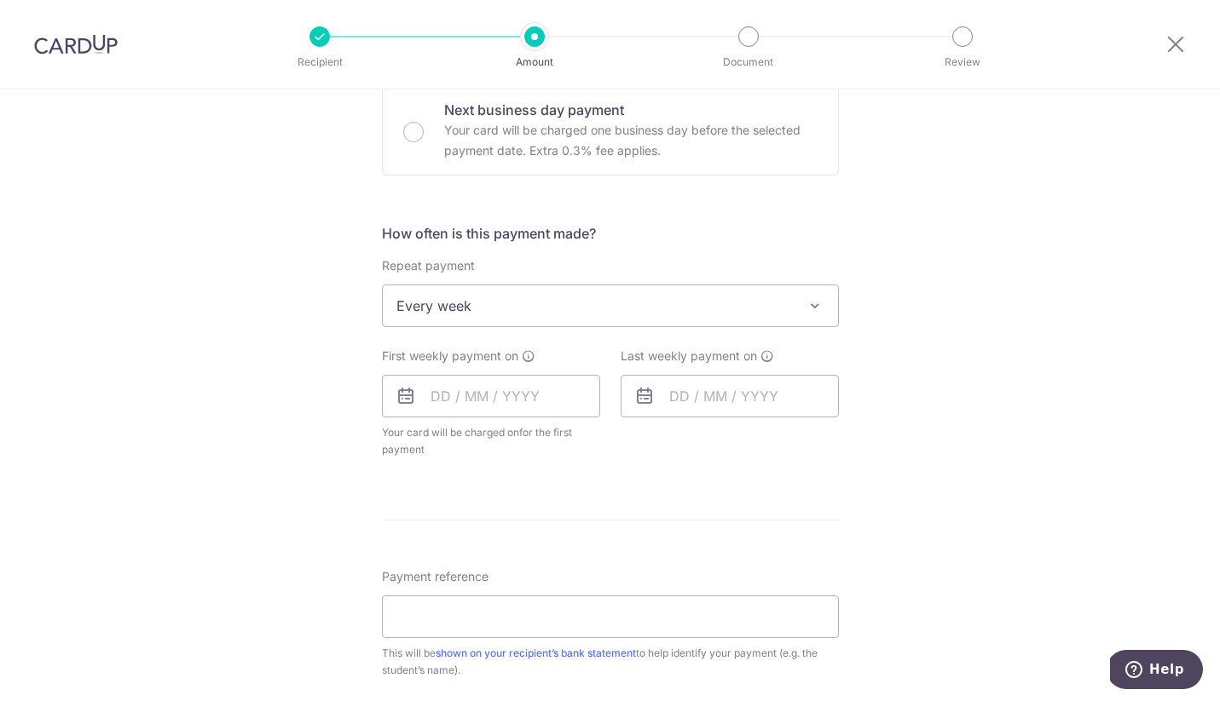
scroll to position [539, 0]
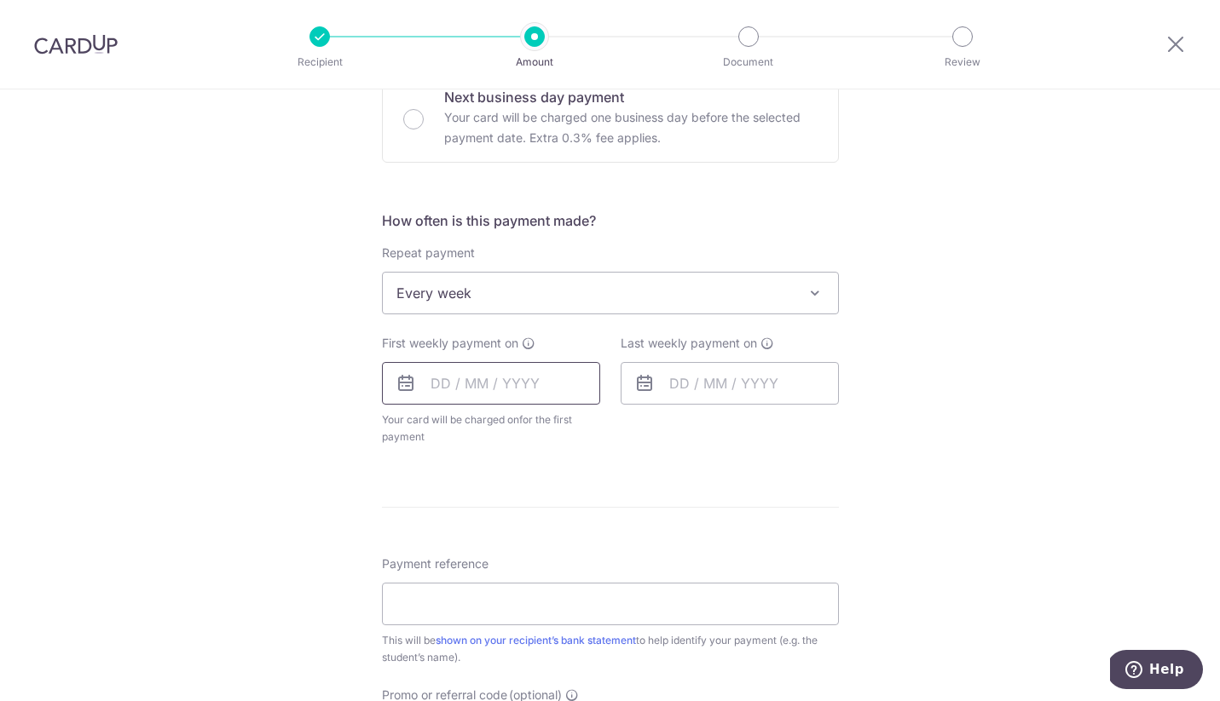
click at [447, 378] on input "text" at bounding box center [491, 383] width 218 height 43
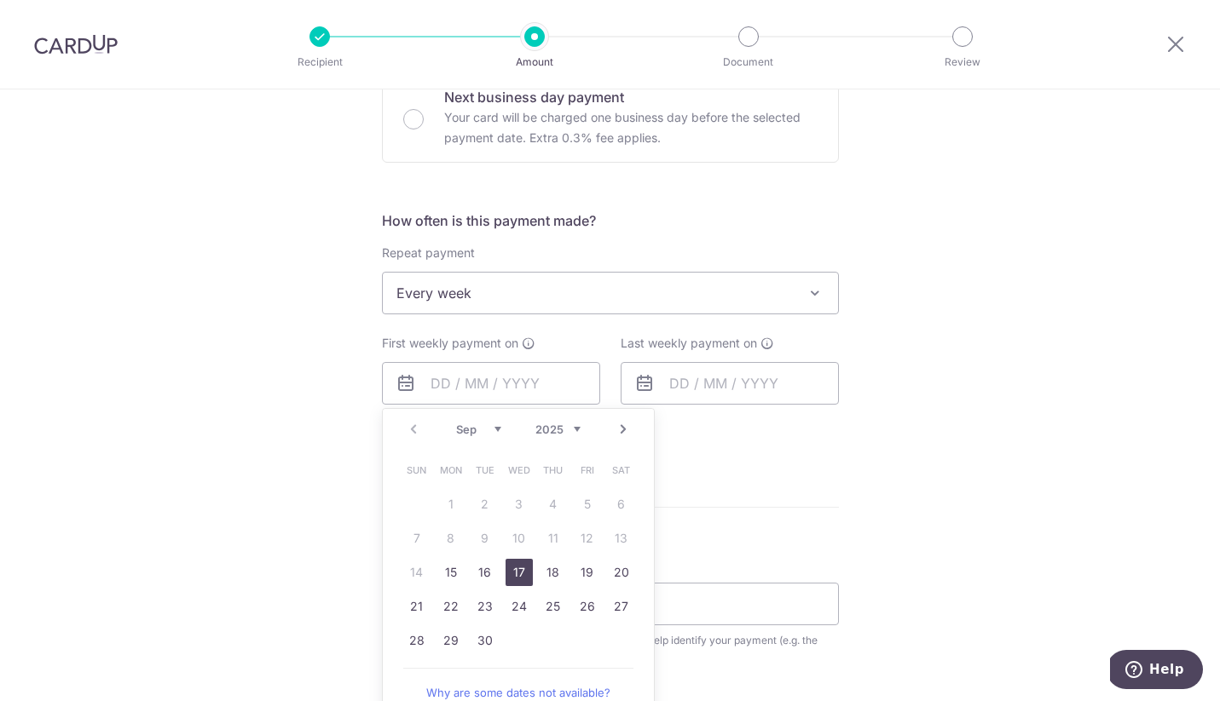
click at [521, 574] on link "17" at bounding box center [518, 572] width 27 height 27
type input "[DATE]"
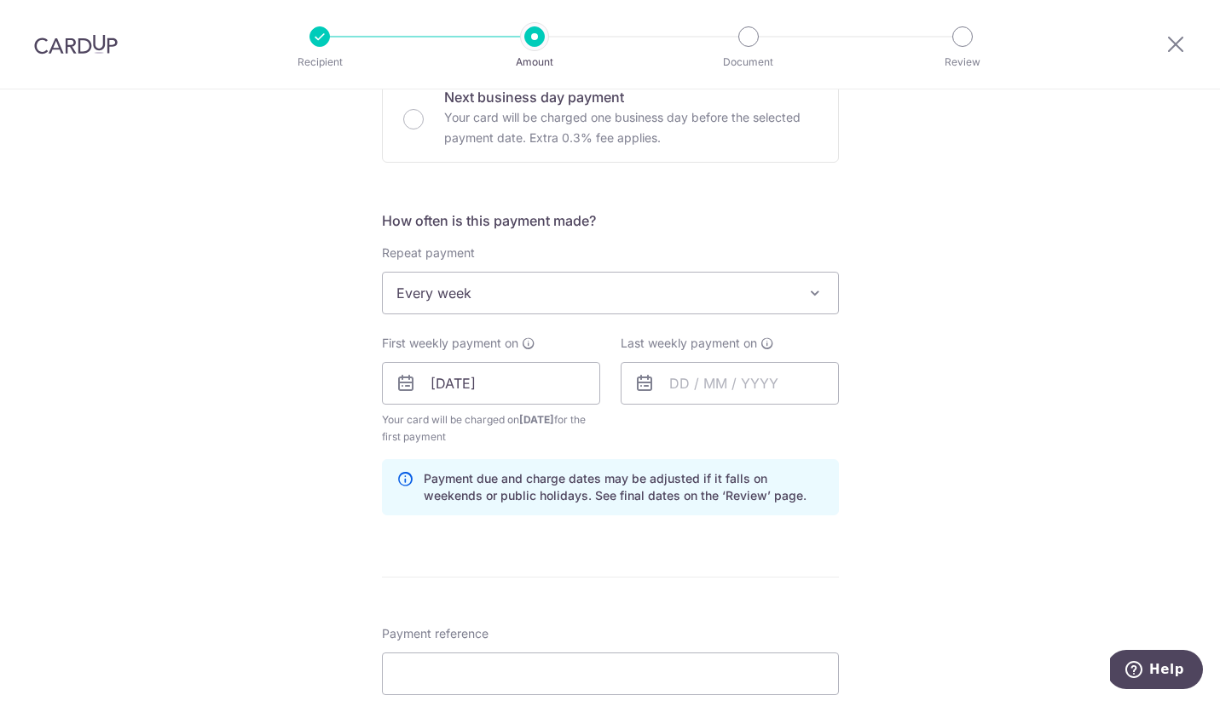
click at [762, 360] on div "Last weekly payment on" at bounding box center [729, 370] width 218 height 70
click at [734, 374] on input "text" at bounding box center [729, 383] width 218 height 43
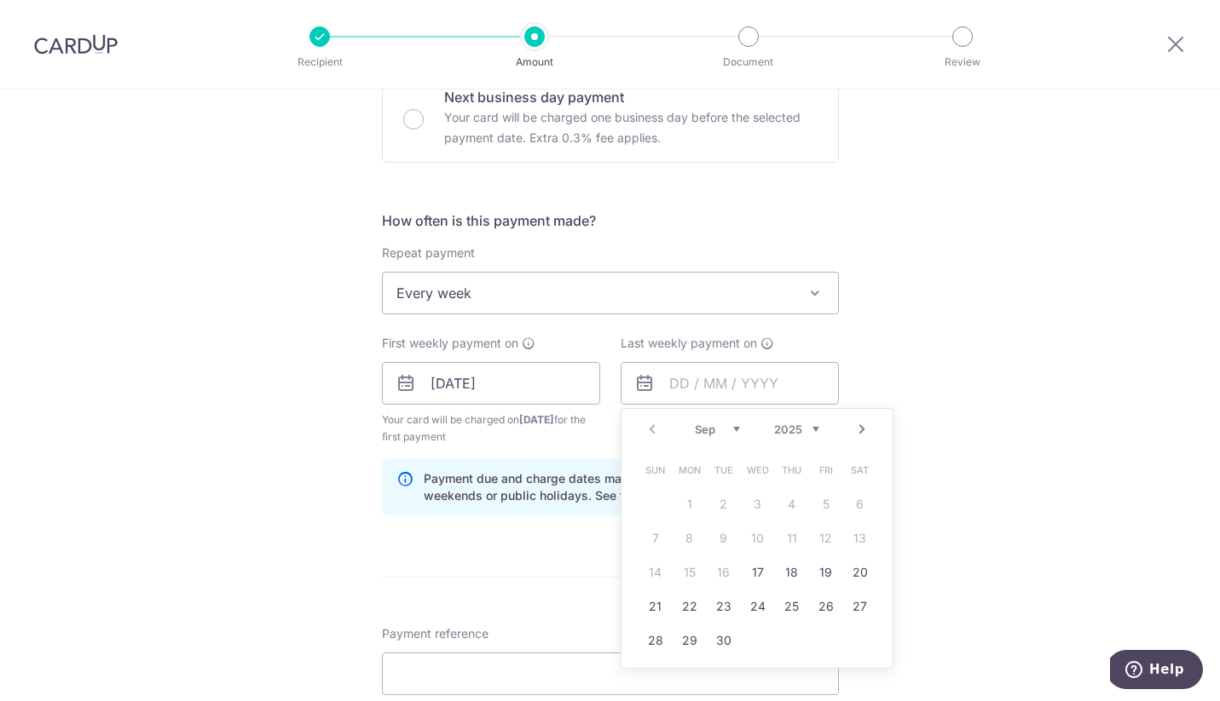
click at [858, 425] on link "Next" at bounding box center [861, 429] width 20 height 20
click at [754, 632] on link "31" at bounding box center [757, 640] width 27 height 27
type input "[DATE]"
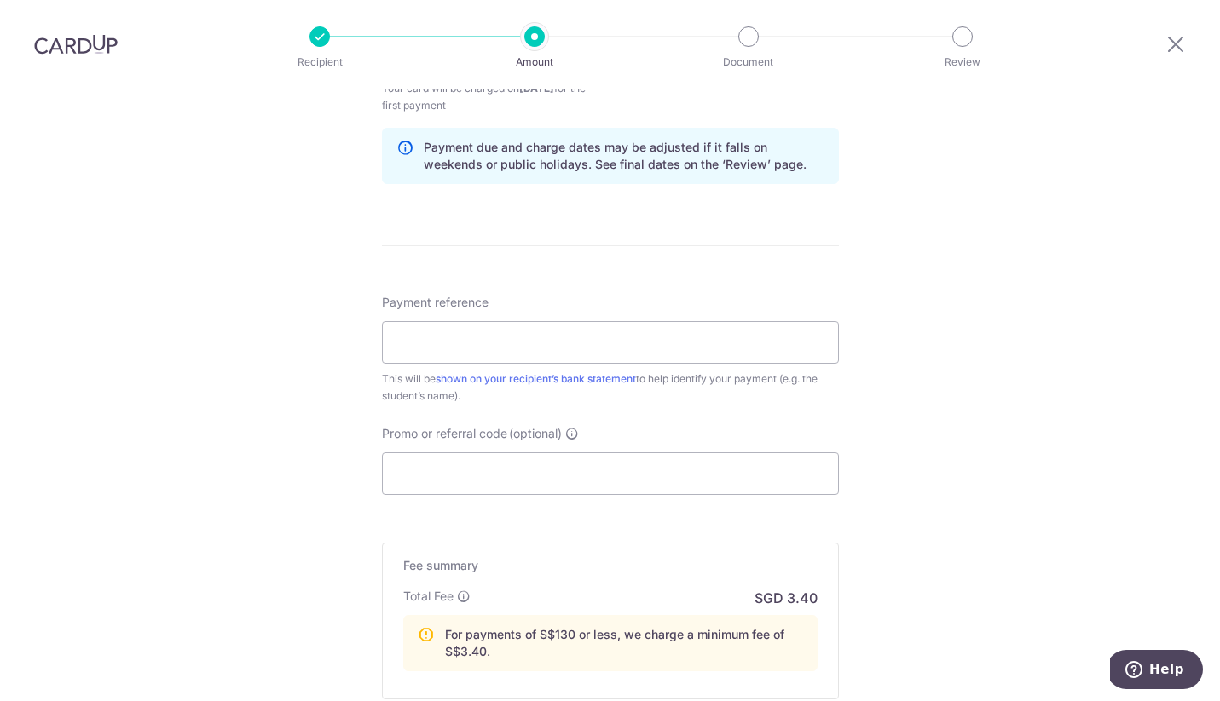
scroll to position [913, 0]
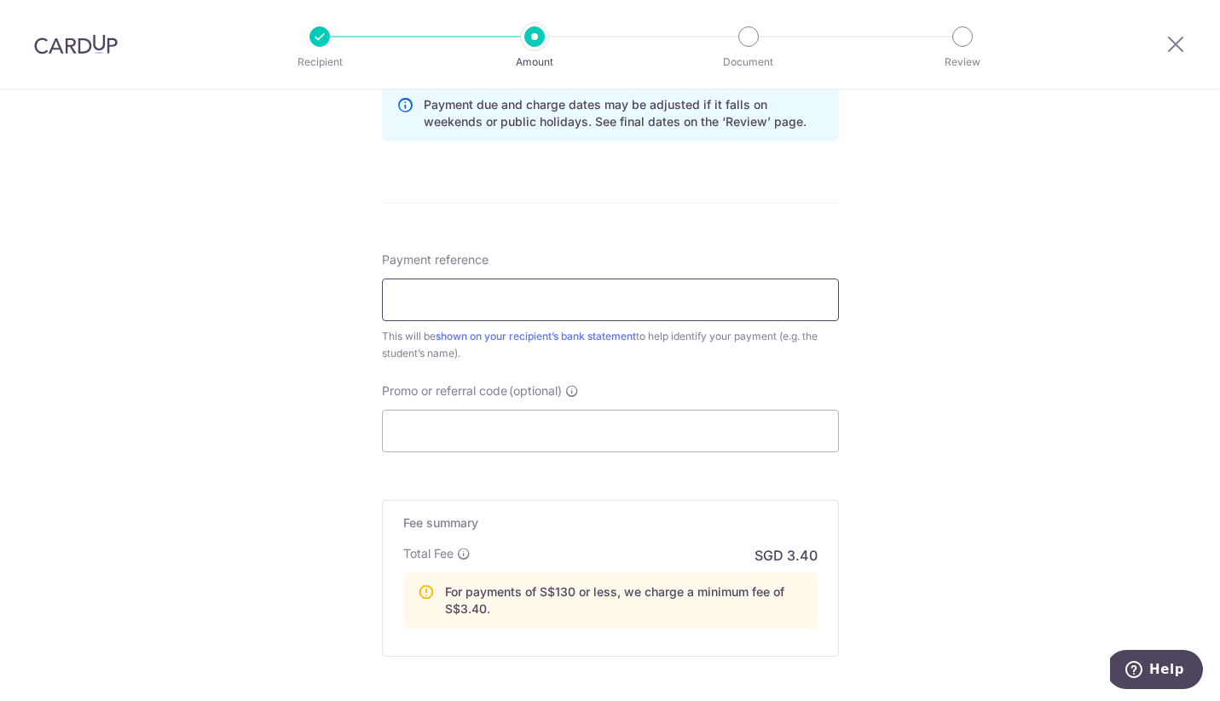
click at [447, 303] on input "Payment reference" at bounding box center [610, 300] width 457 height 43
type input "Amit - KM Tennis"
click at [442, 426] on input "Promo or referral code (optional)" at bounding box center [610, 431] width 457 height 43
paste input "3HOME25R"
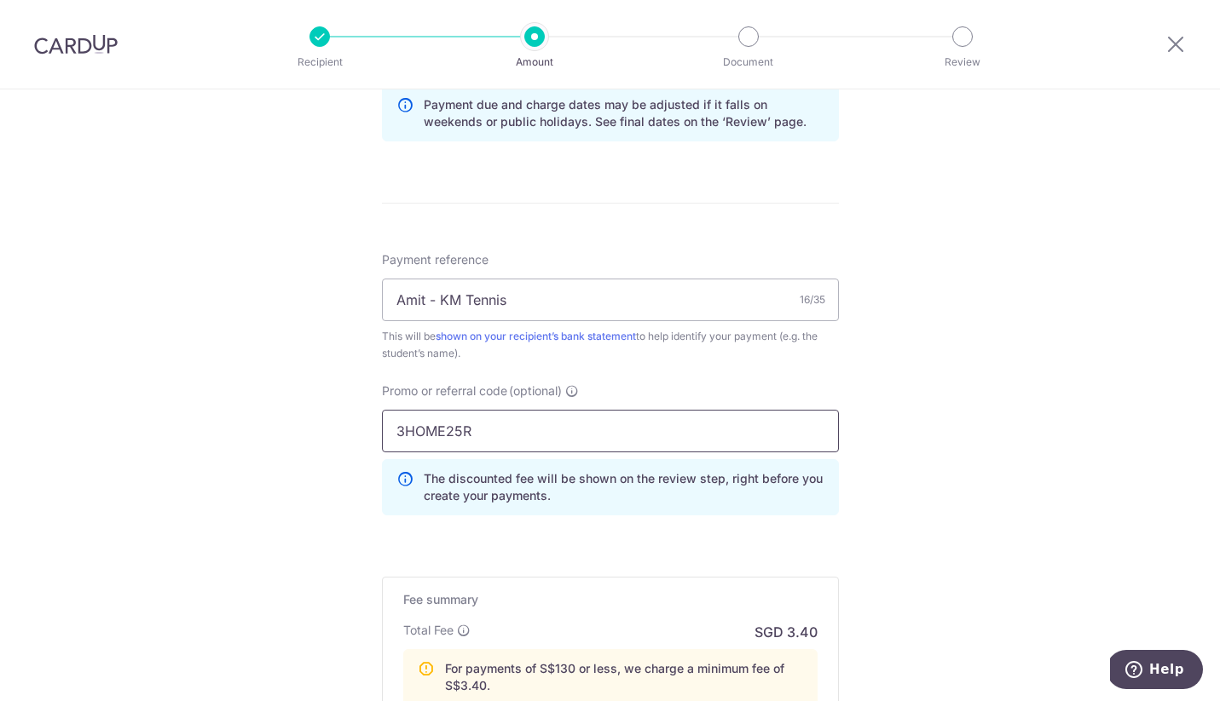
type input "3HOME25R"
click at [322, 497] on div "Tell us more about your payment Enter payment amount SGD 90.00 90.00 Select Car…" at bounding box center [610, 64] width 1220 height 1775
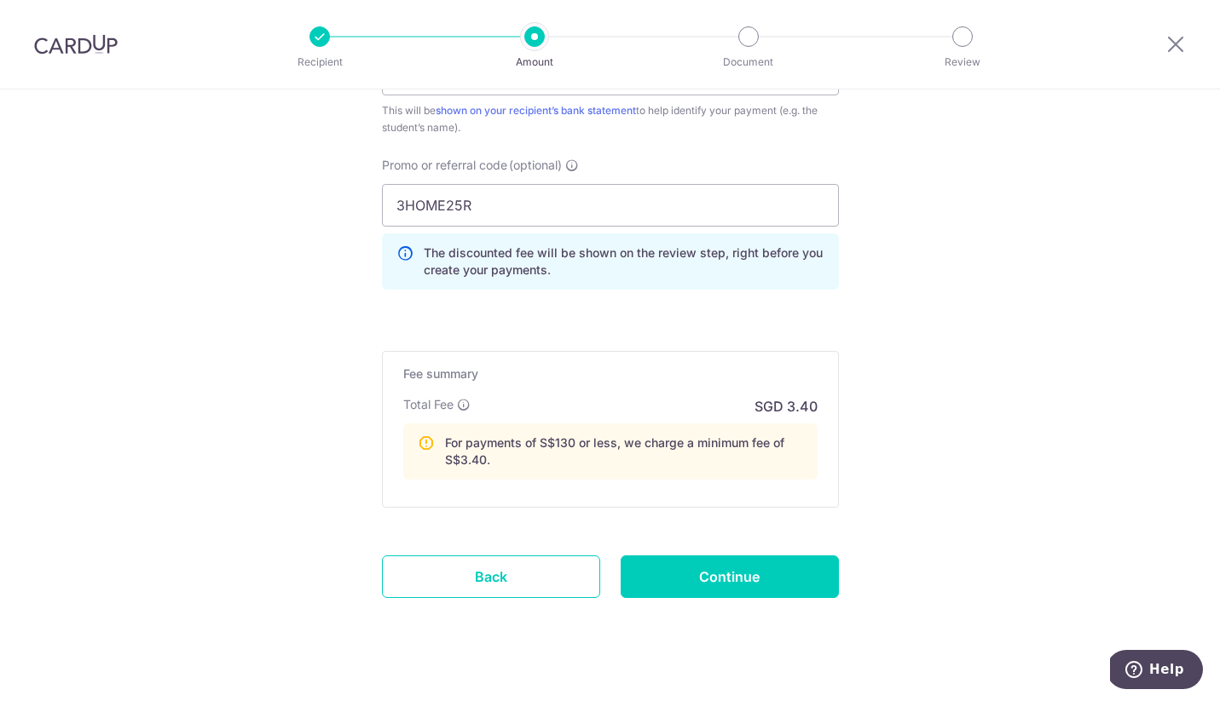
scroll to position [1153, 0]
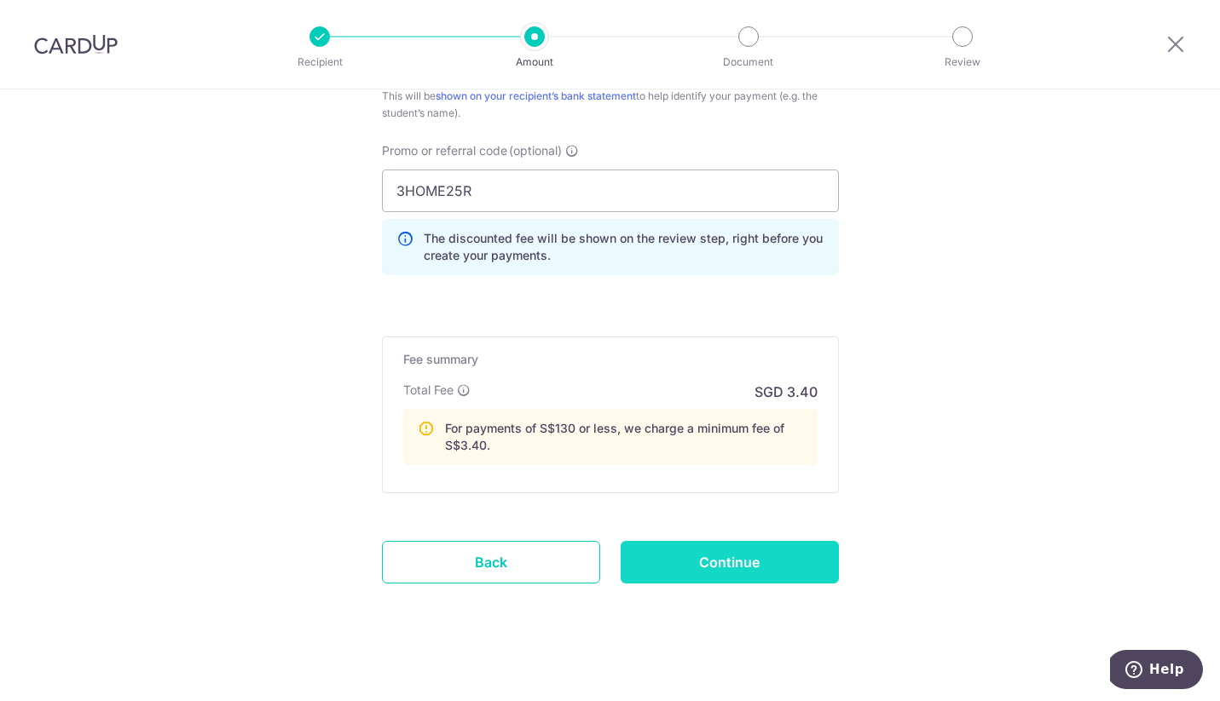
click at [817, 560] on input "Continue" at bounding box center [729, 562] width 218 height 43
type input "Create Schedule"
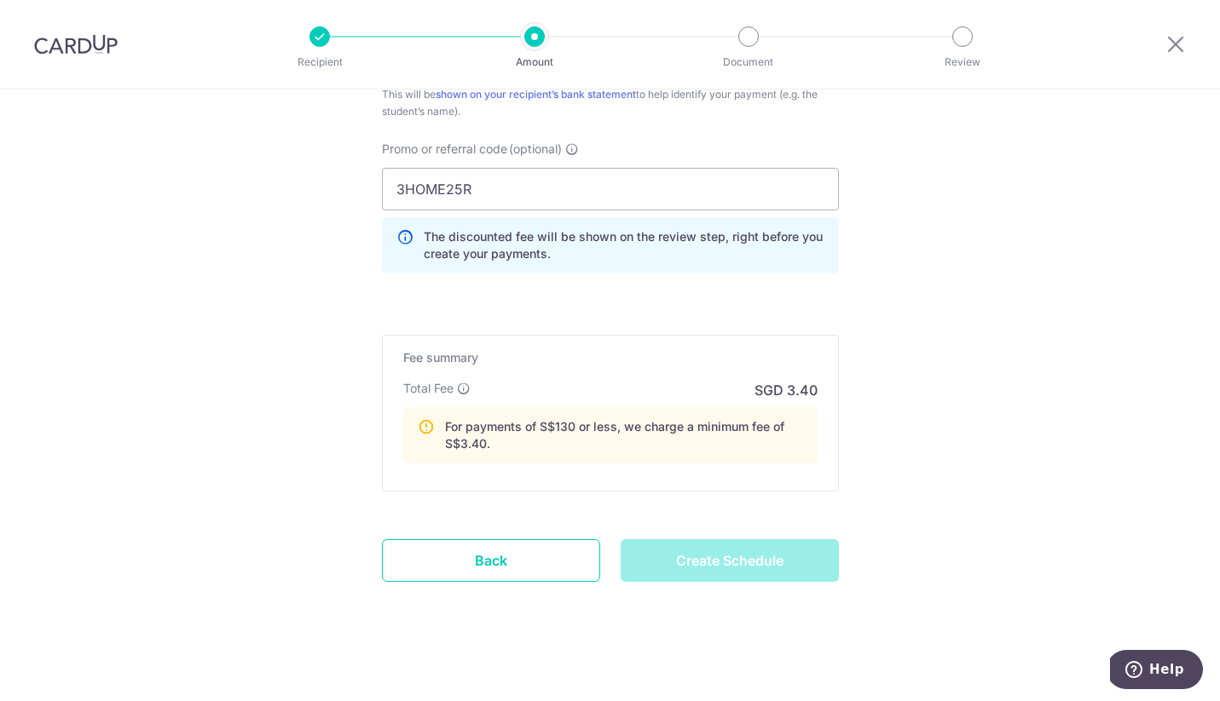
scroll to position [1163, 0]
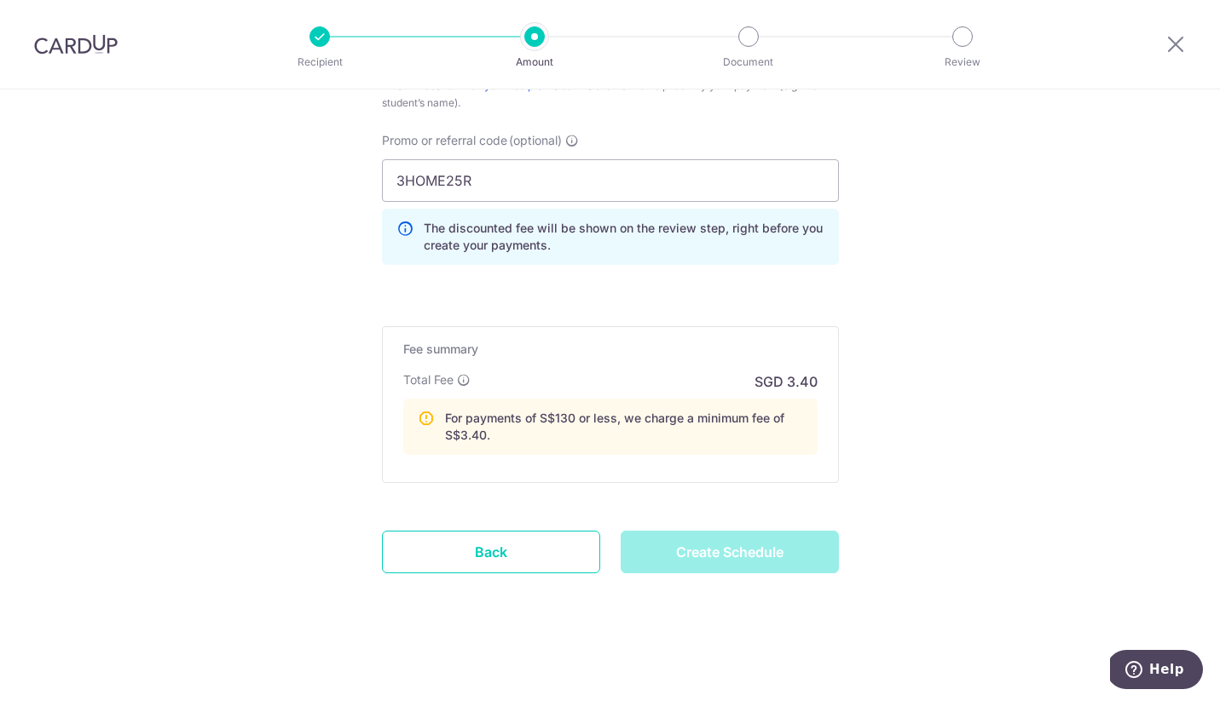
click at [755, 558] on div "Create Schedule" at bounding box center [729, 552] width 239 height 43
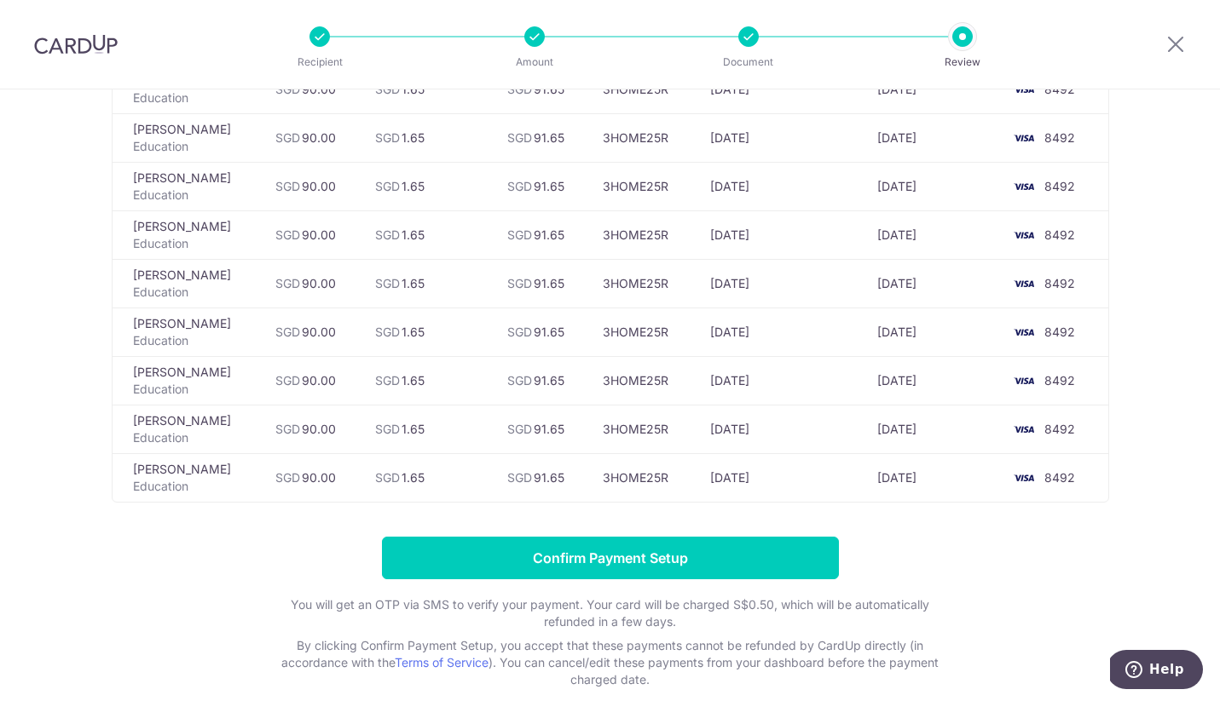
scroll to position [543, 0]
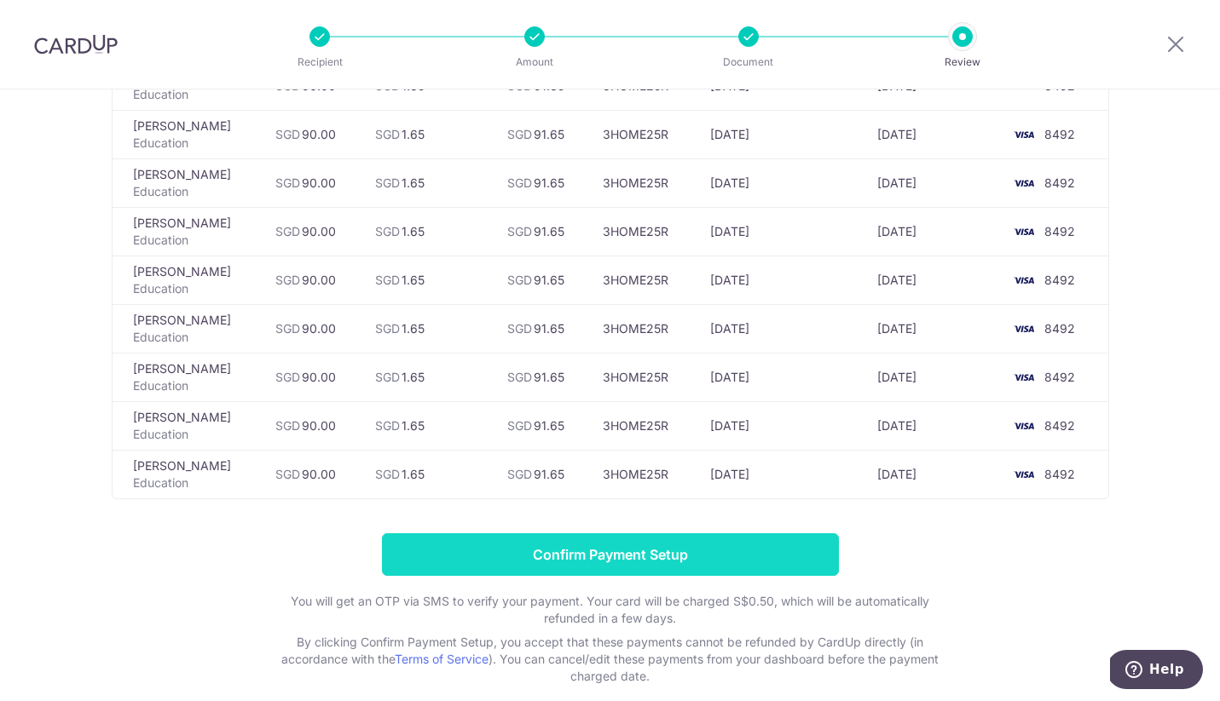
click at [666, 563] on input "Confirm Payment Setup" at bounding box center [610, 555] width 457 height 43
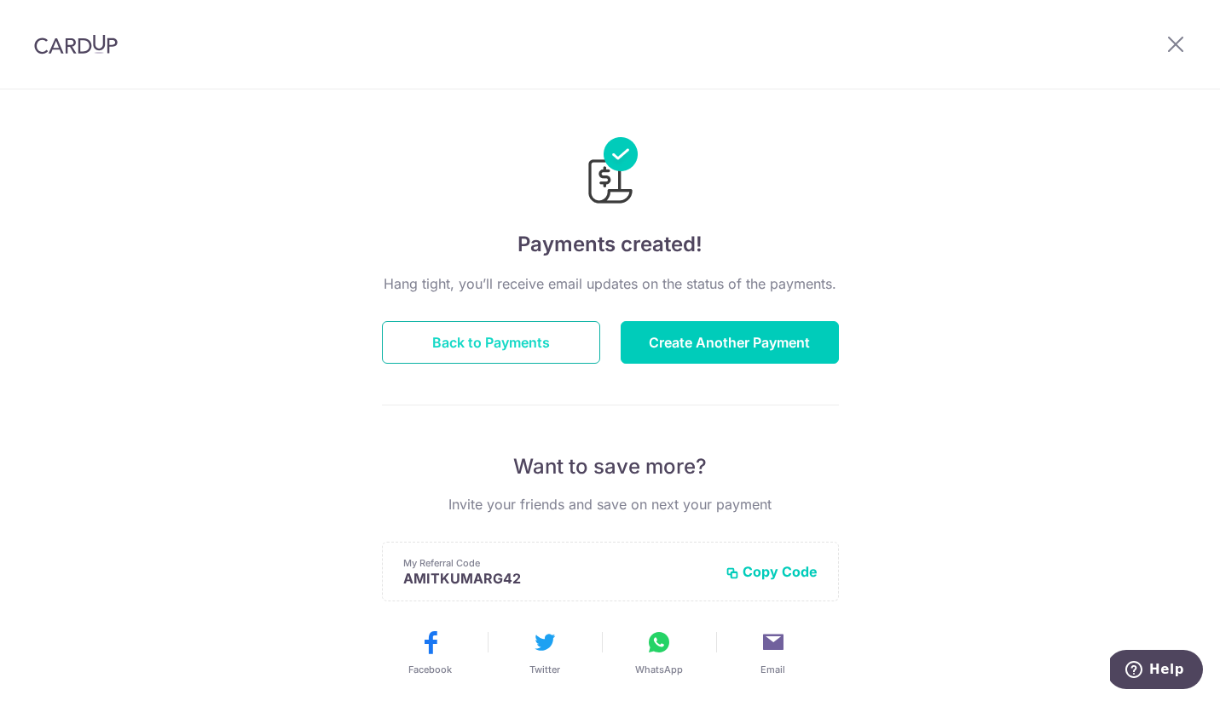
click at [426, 355] on button "Back to Payments" at bounding box center [491, 342] width 218 height 43
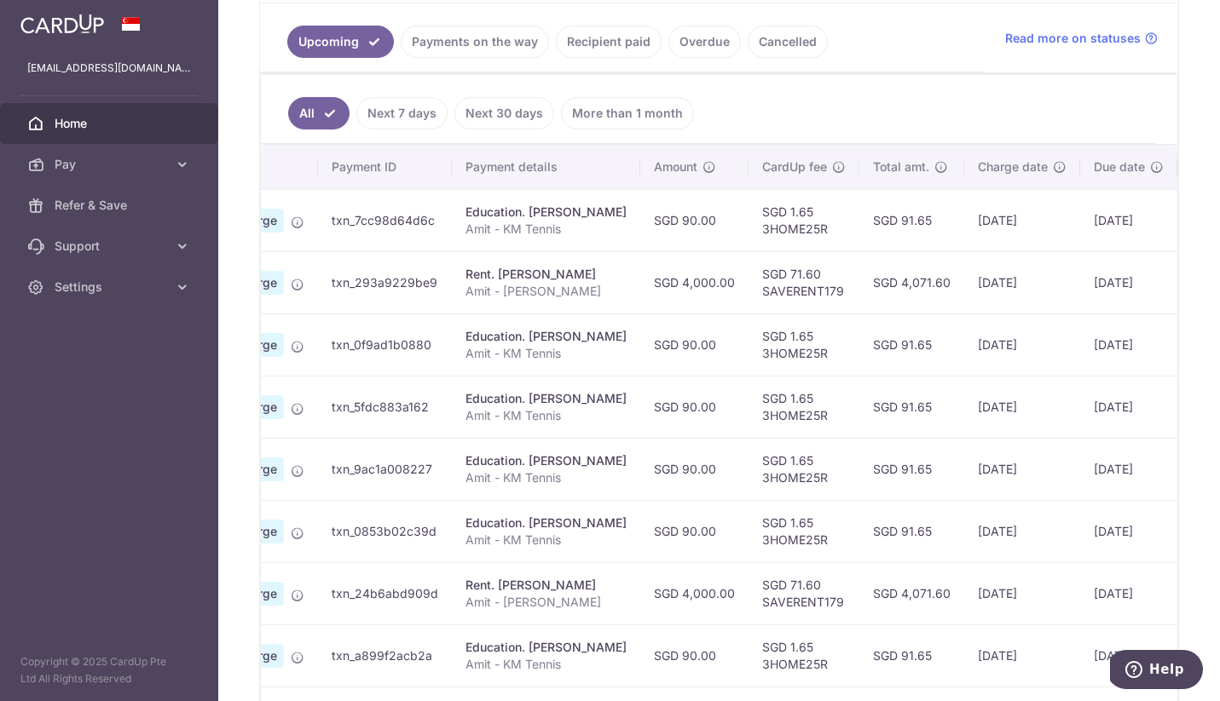
scroll to position [0, 263]
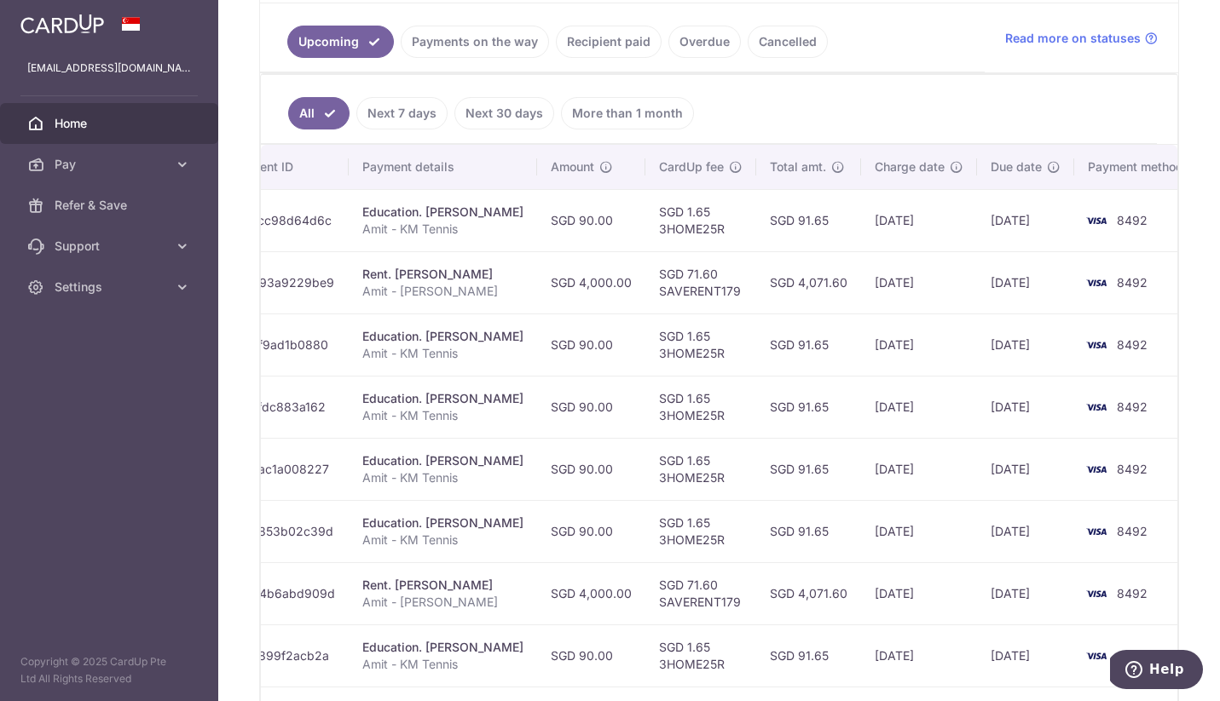
click at [988, 277] on td "22/09/2025" at bounding box center [1025, 282] width 97 height 62
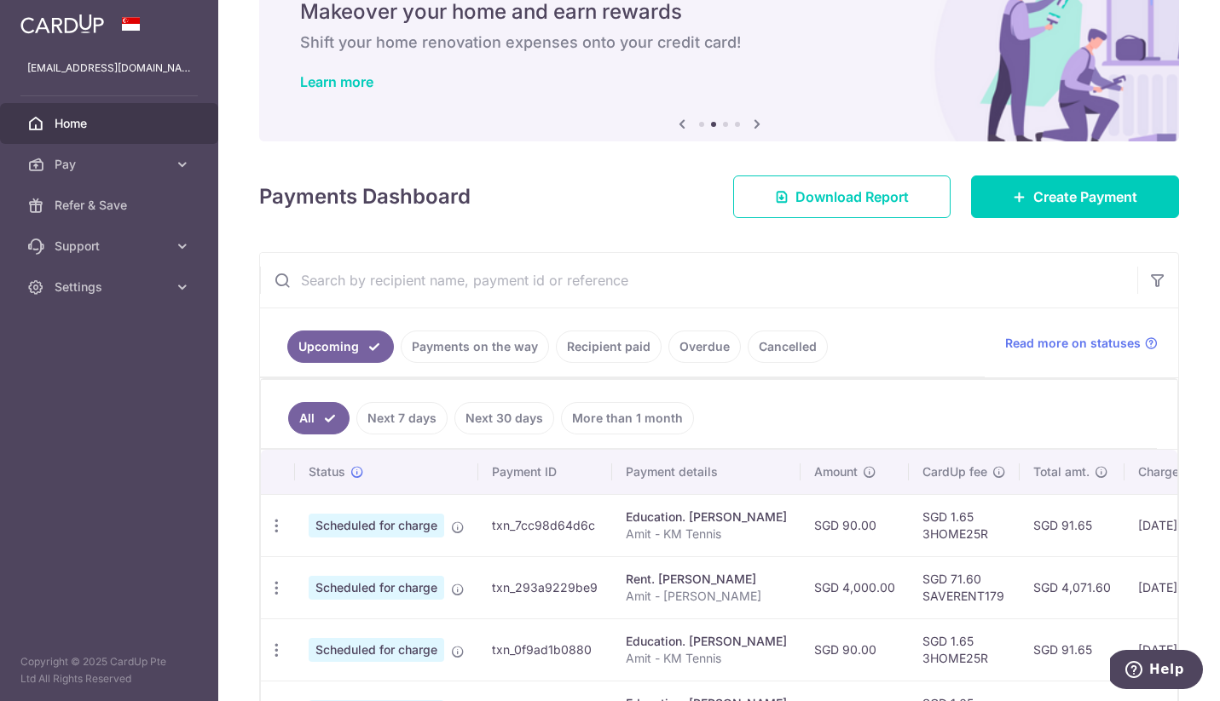
scroll to position [73, 0]
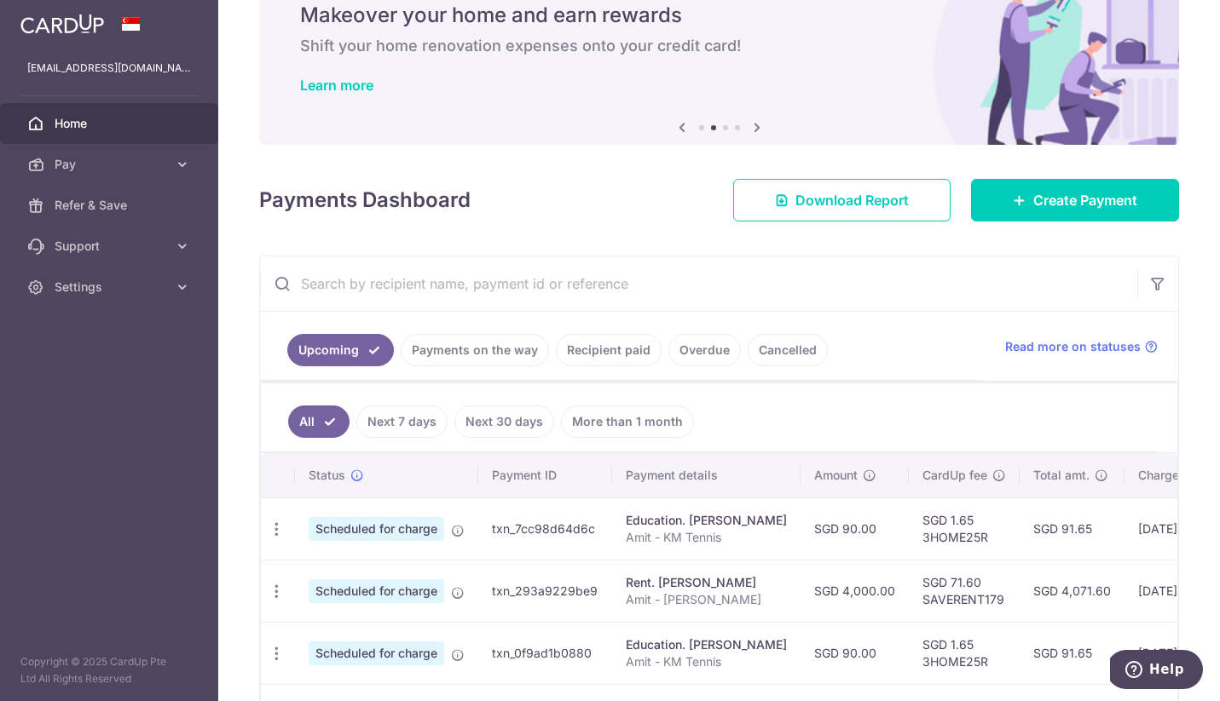
click at [550, 291] on input "text" at bounding box center [698, 284] width 877 height 55
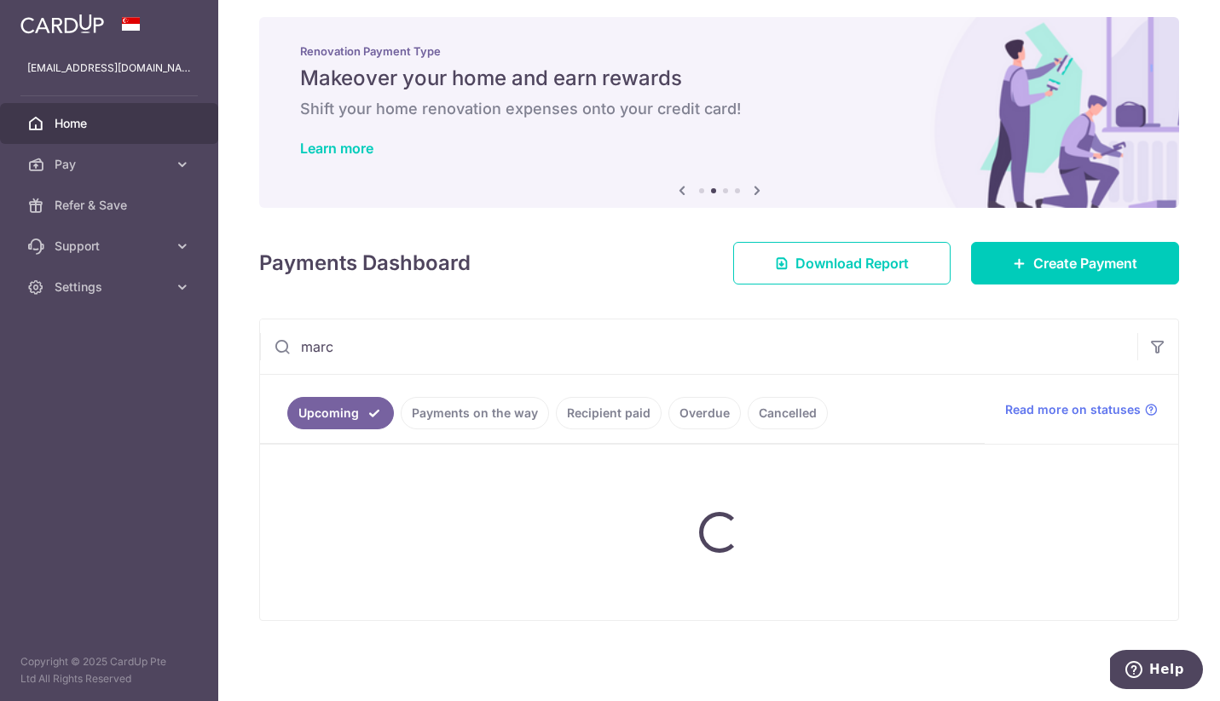
type input "marc"
click at [643, 251] on div "Payments Dashboard Download Report Create Payment" at bounding box center [719, 259] width 920 height 49
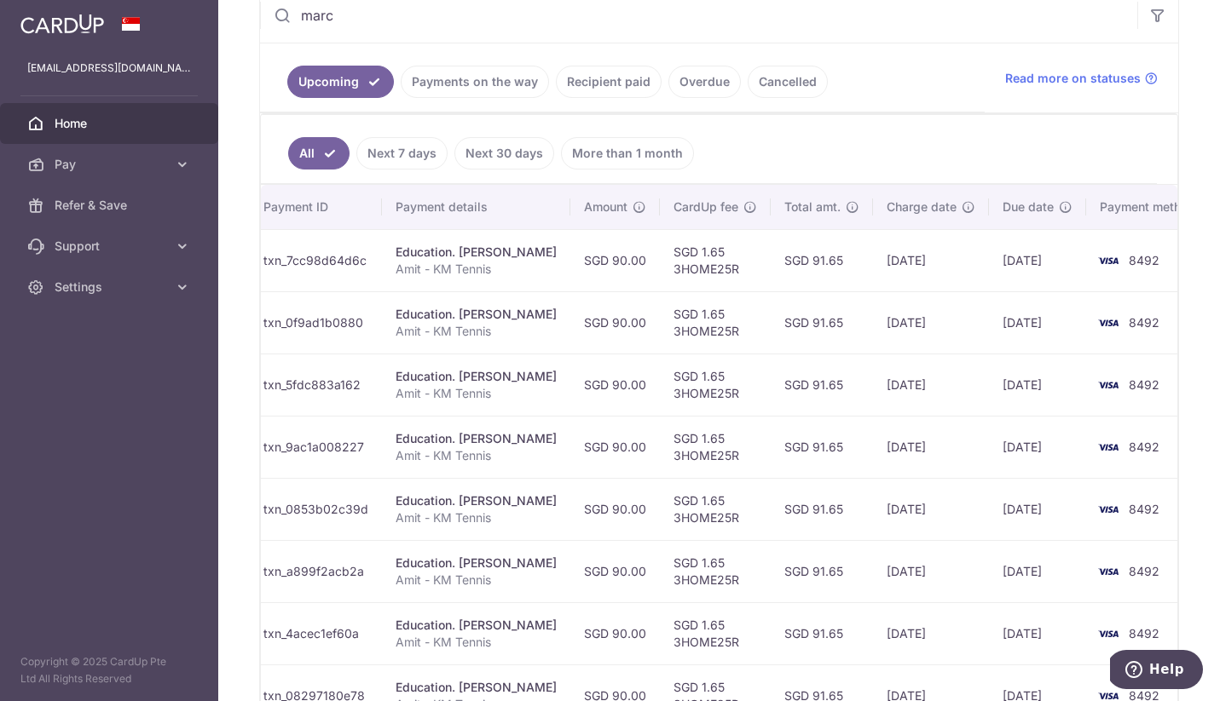
scroll to position [0, 0]
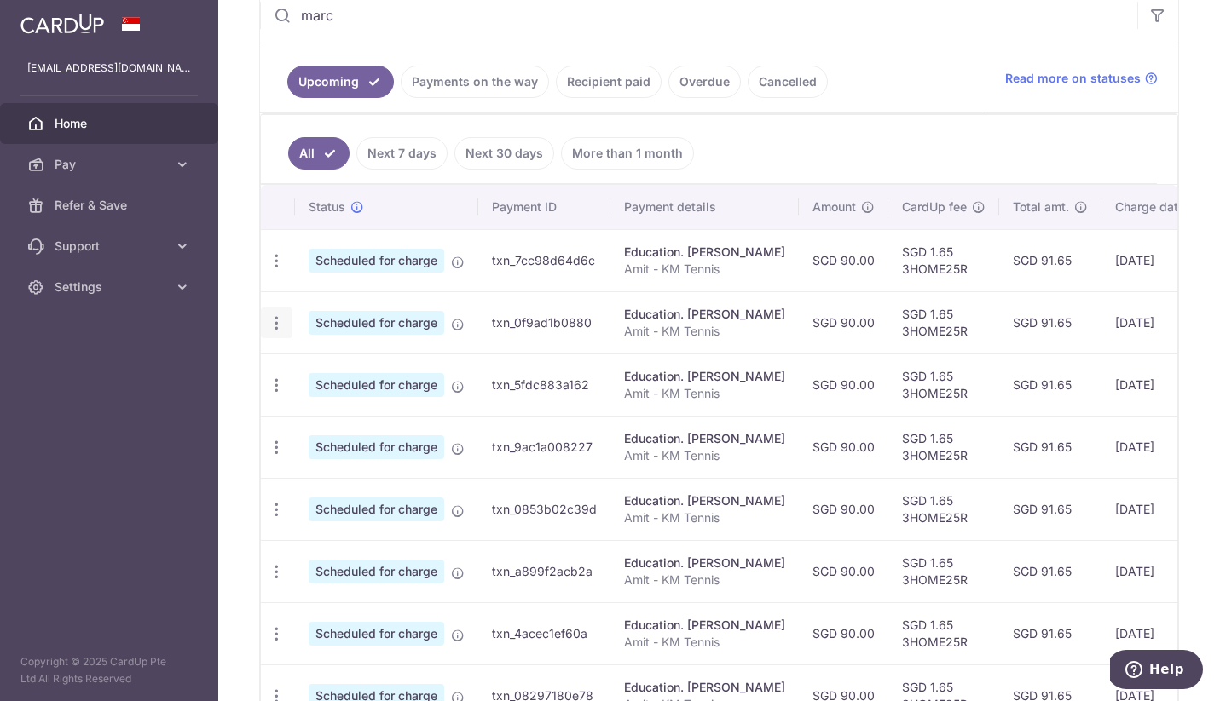
click at [282, 320] on icon "button" at bounding box center [277, 323] width 18 height 18
click at [329, 413] on span "Cancel payment" at bounding box center [367, 411] width 114 height 20
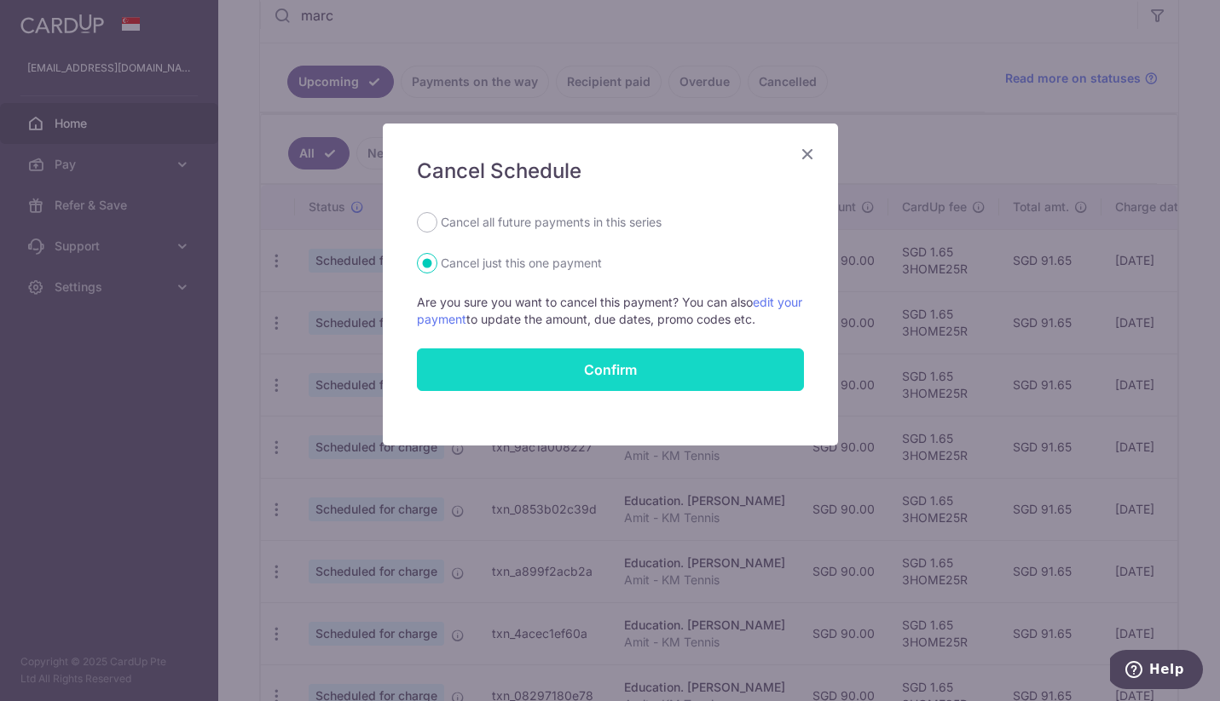
click at [507, 370] on button "Confirm" at bounding box center [610, 370] width 387 height 43
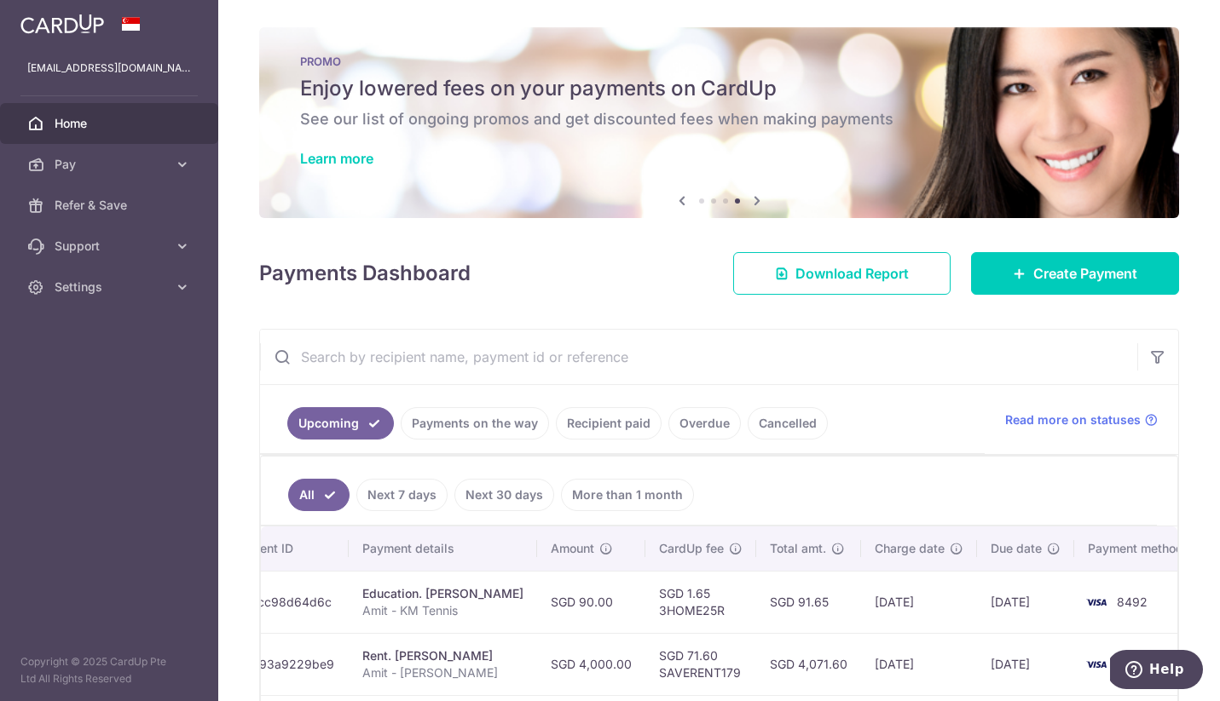
click at [485, 377] on input "text" at bounding box center [698, 357] width 877 height 55
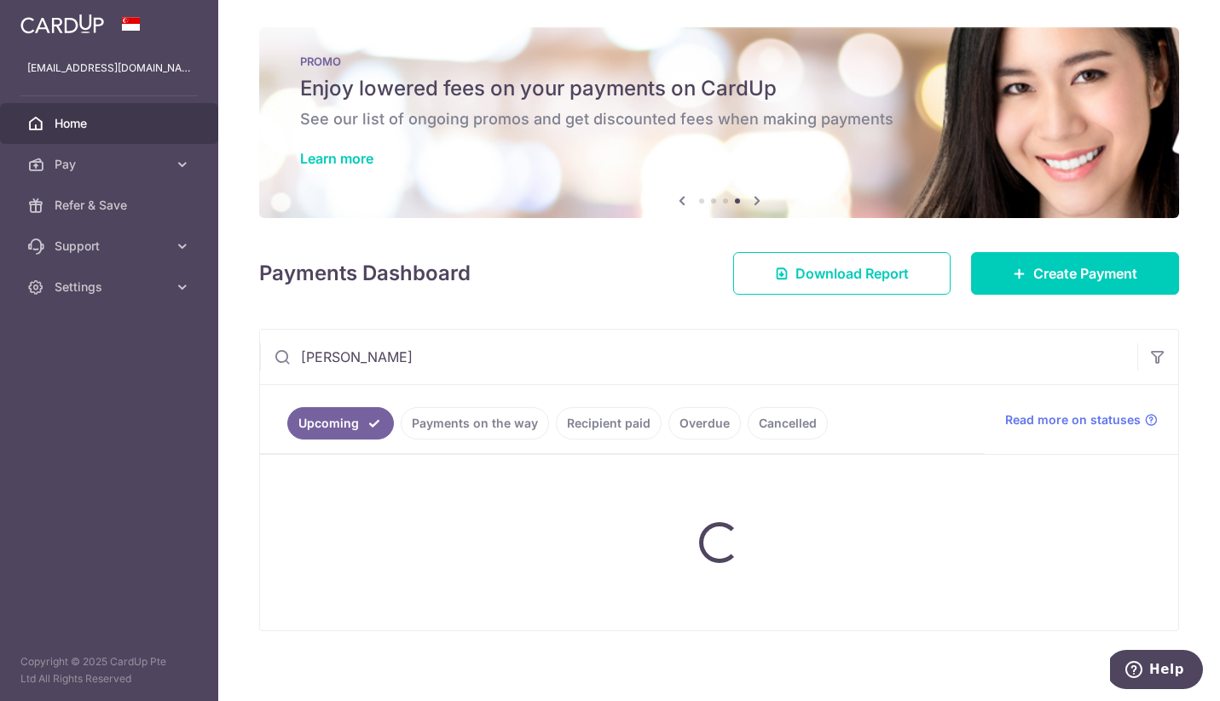
click at [544, 253] on div "Payments Dashboard Download Report Create Payment" at bounding box center [719, 269] width 920 height 49
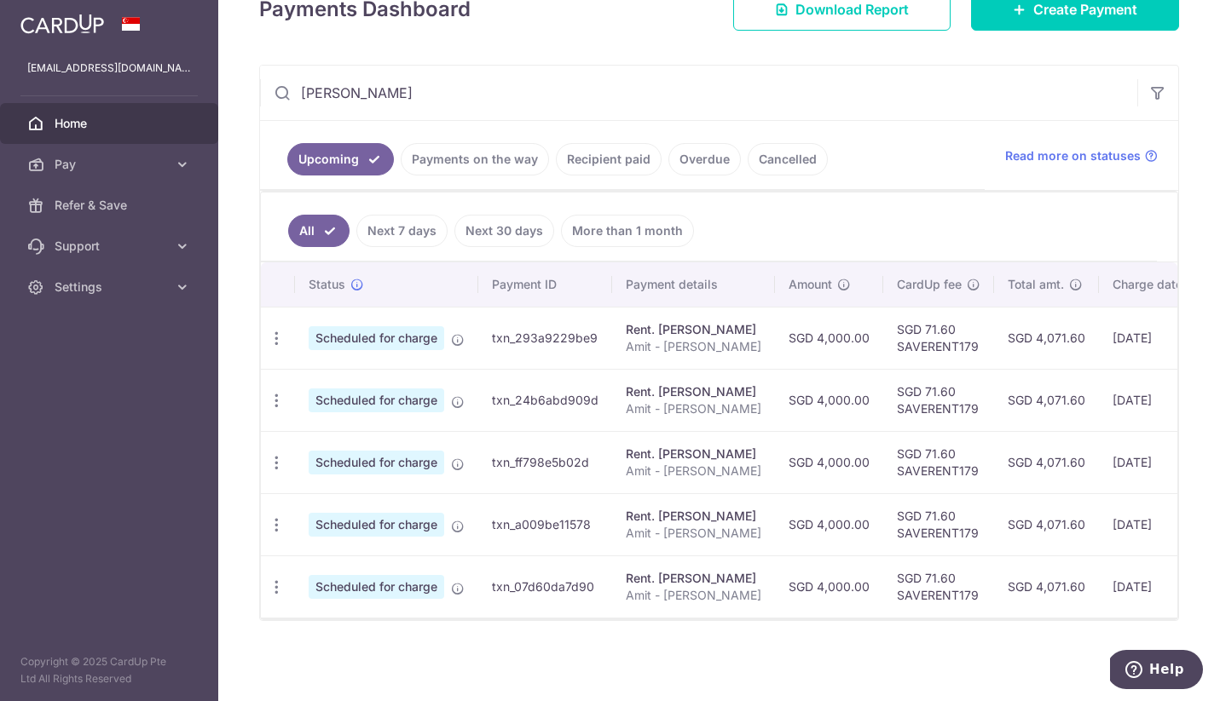
scroll to position [0, 263]
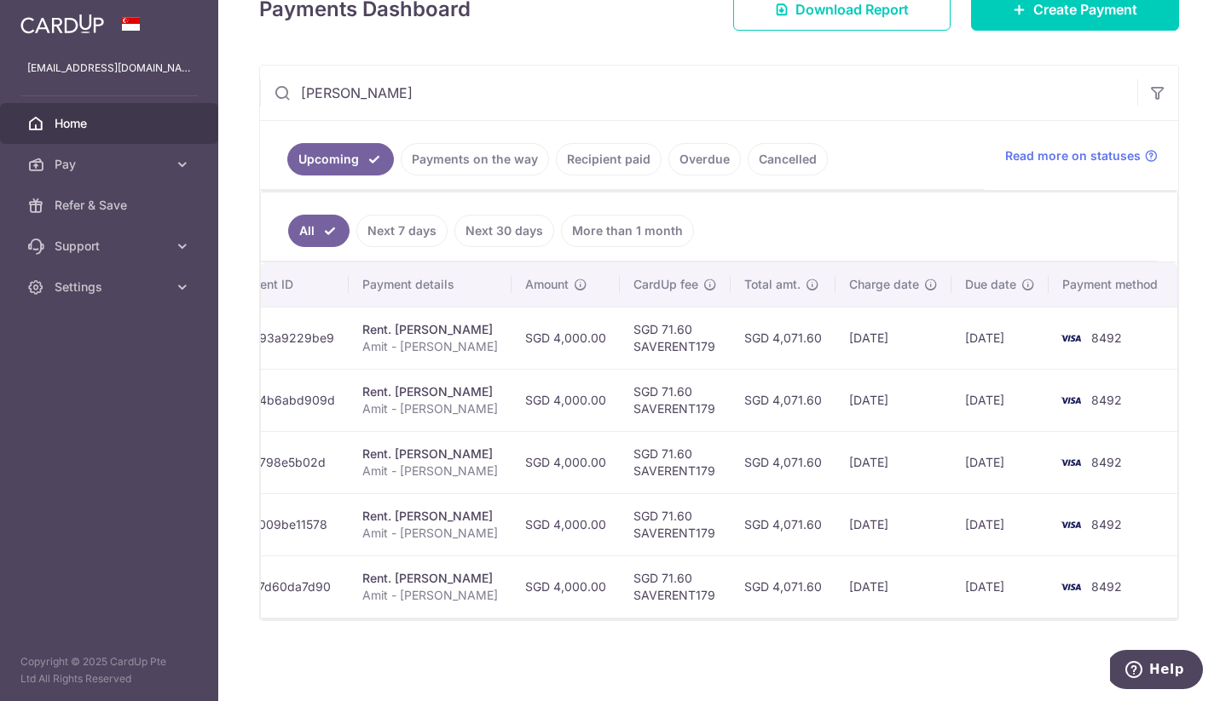
click at [412, 95] on input "chen" at bounding box center [698, 93] width 877 height 55
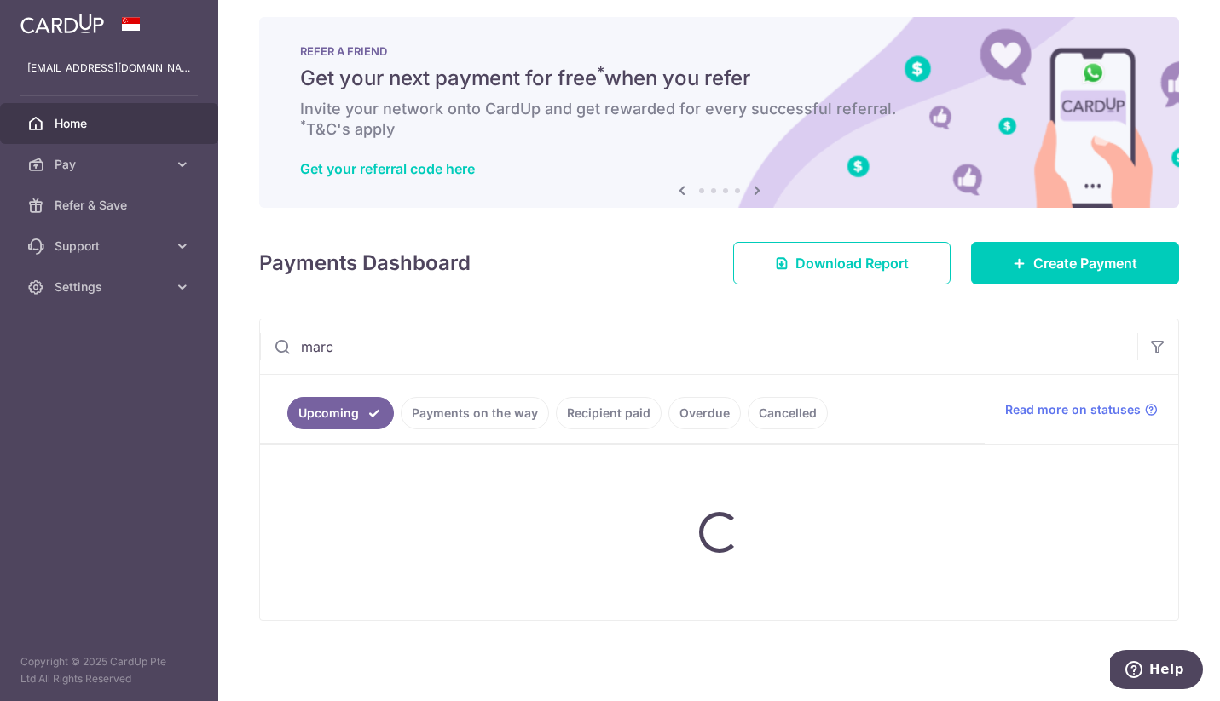
type input "marc"
click at [565, 251] on div "Payments Dashboard Download Report Create Payment" at bounding box center [719, 259] width 920 height 49
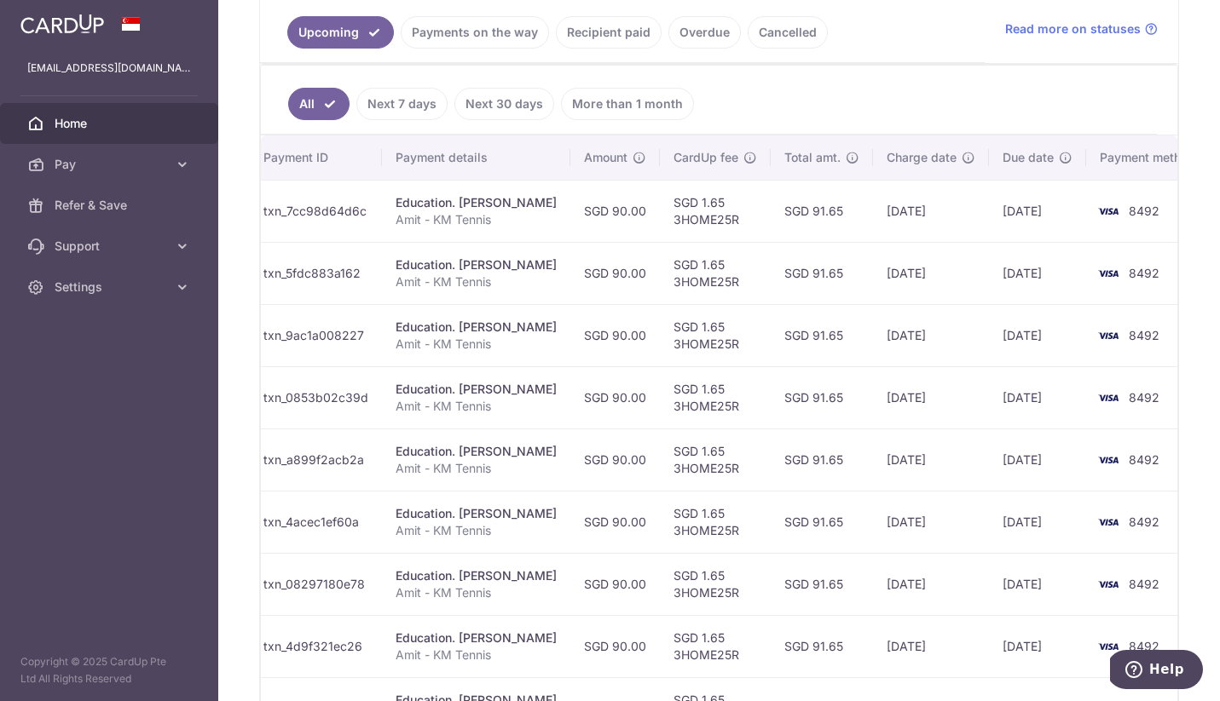
scroll to position [0, 0]
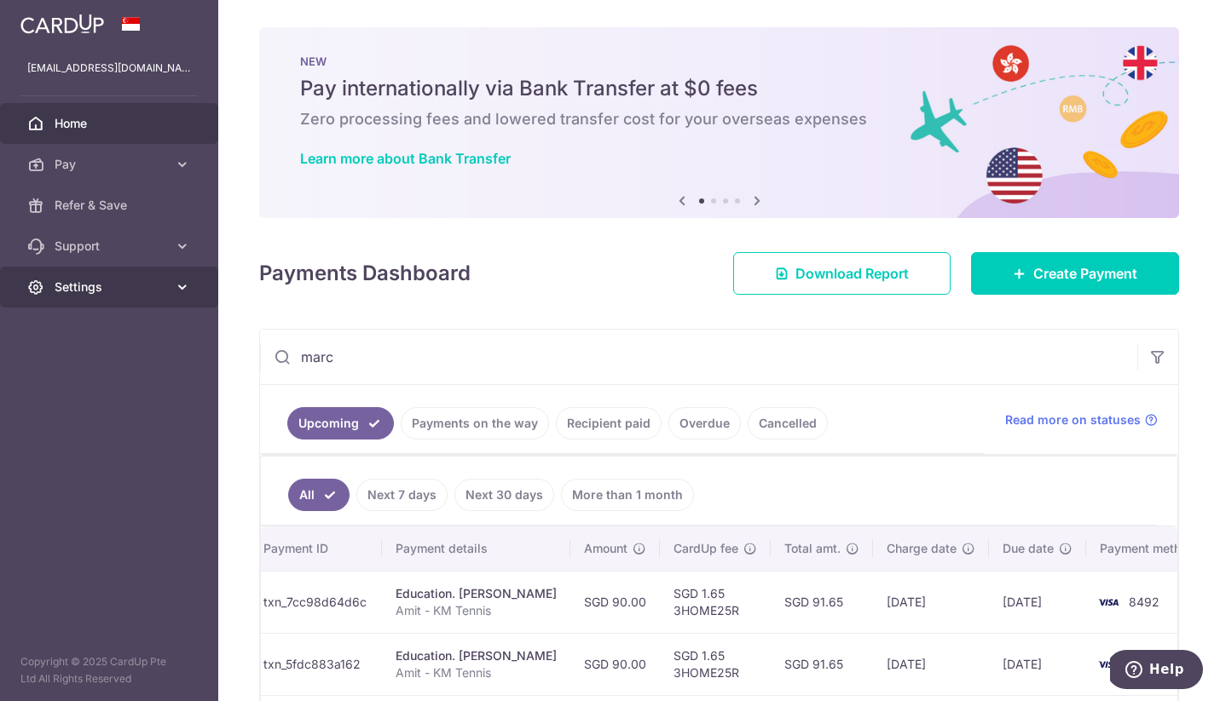
click at [94, 284] on span "Settings" at bounding box center [111, 287] width 113 height 17
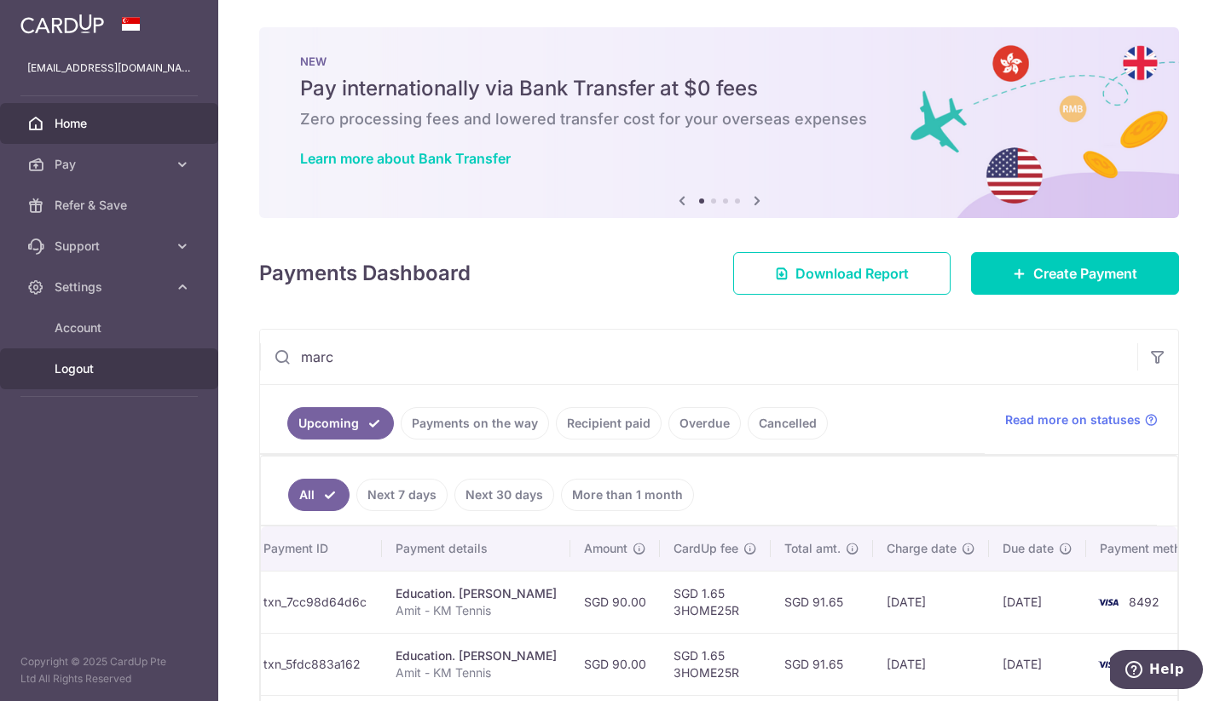
click at [92, 372] on span "Logout" at bounding box center [111, 369] width 113 height 17
